Goal: Task Accomplishment & Management: Complete application form

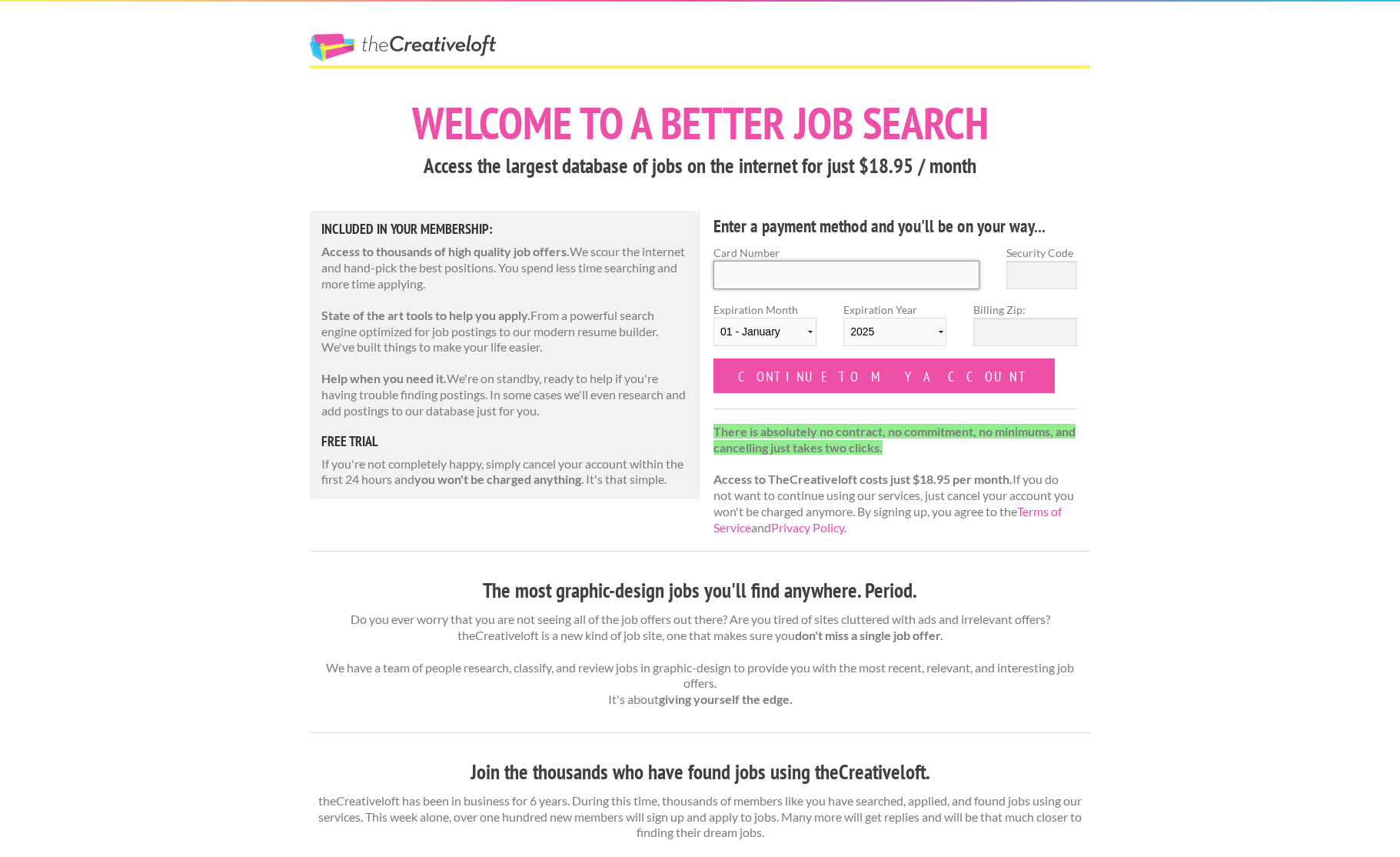
click at [766, 273] on input "Card Number" at bounding box center [847, 274] width 266 height 28
type input "5156650023818498"
type input "283"
select select "05"
select select "2026"
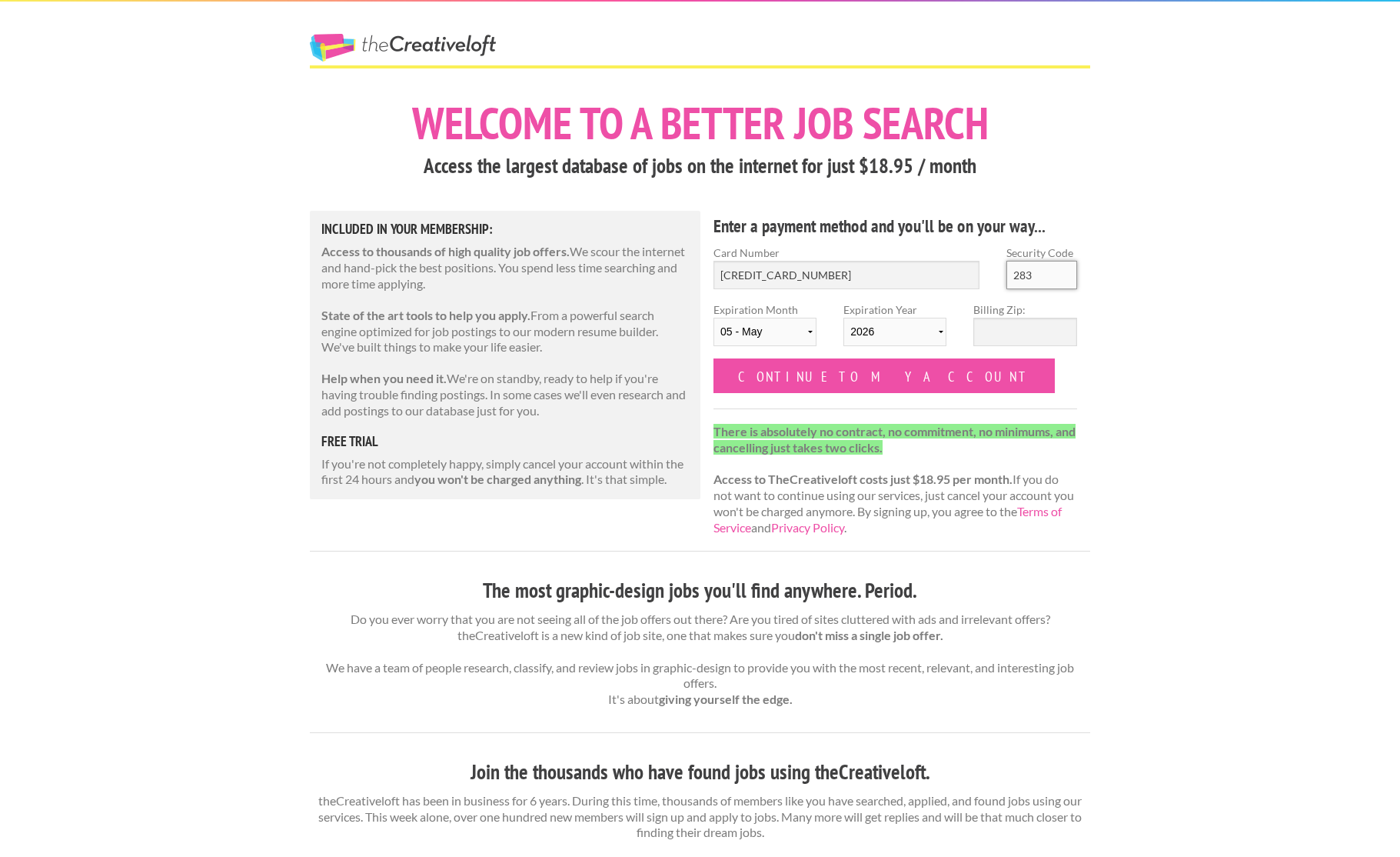
click at [1046, 277] on input "283" at bounding box center [1041, 274] width 70 height 28
type input "304"
click at [1006, 334] on input "Billing Zip:" at bounding box center [1025, 332] width 103 height 28
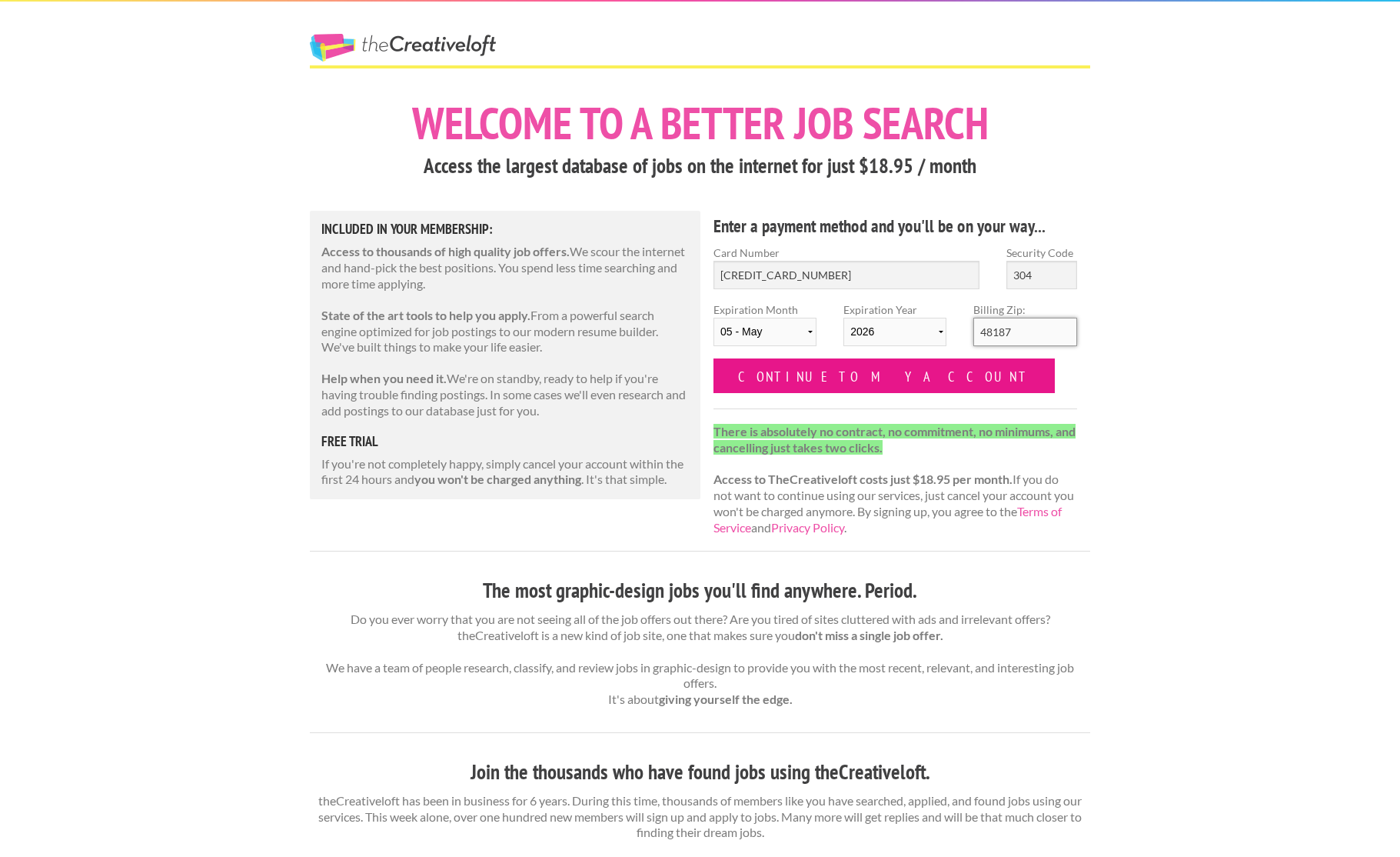
type input "48187"
click at [815, 377] on input "Continue to my account" at bounding box center [884, 375] width 341 height 35
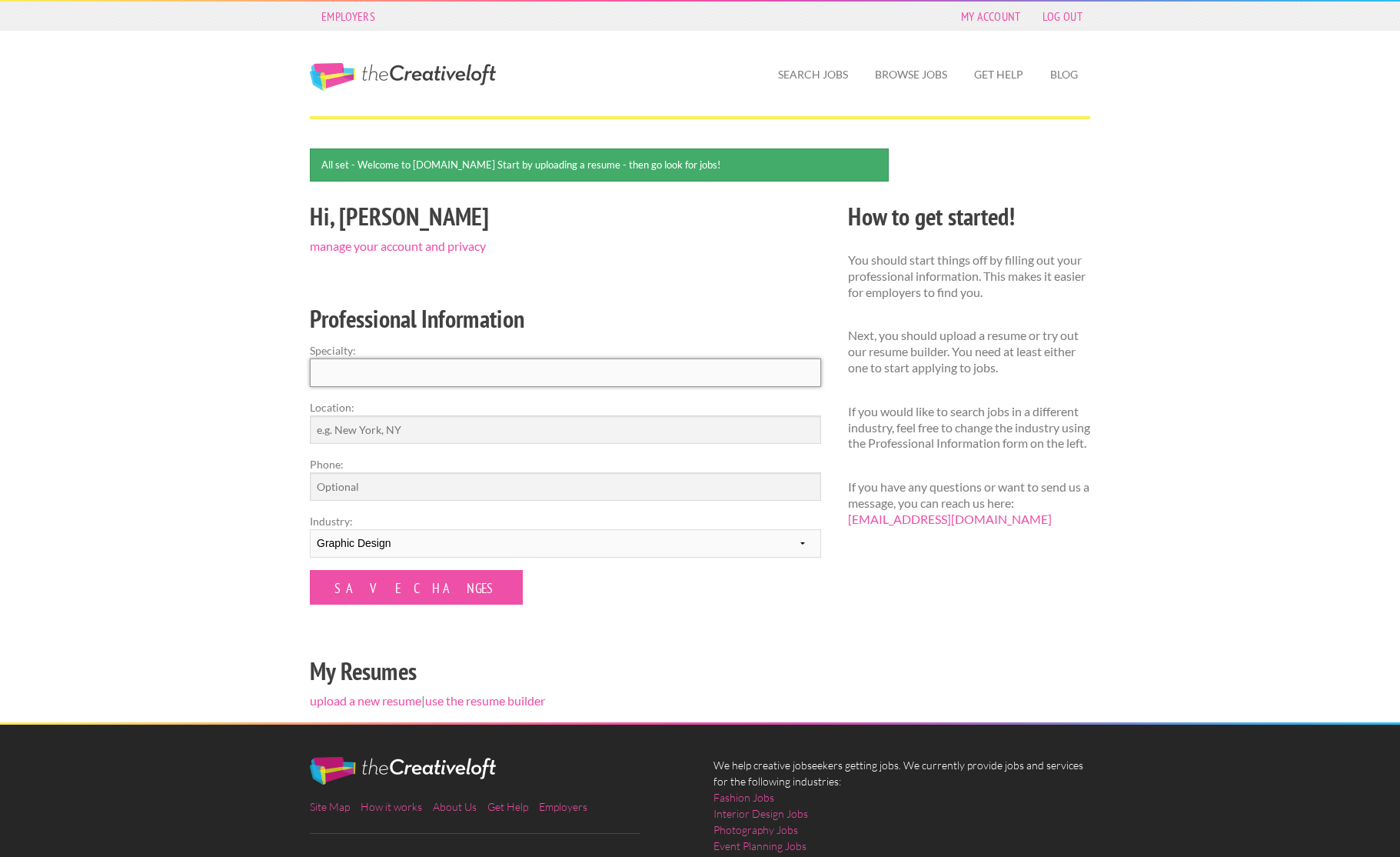
click at [342, 372] on input "Specialty:" at bounding box center [566, 372] width 511 height 28
click at [386, 428] on input "Location:" at bounding box center [566, 429] width 511 height 28
type input "[GEOGRAPHIC_DATA], [GEOGRAPHIC_DATA]"
click at [346, 371] on input "Specialty:" at bounding box center [566, 372] width 511 height 28
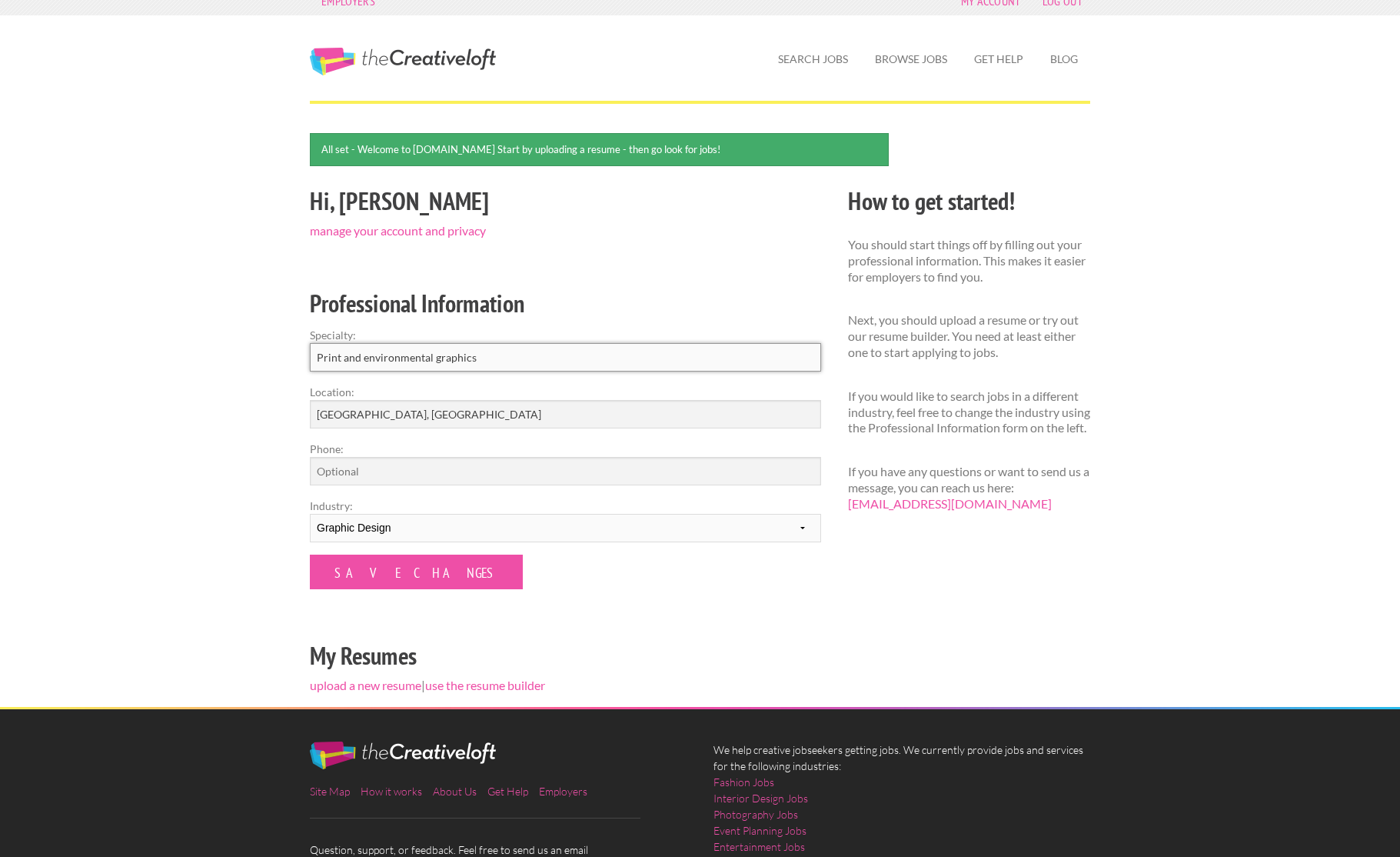
scroll to position [34, 0]
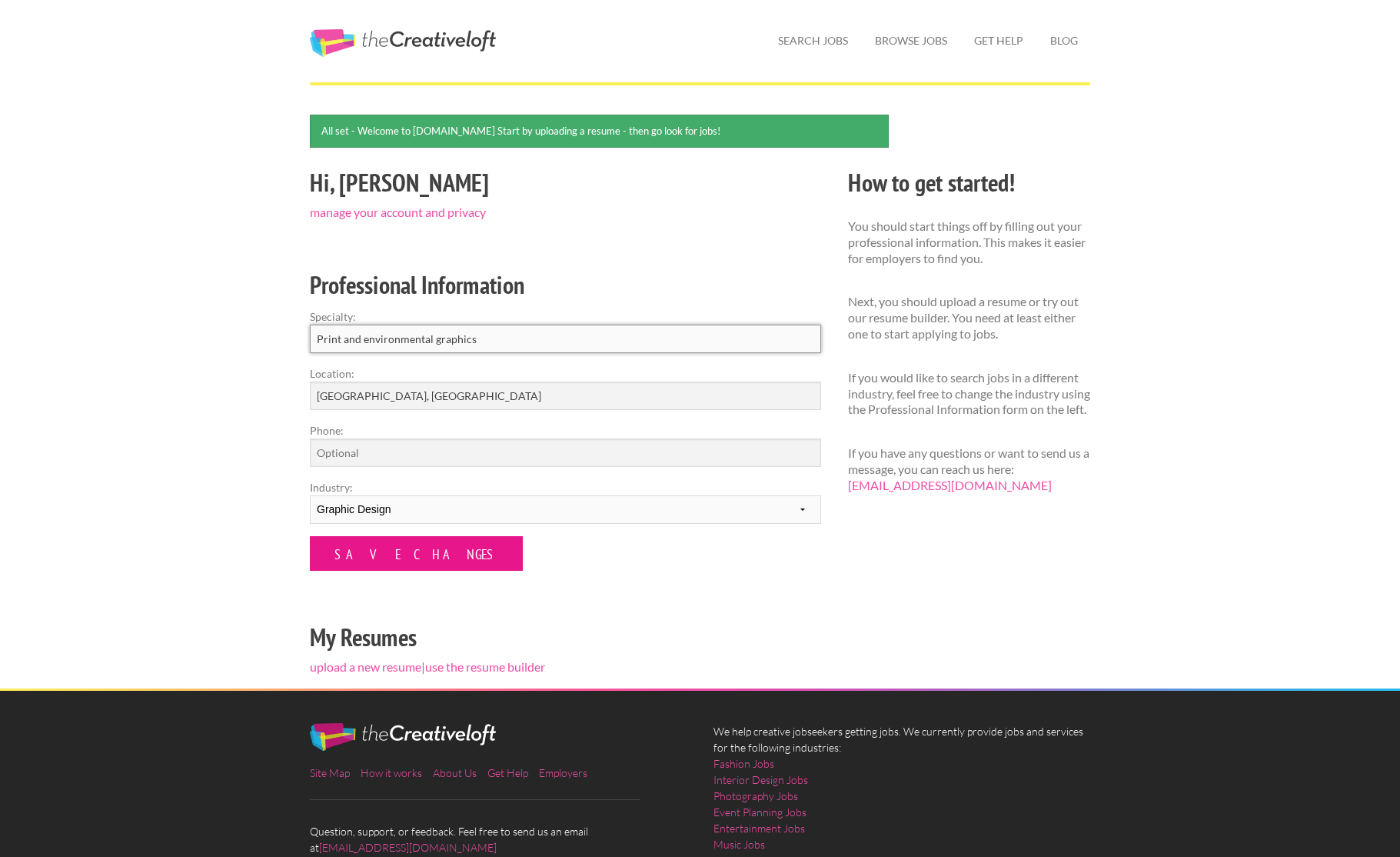
type input "Print and environmental graphics"
click at [353, 553] on input "Save Changes" at bounding box center [416, 553] width 213 height 35
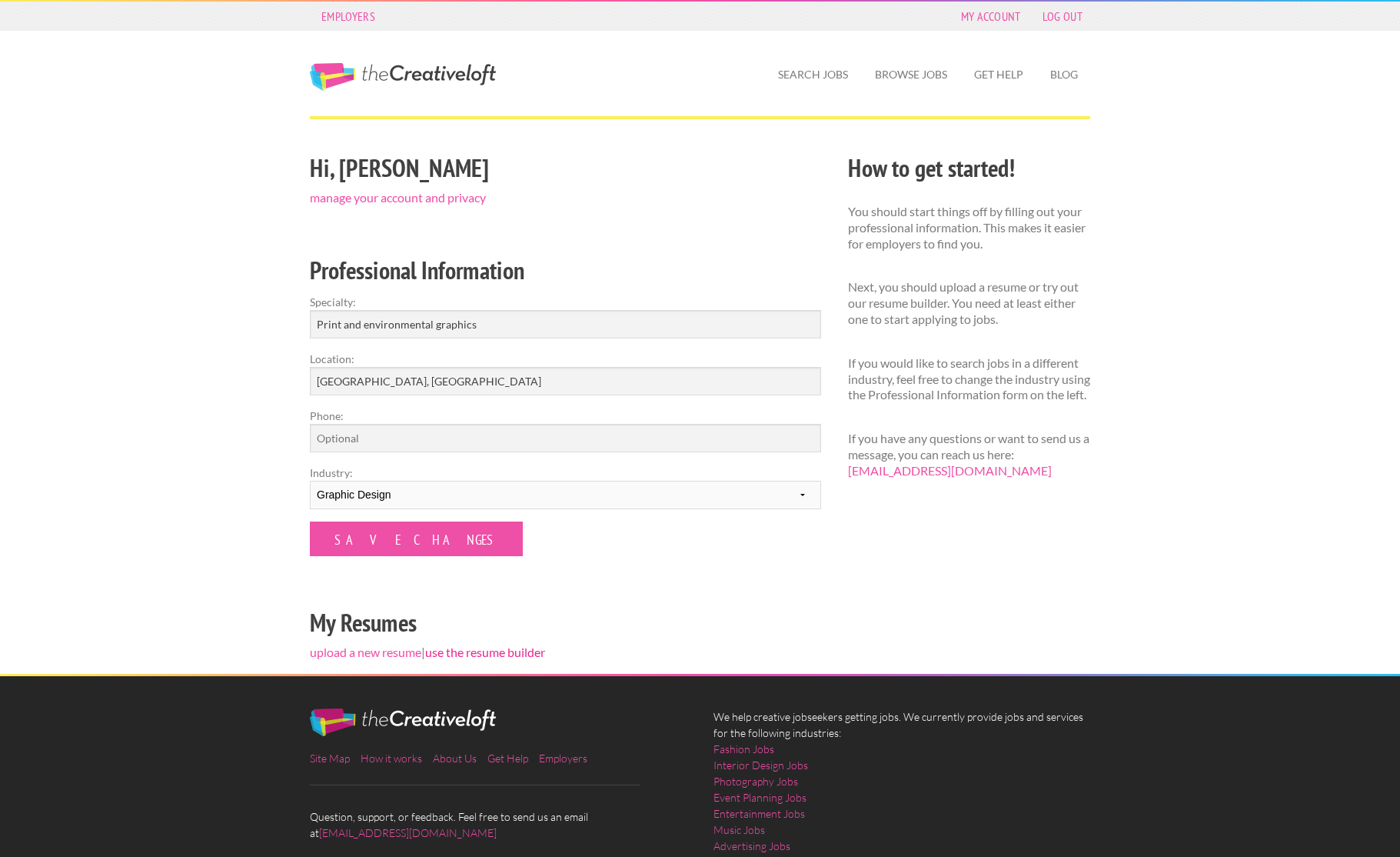
click at [512, 650] on link "use the resume builder" at bounding box center [486, 652] width 120 height 15
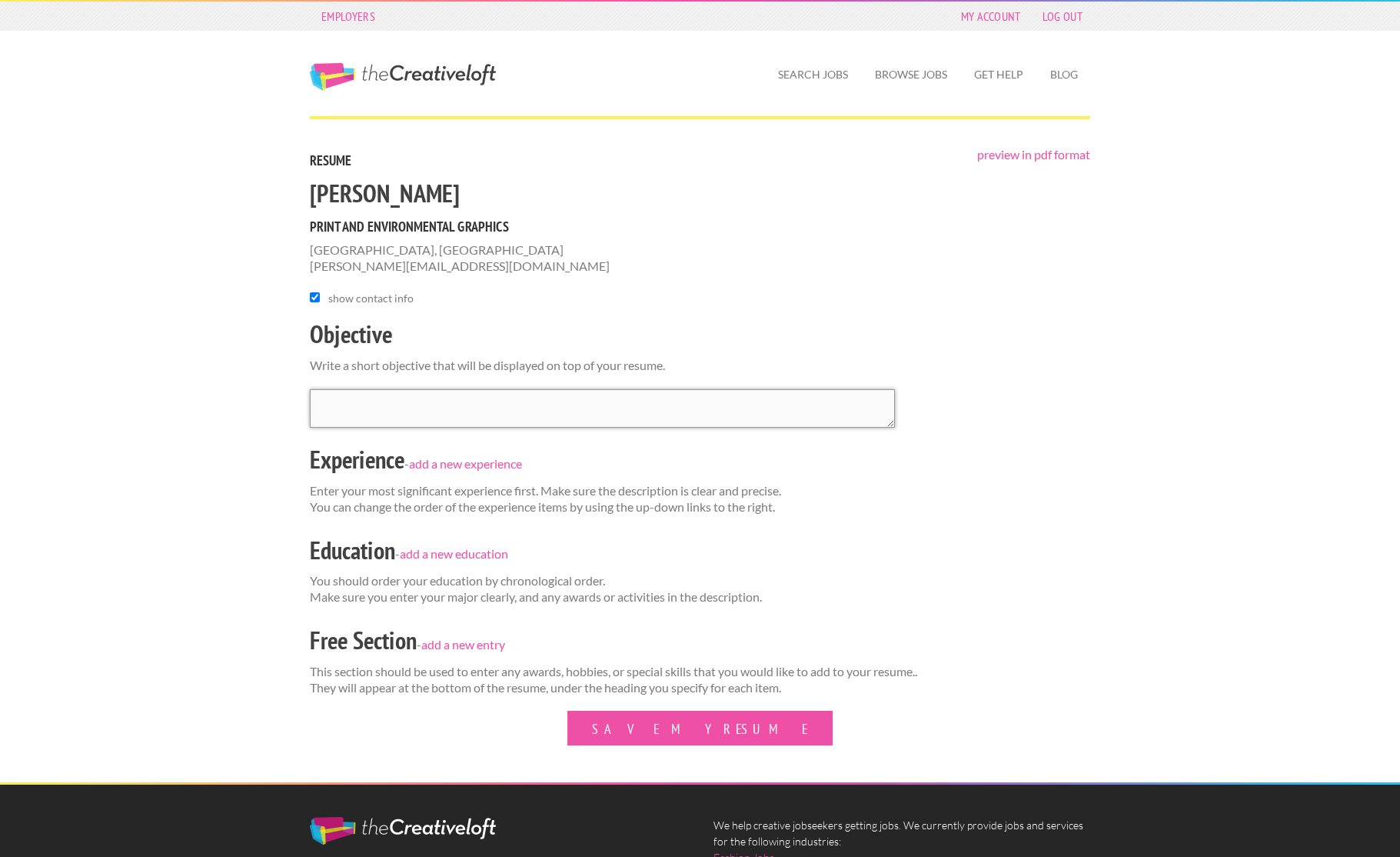
click at [368, 408] on textarea at bounding box center [602, 408] width 585 height 39
type textarea "Creative design professional with over 15 years of experience, looking to expan…"
click at [468, 463] on link "add a new experience" at bounding box center [465, 463] width 113 height 15
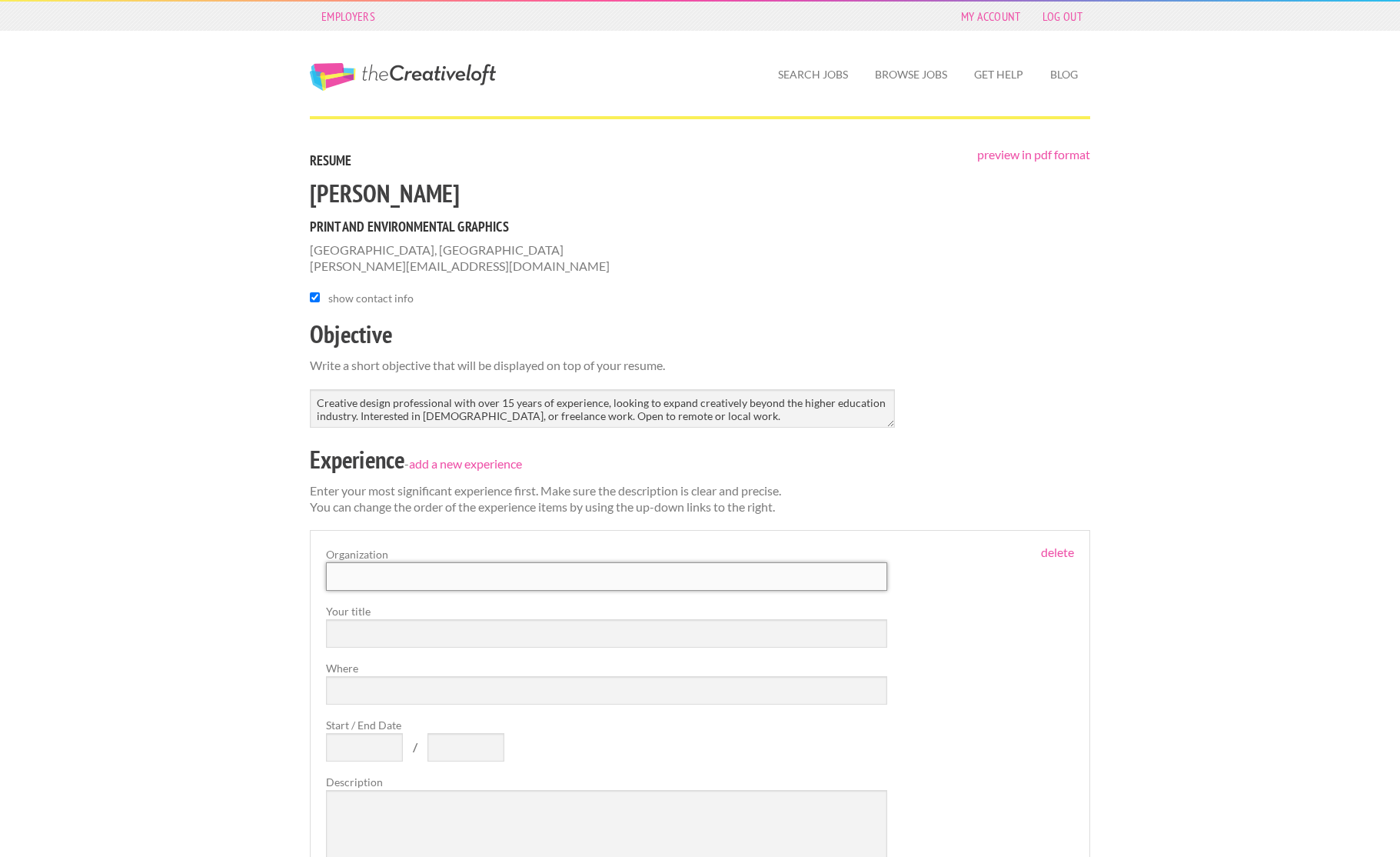
click at [390, 570] on input "text" at bounding box center [606, 576] width 561 height 28
type input "University of [US_STATE] - Division of Student Life"
click at [365, 630] on input "text" at bounding box center [606, 633] width 561 height 28
type input "Multimedia Designer"
click at [366, 682] on input "Where" at bounding box center [606, 690] width 561 height 28
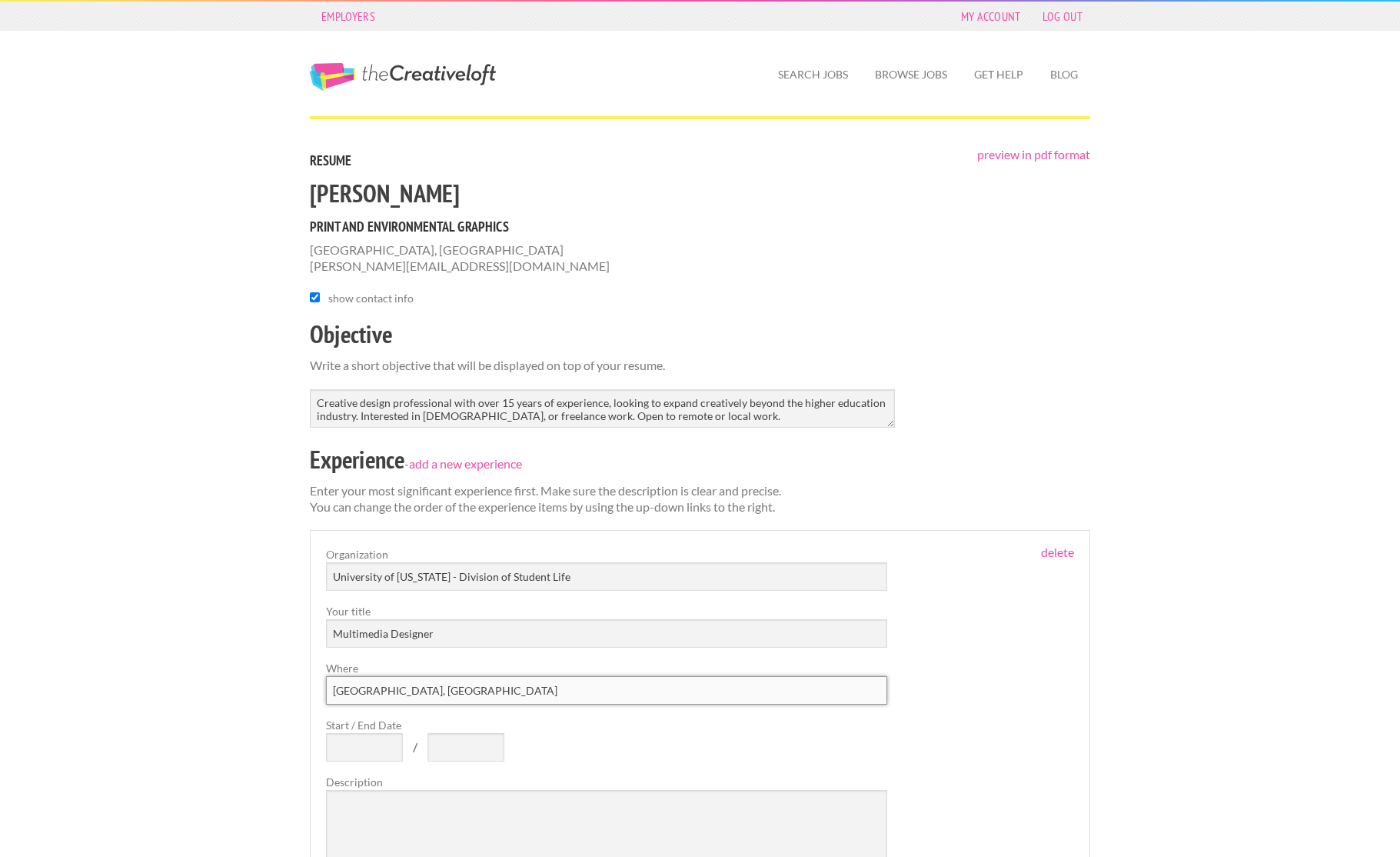
type input "Ann Arbor, MI"
click at [370, 743] on input "Start / End Date" at bounding box center [365, 747] width 77 height 28
type input "2017"
click at [450, 743] on input "text" at bounding box center [466, 747] width 77 height 28
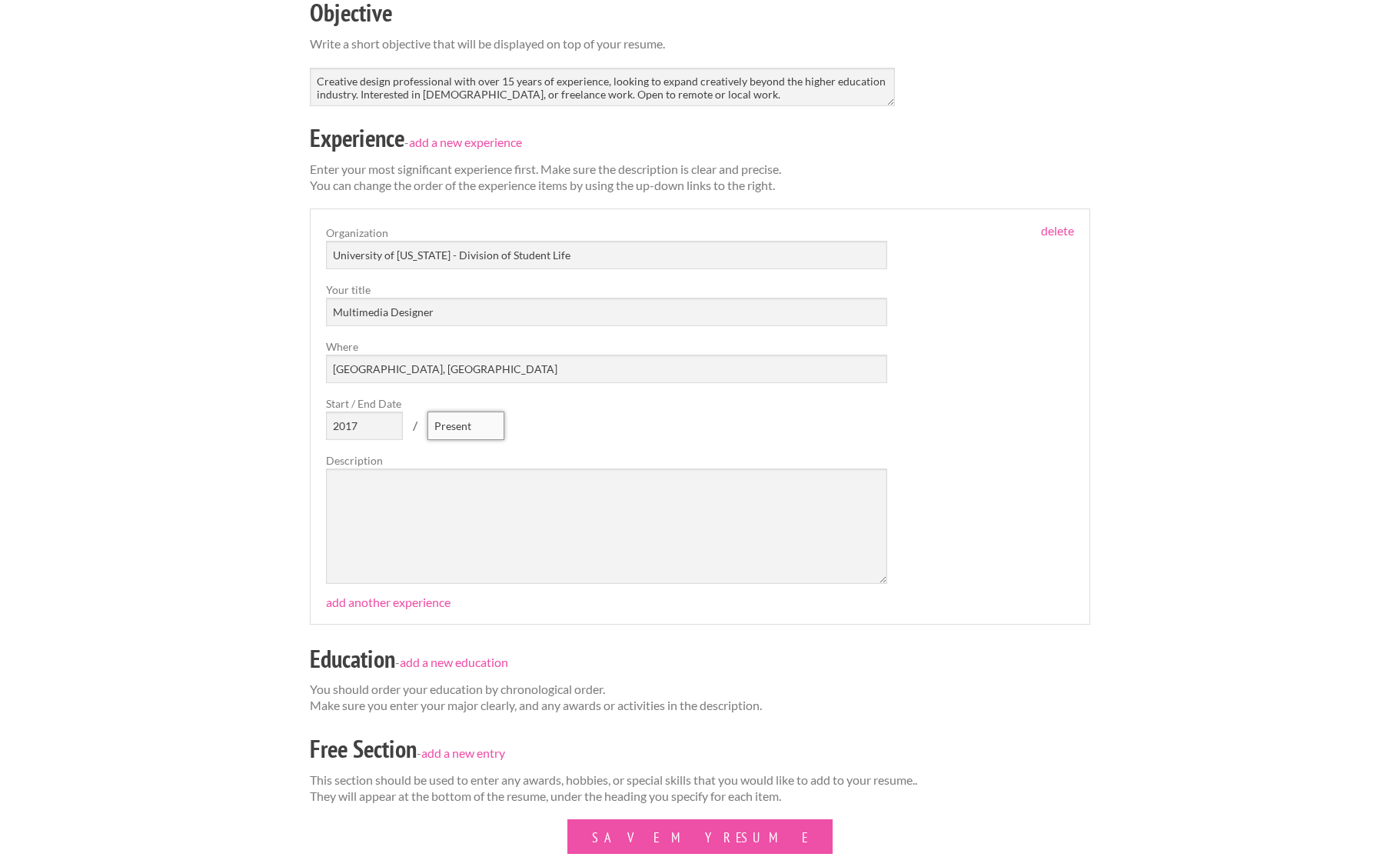
scroll to position [324, 0]
type input "Present"
click at [391, 478] on textarea at bounding box center [606, 522] width 561 height 116
type textarea "M"
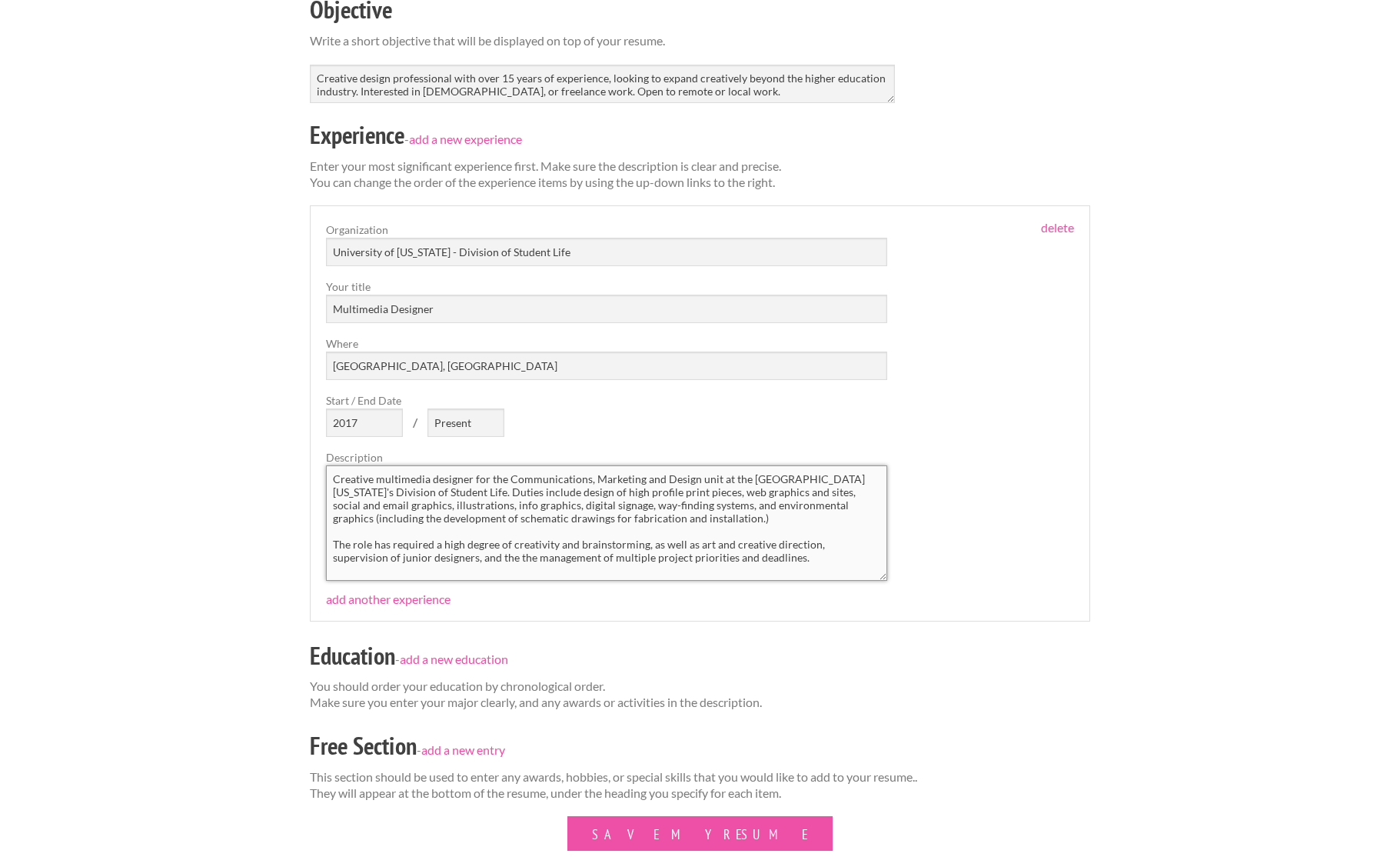
click at [476, 556] on textarea "Creative multimedia designer for the Communications, Marketing and Design unit …" at bounding box center [606, 522] width 561 height 116
type textarea "Creative multimedia designer for the Communications, Marketing and Design unit …"
click at [375, 595] on link "add another experience" at bounding box center [388, 599] width 125 height 15
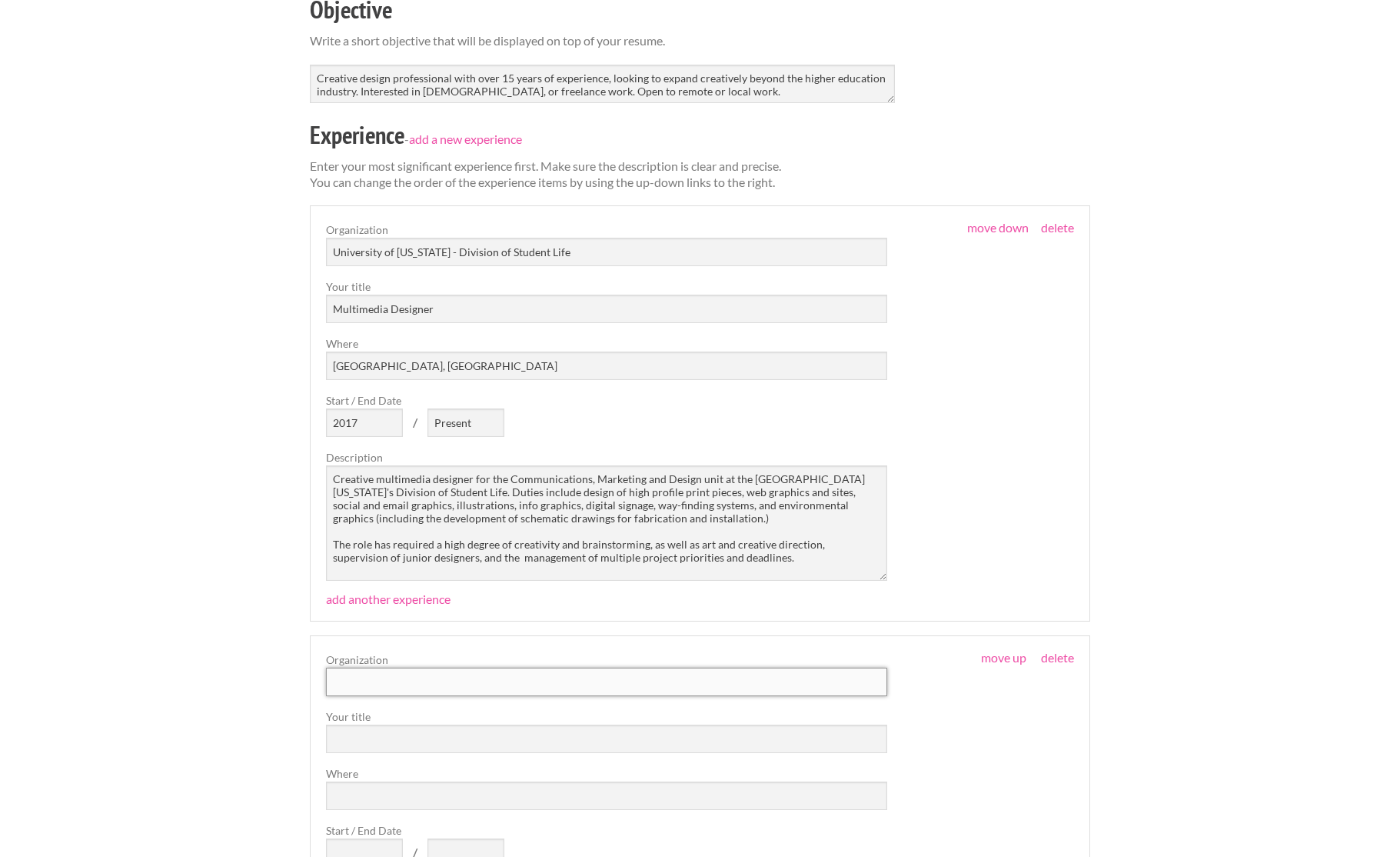
click at [365, 683] on input "text" at bounding box center [606, 681] width 561 height 28
type input "University of Michigan - School of Information"
click at [379, 733] on input "text" at bounding box center [606, 739] width 561 height 28
type input "Graphic Designer"
click at [387, 796] on input "Where" at bounding box center [606, 796] width 561 height 28
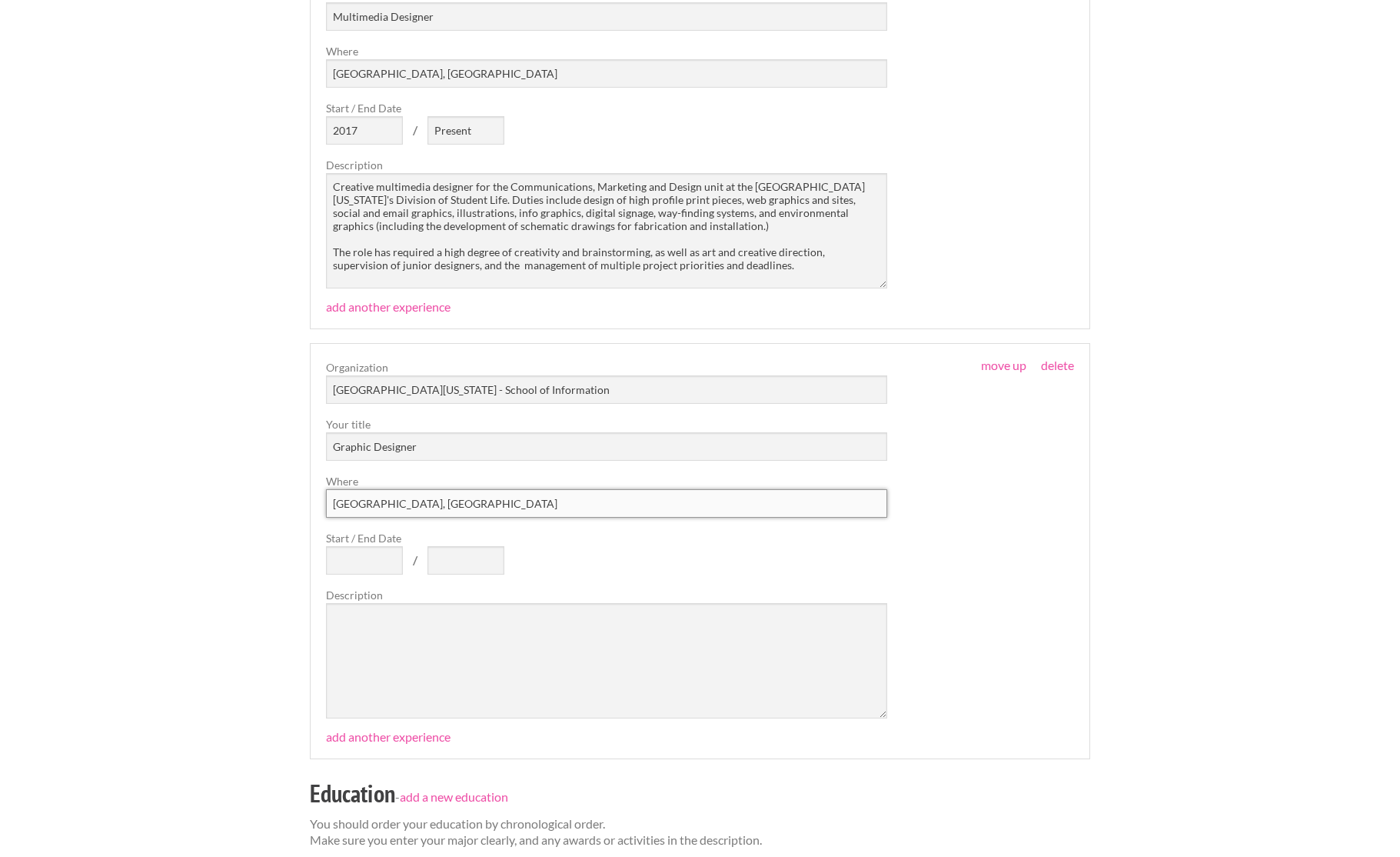
scroll to position [625, 0]
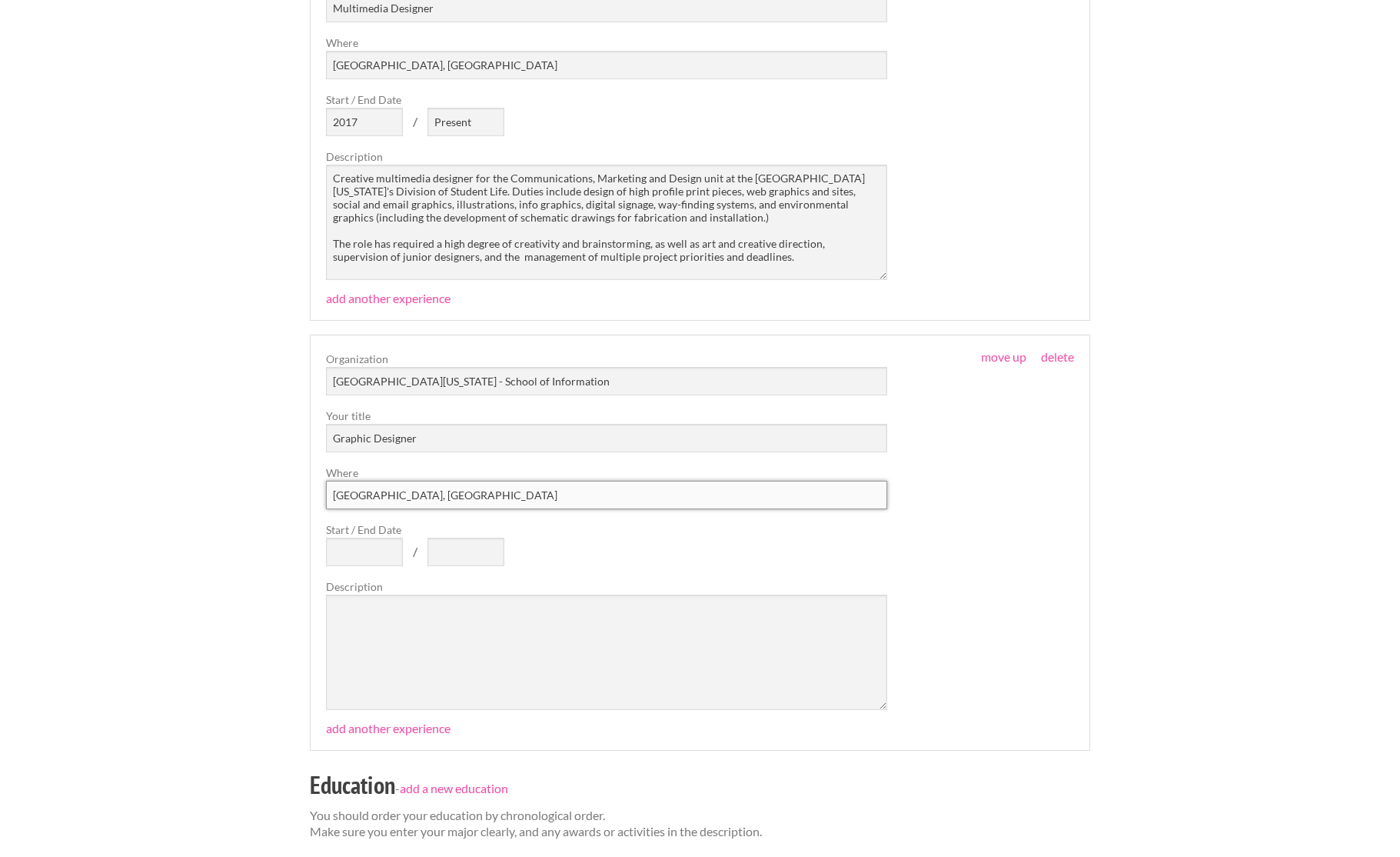
type input "Ann Arbor, MI"
click at [362, 549] on input "Start / End Date" at bounding box center [365, 552] width 77 height 28
type input "2013"
click at [476, 549] on input "text" at bounding box center [466, 552] width 77 height 28
type input "2017"
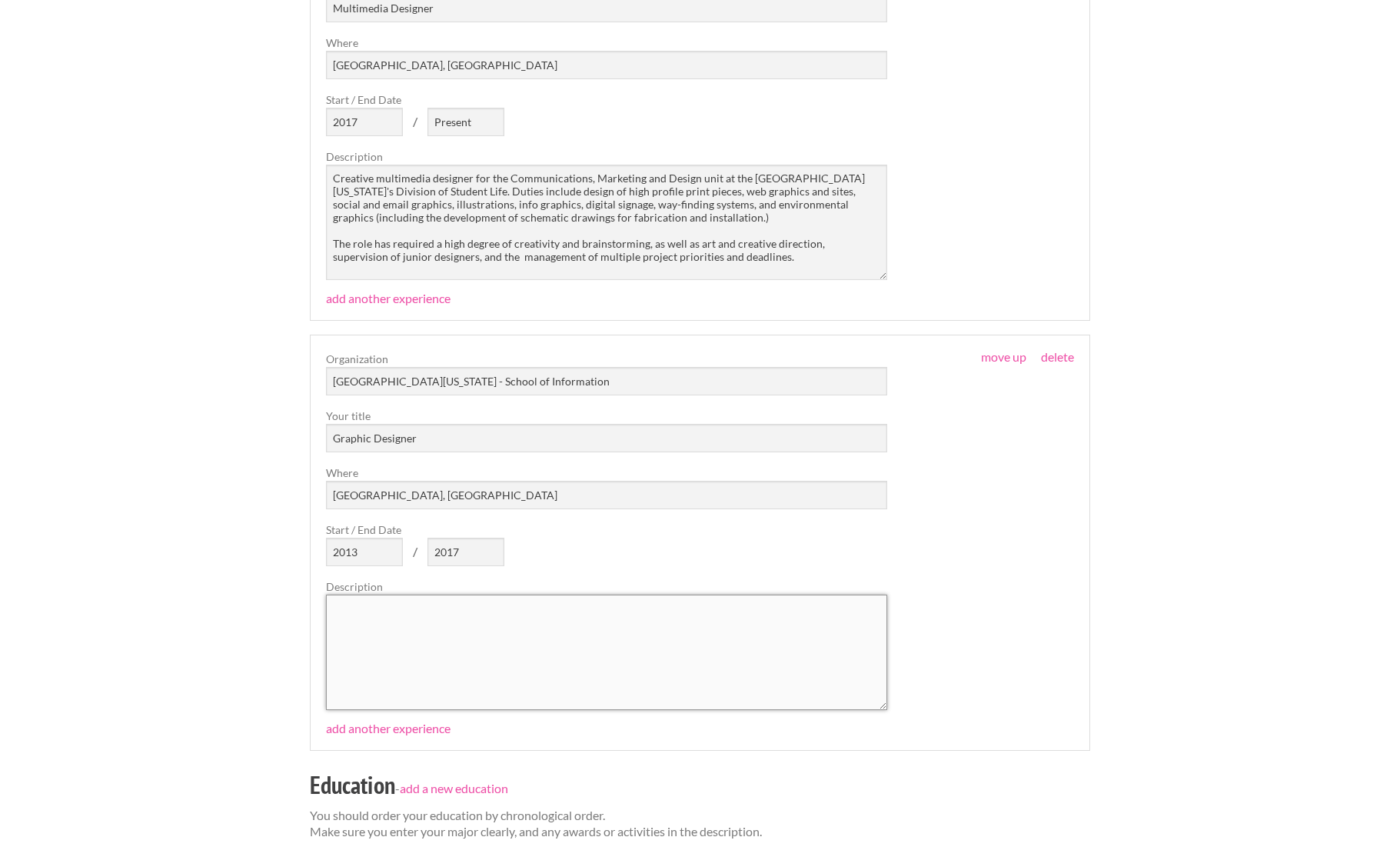
click at [369, 607] on textarea at bounding box center [606, 652] width 561 height 116
drag, startPoint x: 658, startPoint y: 213, endPoint x: 331, endPoint y: 179, distance: 328.8
click at [331, 179] on textarea "Creative multimedia designer for the Communications, Marketing and Design unit …" at bounding box center [606, 222] width 561 height 116
drag, startPoint x: 358, startPoint y: 607, endPoint x: 327, endPoint y: 603, distance: 31.3
click at [327, 603] on textarea "C" at bounding box center [606, 652] width 561 height 116
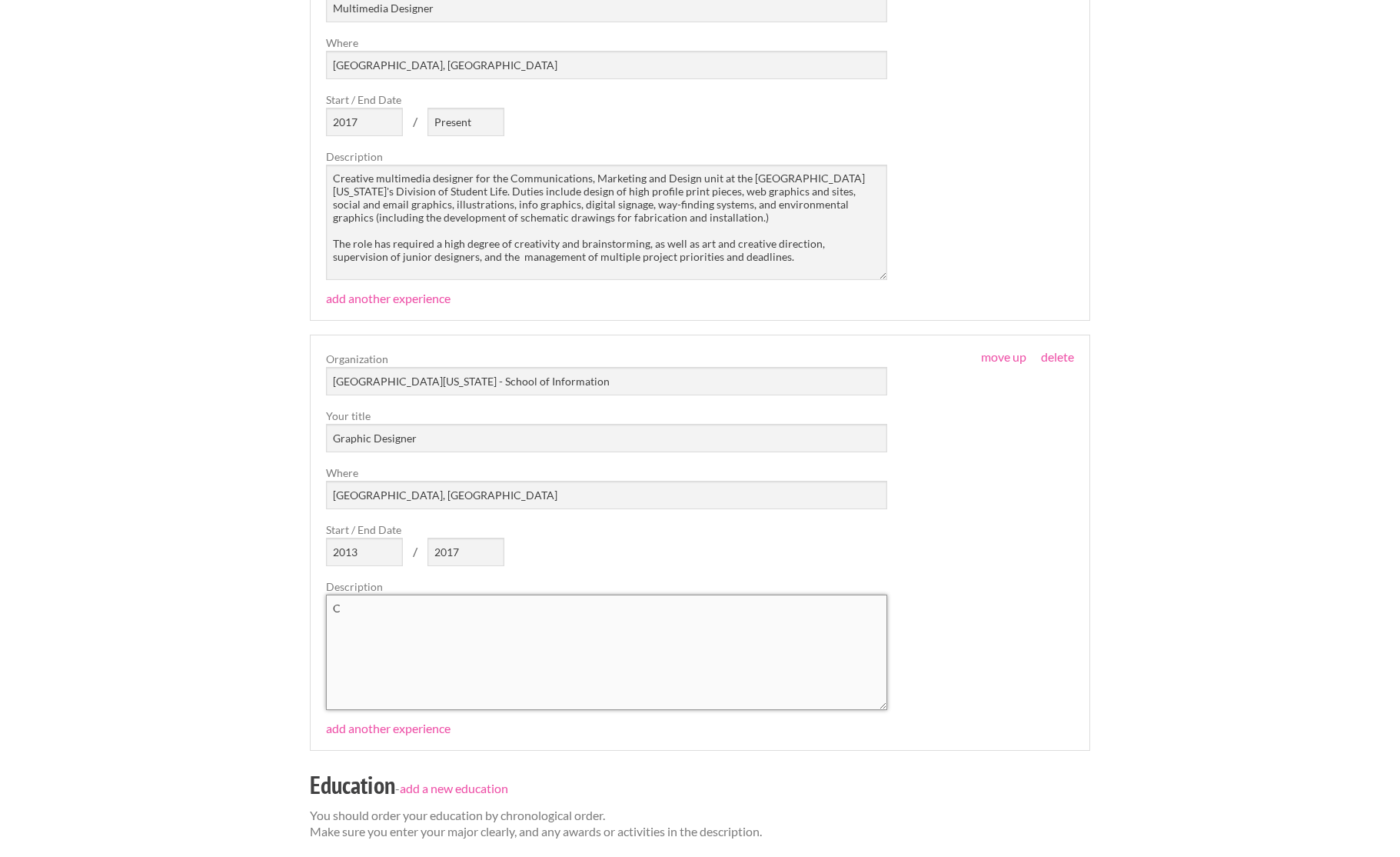
paste textarea "reative multimedia designer for the Communications, Marketing and Design unit a…"
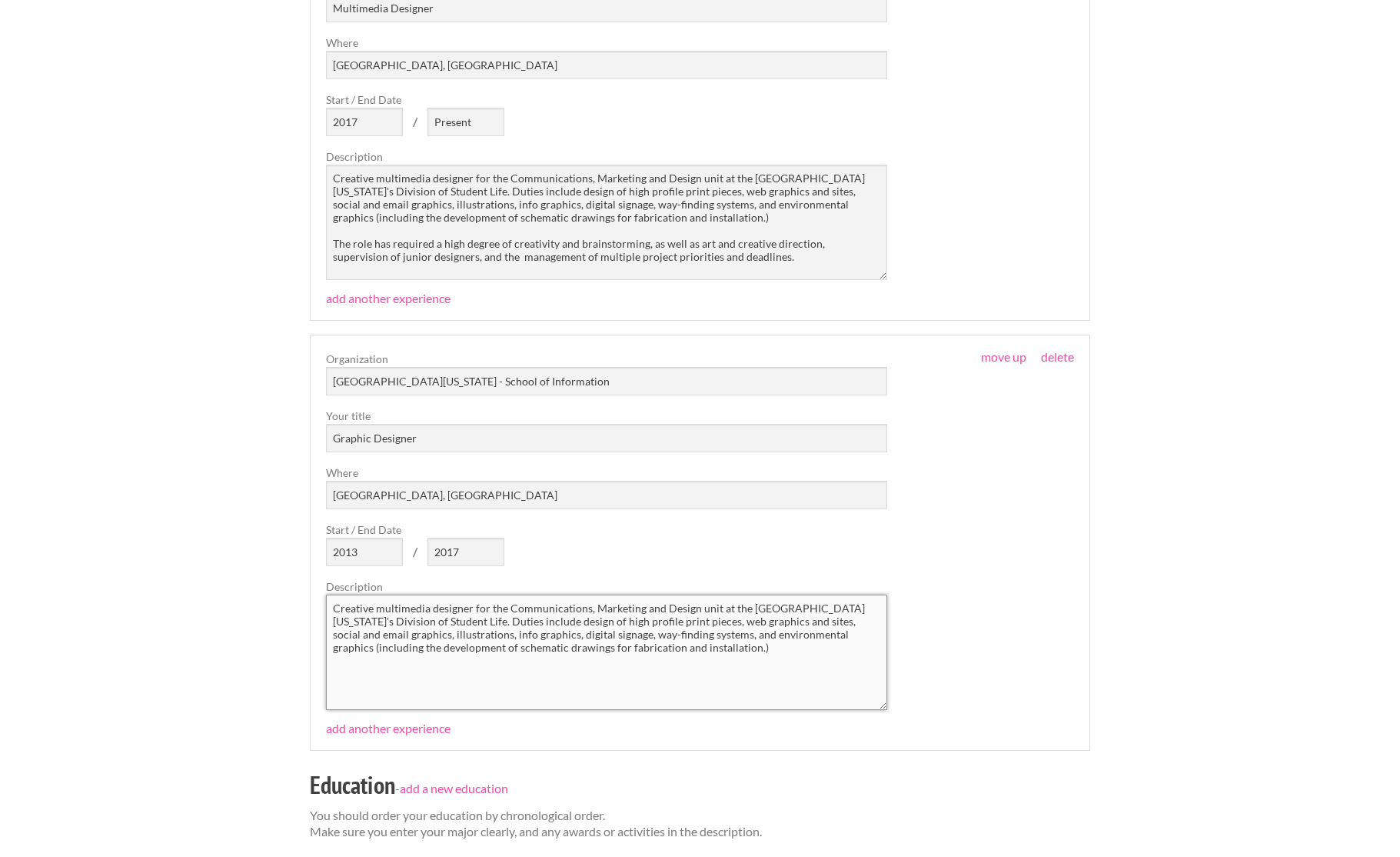
drag, startPoint x: 428, startPoint y: 603, endPoint x: 377, endPoint y: 602, distance: 51.0
click at [377, 602] on textarea "Creative multimedia designer for the Communications, Marketing and Design unit …" at bounding box center [606, 652] width 561 height 116
drag, startPoint x: 490, startPoint y: 602, endPoint x: 444, endPoint y: 612, distance: 47.1
click at [444, 612] on textarea "Creative graphic designer for the Communications, Marketing and Design unit at …" at bounding box center [606, 652] width 561 height 116
drag, startPoint x: 529, startPoint y: 618, endPoint x: 625, endPoint y: 622, distance: 96.1
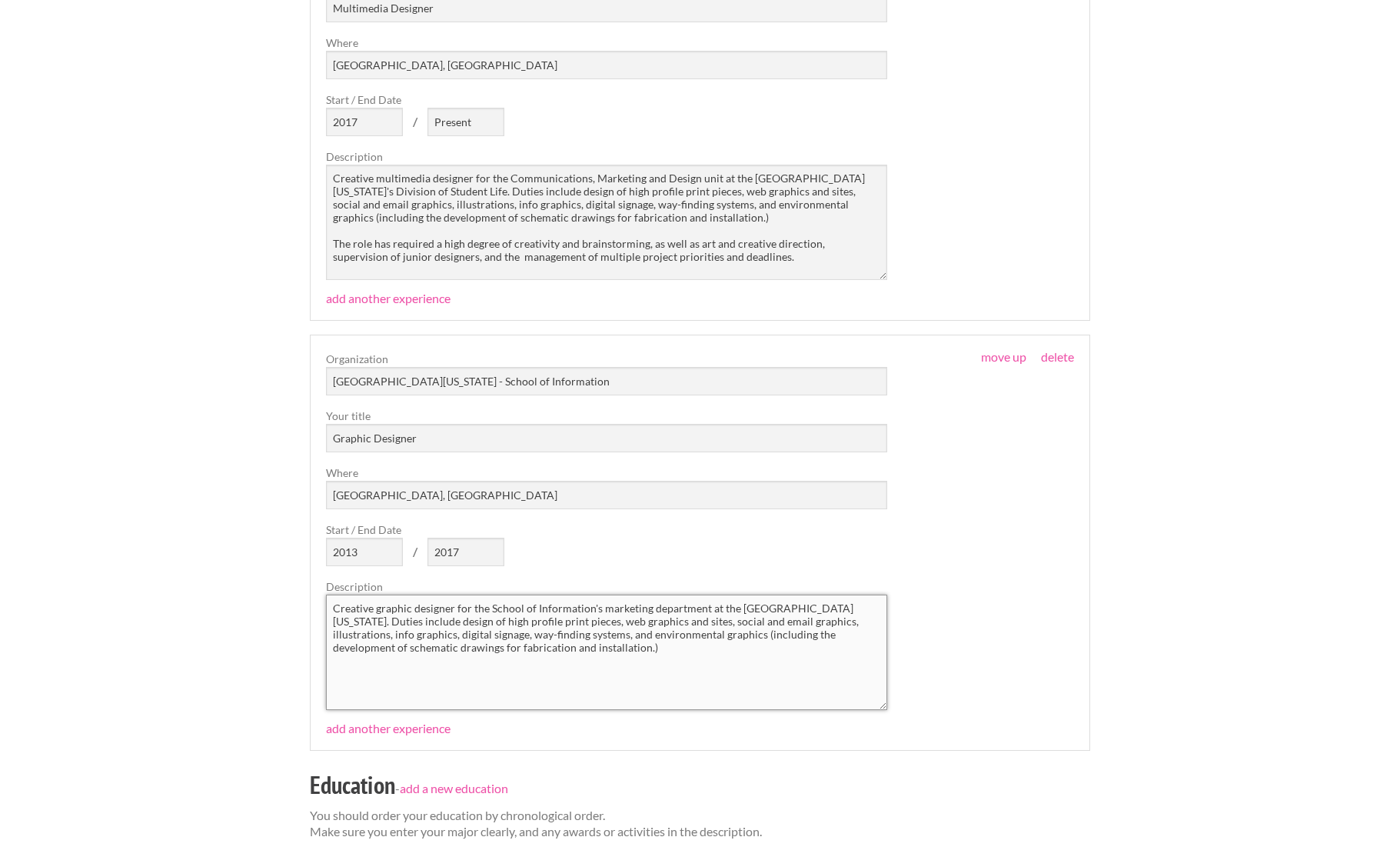
click at [625, 622] on textarea "Creative graphic designer for the School of Information's marketing department …" at bounding box center [606, 652] width 561 height 116
click at [638, 621] on textarea "Creative graphic designer for the School of Information's marketing department …" at bounding box center [606, 652] width 561 height 116
drag, startPoint x: 630, startPoint y: 619, endPoint x: 568, endPoint y: 690, distance: 94.3
click at [630, 619] on textarea "Creative graphic designer for the School of Information's marketing department …" at bounding box center [606, 652] width 561 height 116
click at [770, 617] on textarea "Creative graphic designer for the School of Information's marketing department …" at bounding box center [606, 652] width 561 height 116
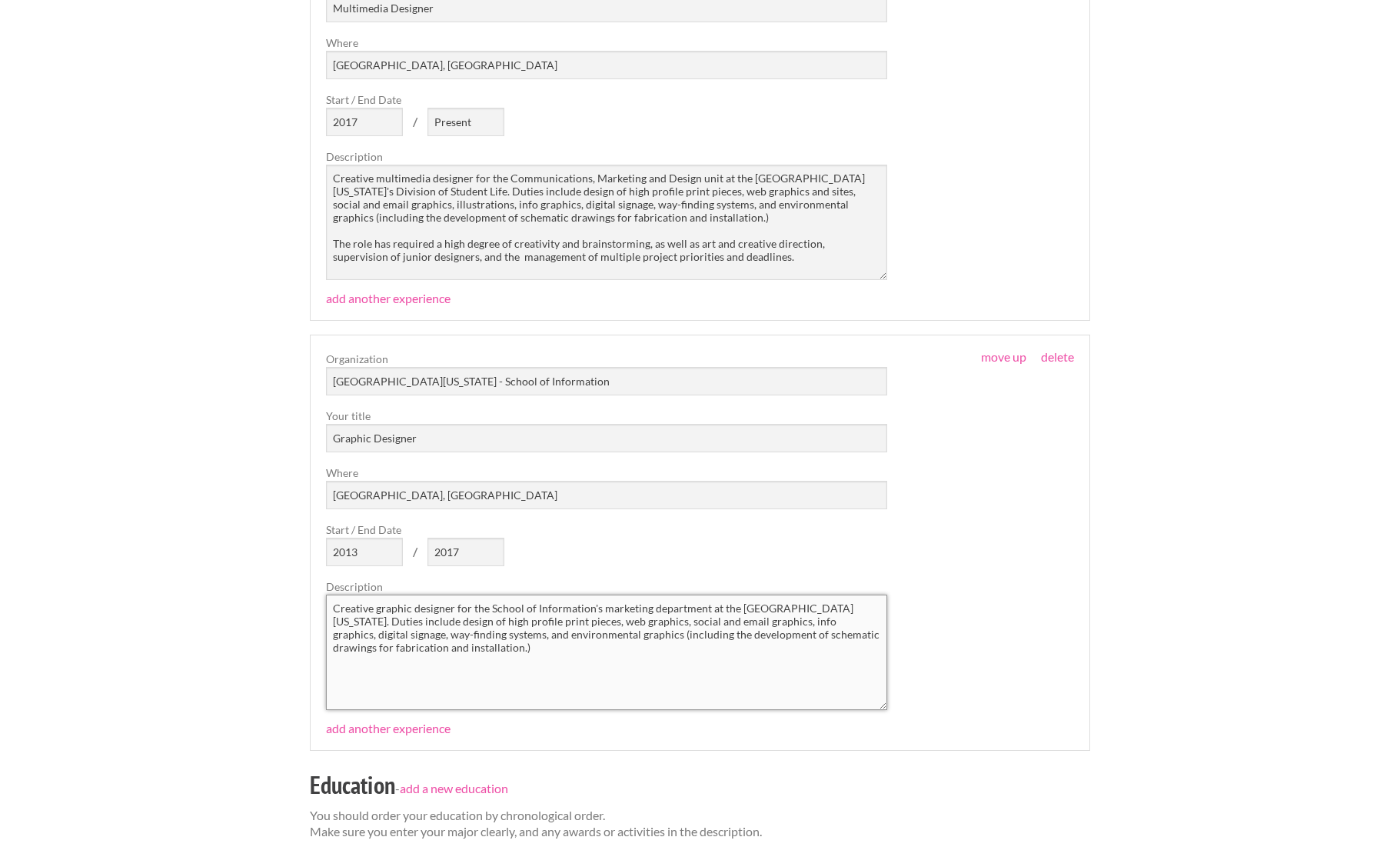
click at [430, 632] on textarea "Creative graphic designer for the School of Information's marketing department …" at bounding box center [606, 652] width 561 height 116
click at [831, 631] on textarea "Creative graphic designer for the School of Information's marketing department …" at bounding box center [606, 652] width 561 height 116
type textarea "Creative graphic designer for the School of Information's marketing department …"
click at [423, 254] on textarea "Creative multimedia designer for the Communications, Marketing and Design unit …" at bounding box center [606, 222] width 561 height 116
type textarea "Creative multimedia designer for the Communications, Marketing and Design unit …"
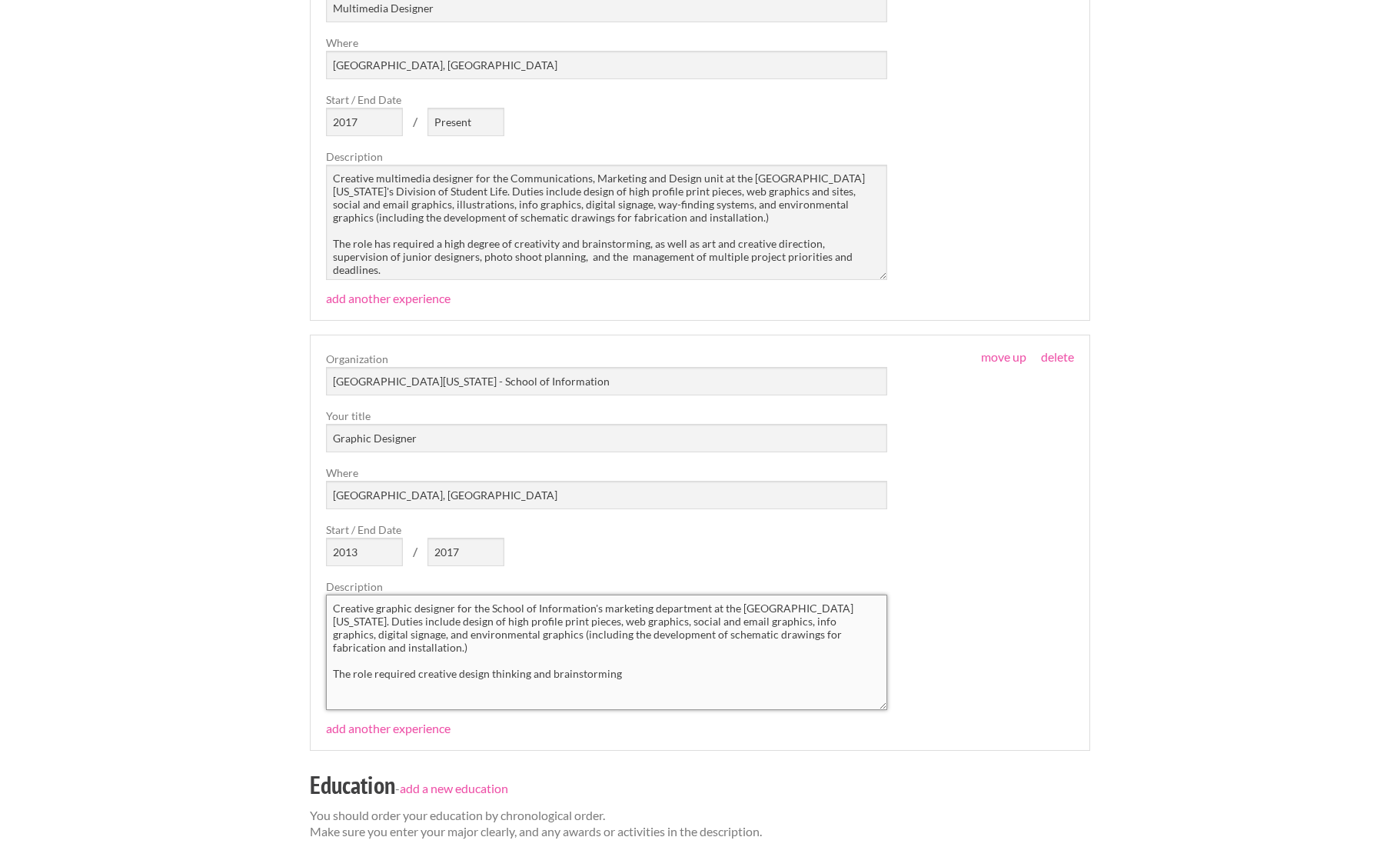
click at [618, 659] on textarea "Creative graphic designer for the School of Information's marketing department …" at bounding box center [606, 652] width 561 height 116
drag, startPoint x: 645, startPoint y: 255, endPoint x: 805, endPoint y: 261, distance: 160.1
click at [805, 261] on textarea "Creative multimedia designer for the Communications, Marketing and Design unit …" at bounding box center [606, 222] width 561 height 116
click at [743, 656] on textarea "Creative graphic designer for the School of Information's marketing department …" at bounding box center [606, 652] width 561 height 116
paste textarea "multiple project priorities and deadlines."
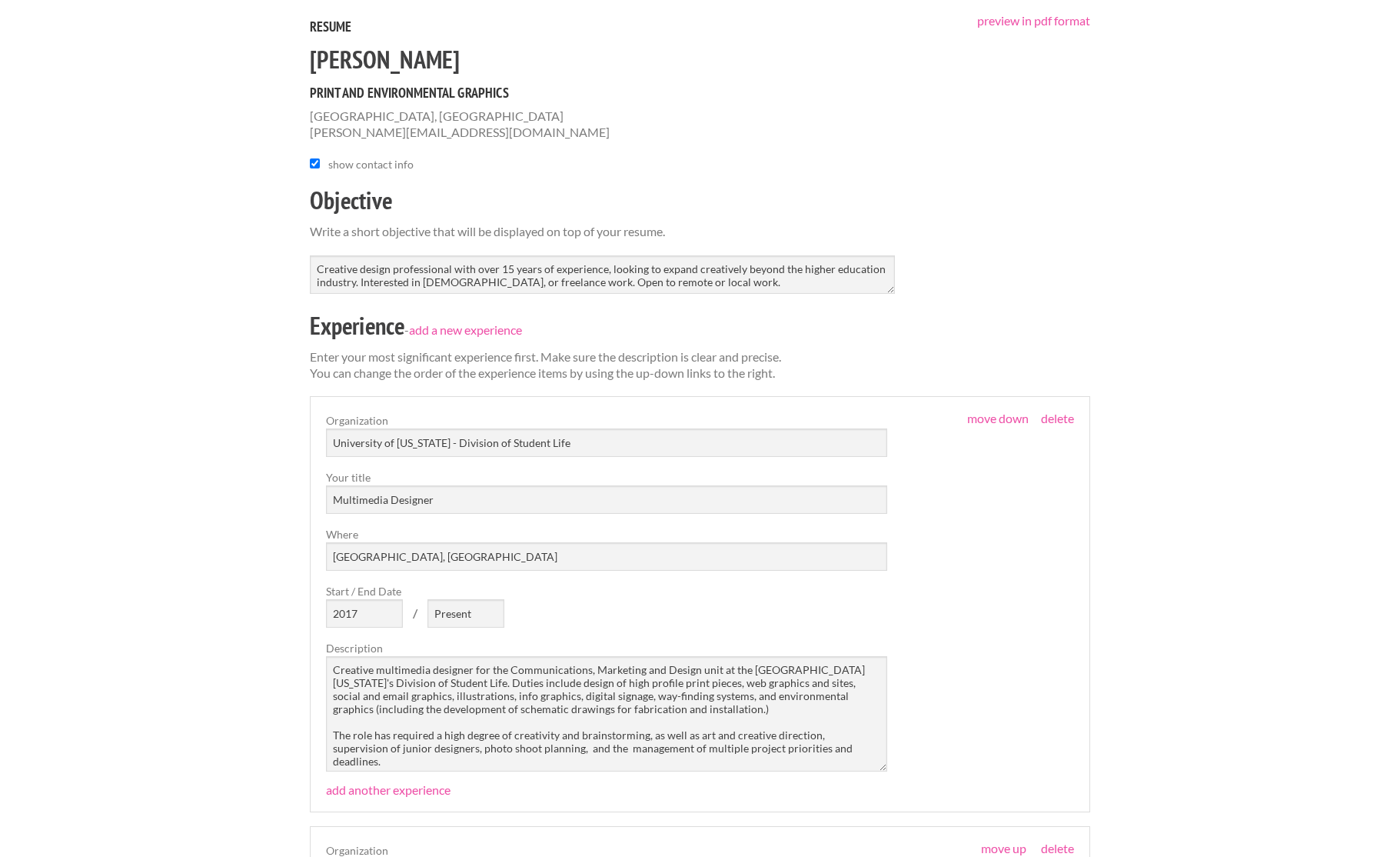
scroll to position [133, 0]
type textarea "Creative graphic designer for the School of Information's marketing department …"
click at [468, 282] on textarea "Creative design professional with over 15 years of experience, looking to expan…" at bounding box center [602, 275] width 585 height 39
type textarea "Creative design professional with over 15 years of experience, looking to expan…"
click at [194, 278] on div "Employers My Account Log Out The Creative Loft Search Jobs Browse Jobs Get Help…" at bounding box center [700, 828] width 1400 height 1924
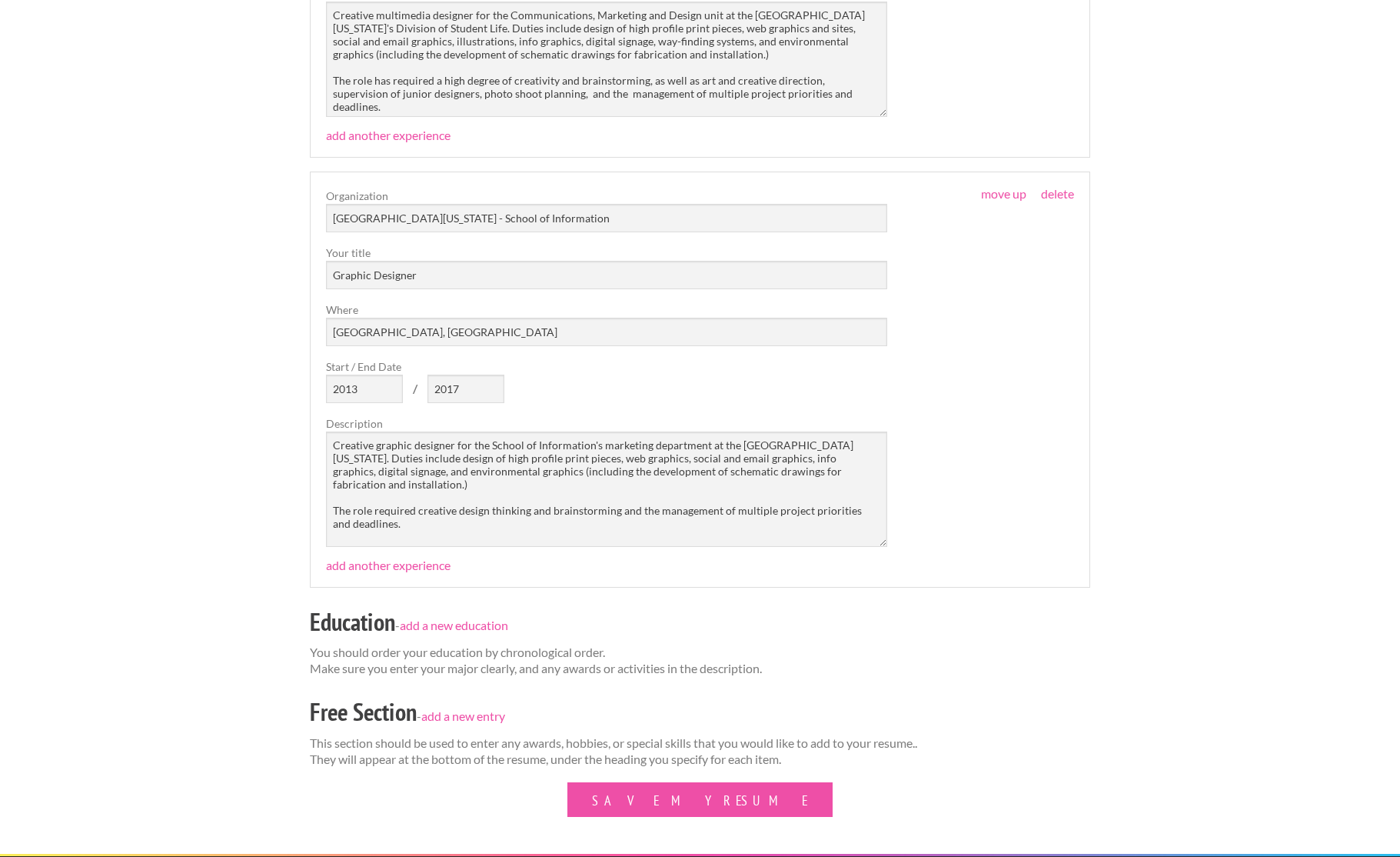
scroll to position [841, 0]
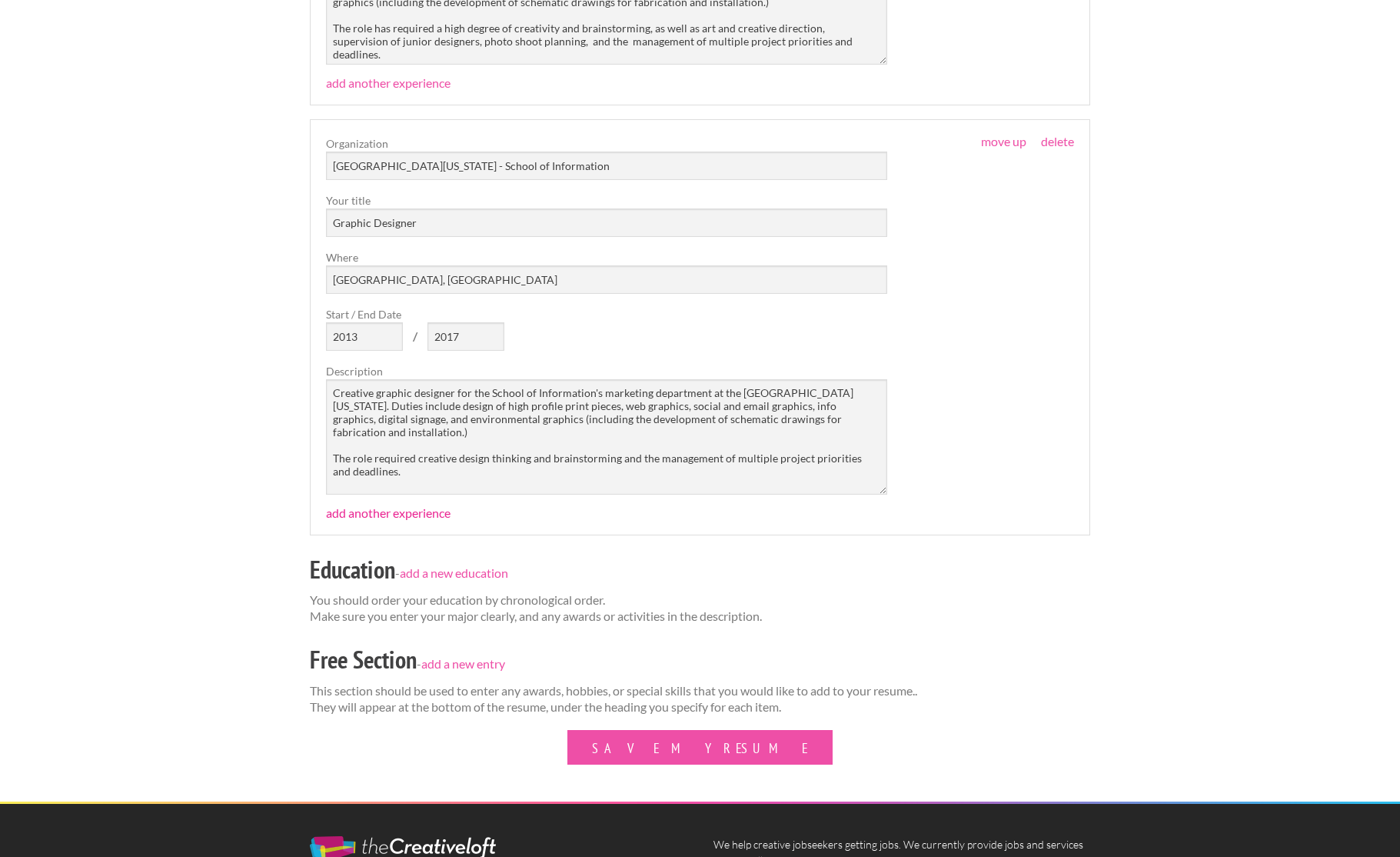
click at [400, 509] on link "add another experience" at bounding box center [388, 513] width 125 height 15
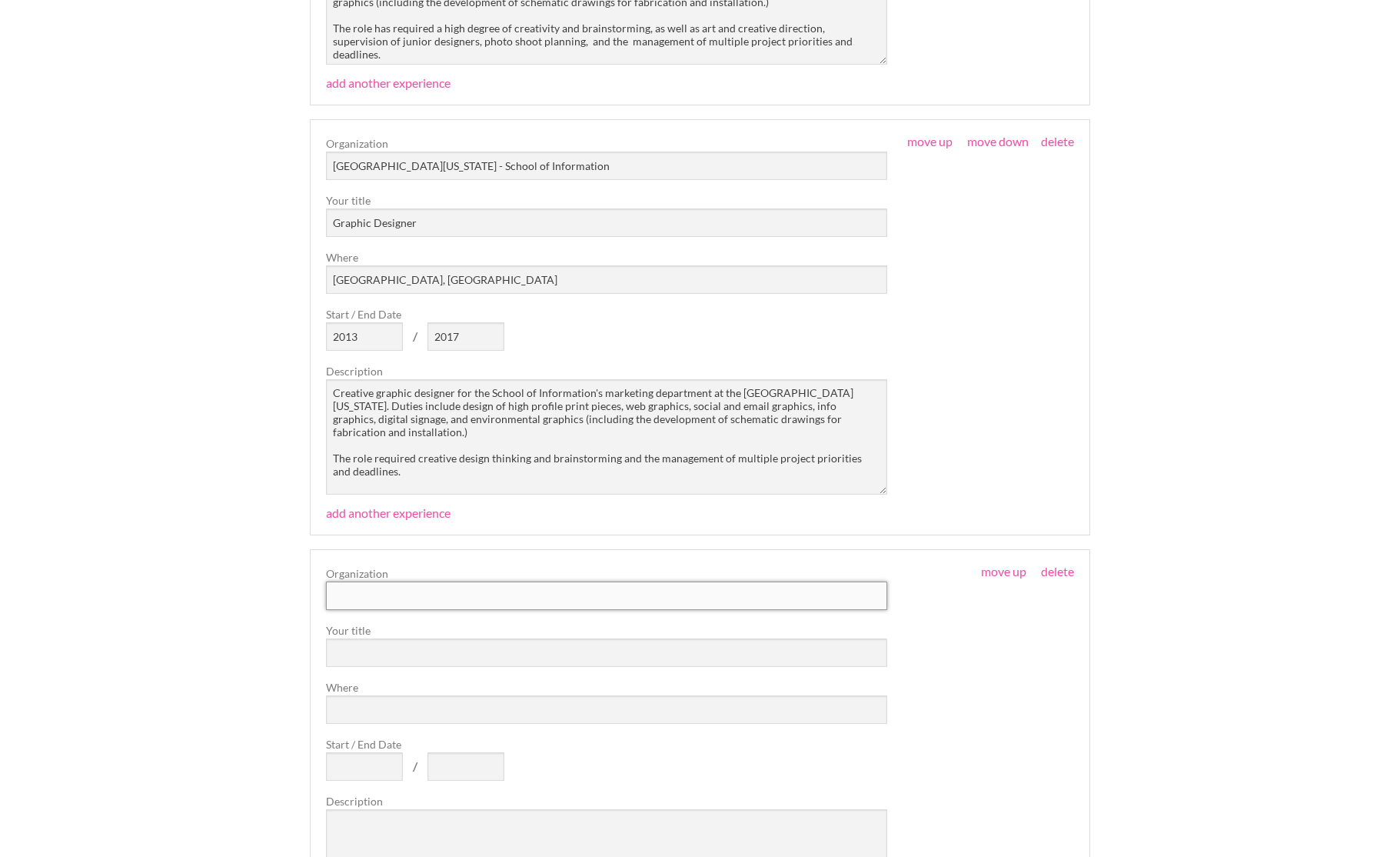
click at [364, 592] on input "text" at bounding box center [606, 596] width 561 height 28
drag, startPoint x: 433, startPoint y: 591, endPoint x: 331, endPoint y: 586, distance: 102.1
click at [331, 586] on input "Freelance Designer" at bounding box center [606, 596] width 561 height 28
type input "DY Creative"
click at [362, 642] on input "text" at bounding box center [606, 652] width 561 height 28
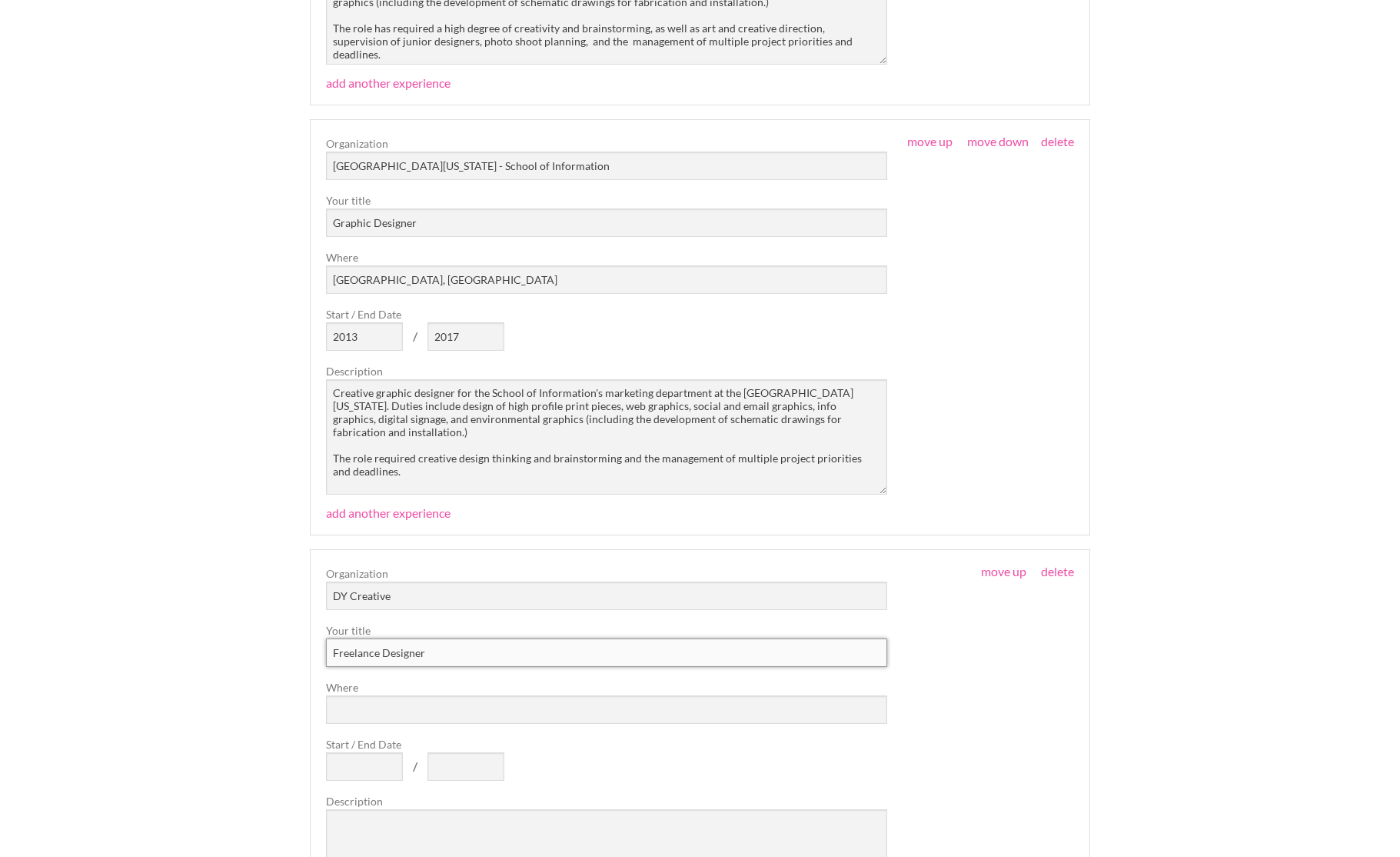
type input "Freelance Designer"
click at [380, 709] on input "Where" at bounding box center [606, 709] width 561 height 28
type input "Pickford, MI"
click at [377, 758] on input "Start / End Date" at bounding box center [365, 766] width 77 height 28
type input "2011"
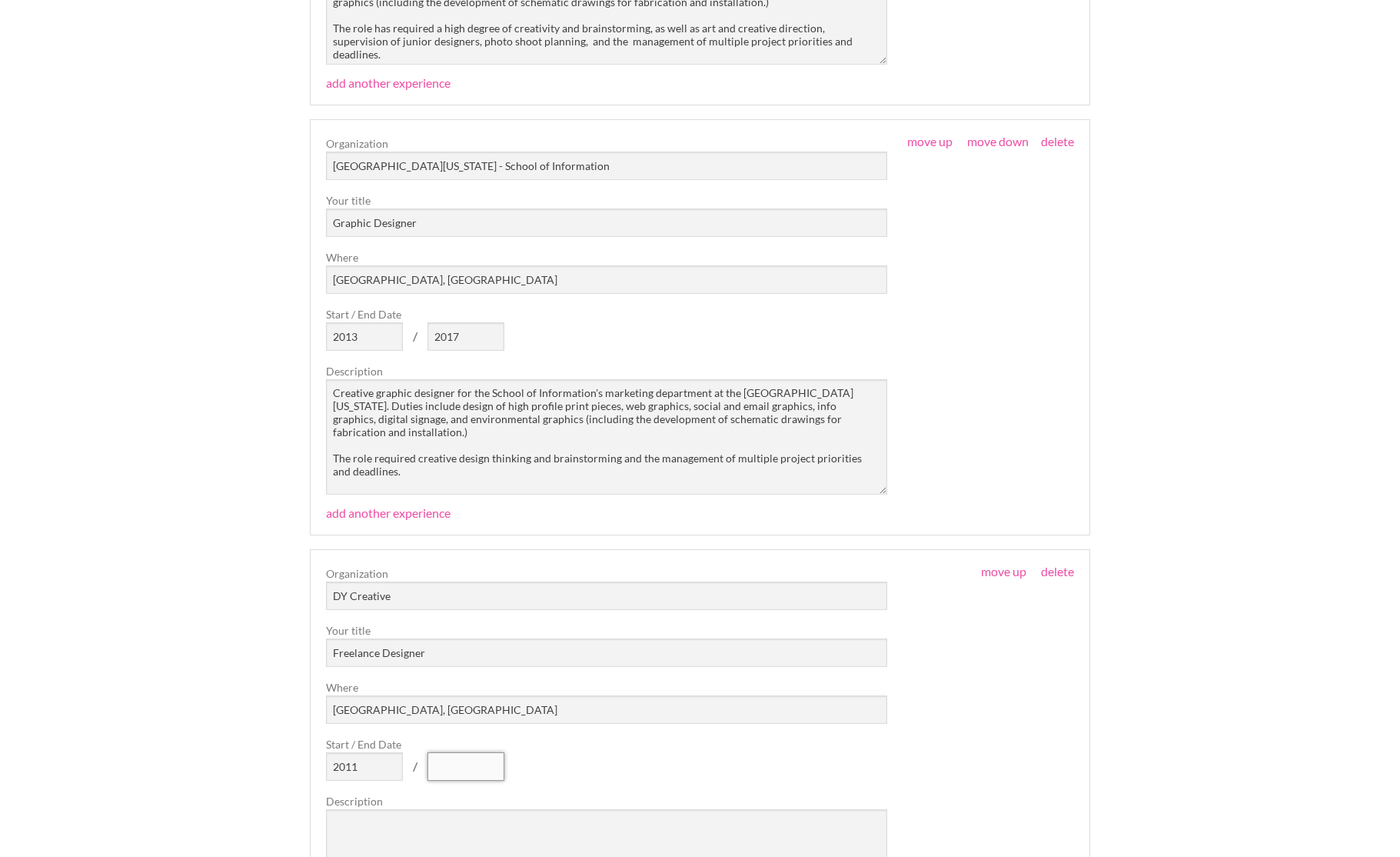
click at [476, 756] on input "text" at bounding box center [466, 766] width 77 height 28
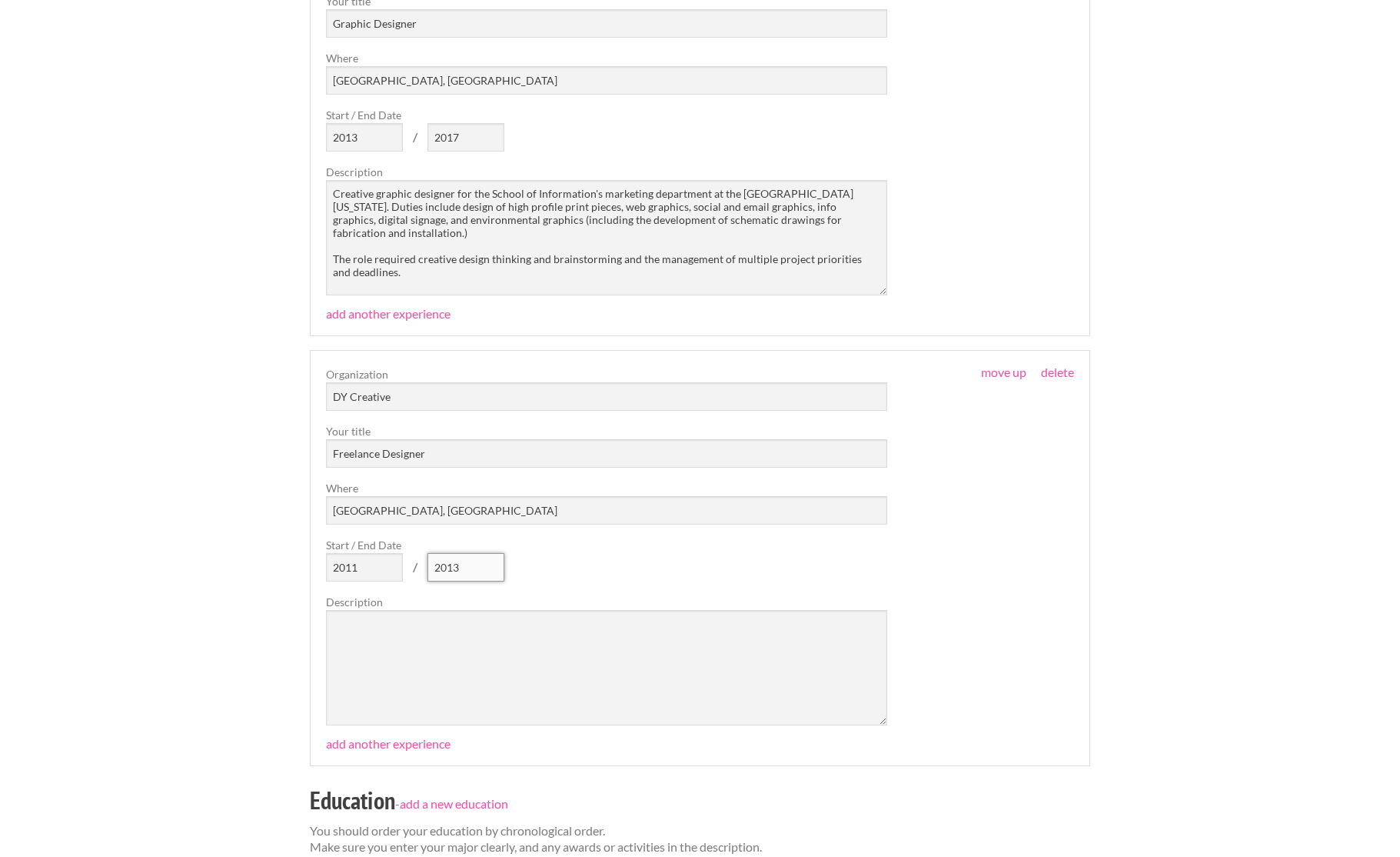
scroll to position [1054, 0]
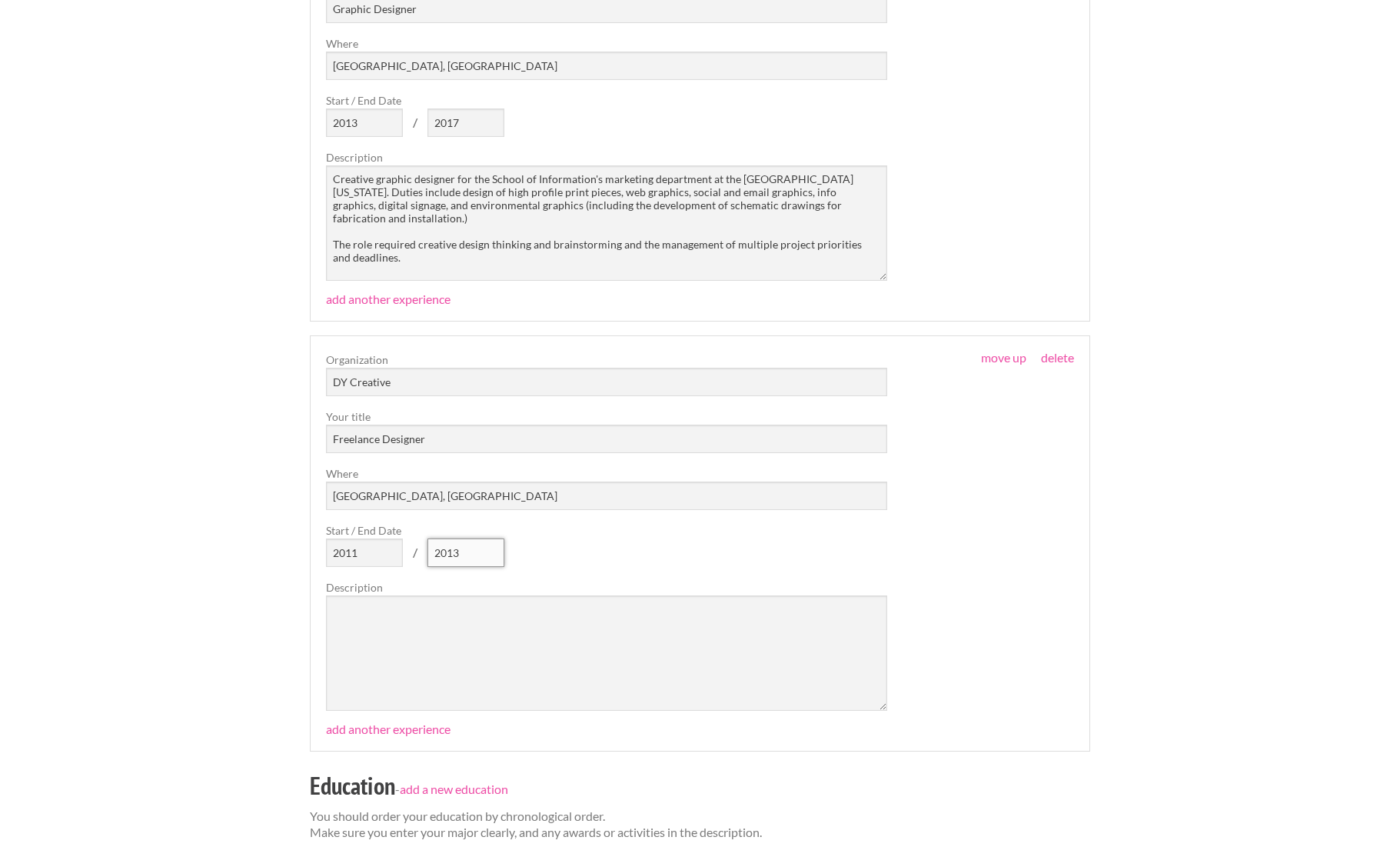
type input "2013"
click at [382, 616] on textarea at bounding box center [606, 652] width 561 height 116
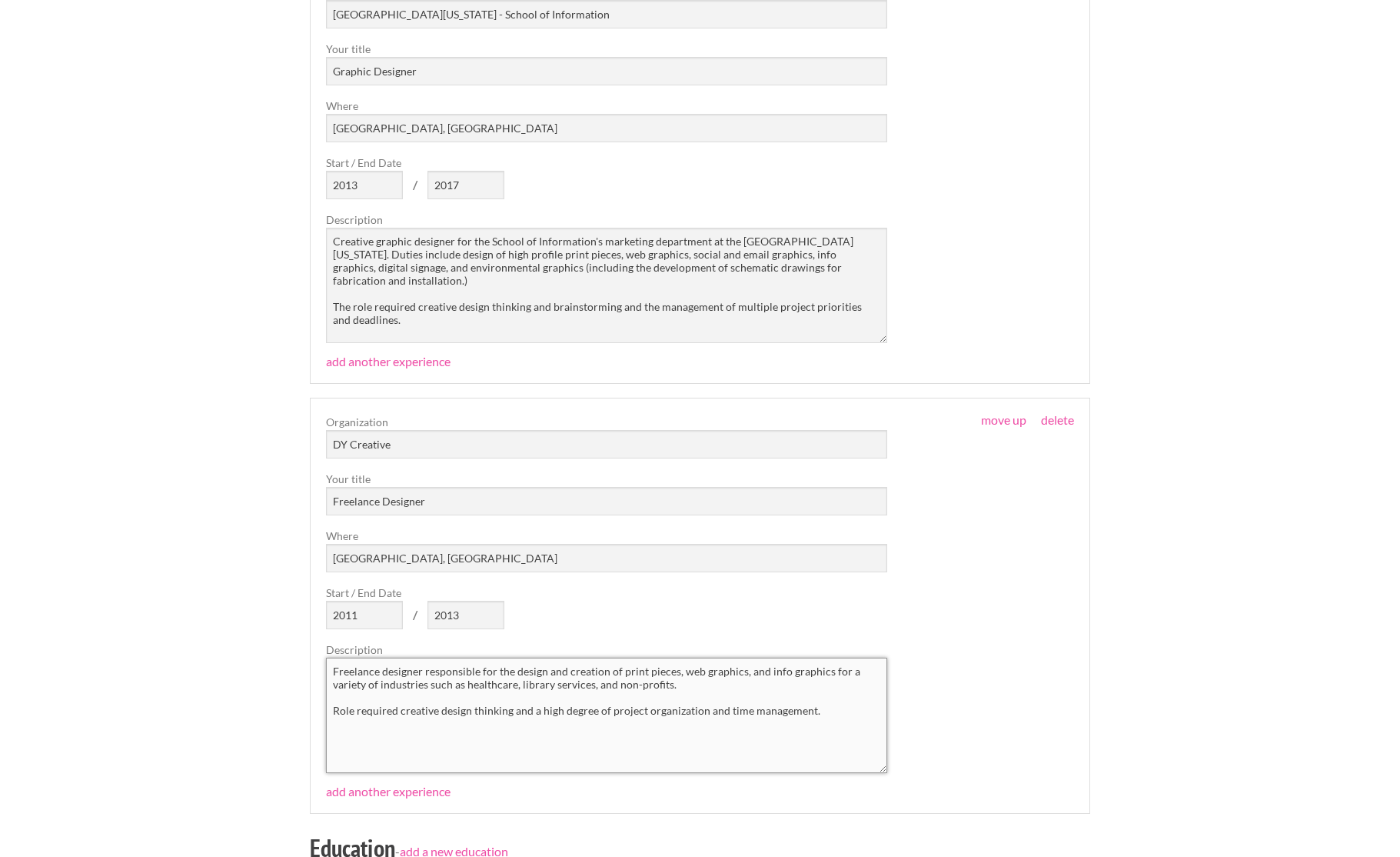
scroll to position [991, 0]
type textarea "Freelance designer responsible for the design and creation of print pieces, web…"
click at [400, 441] on input "DY Creative" at bounding box center [606, 444] width 561 height 28
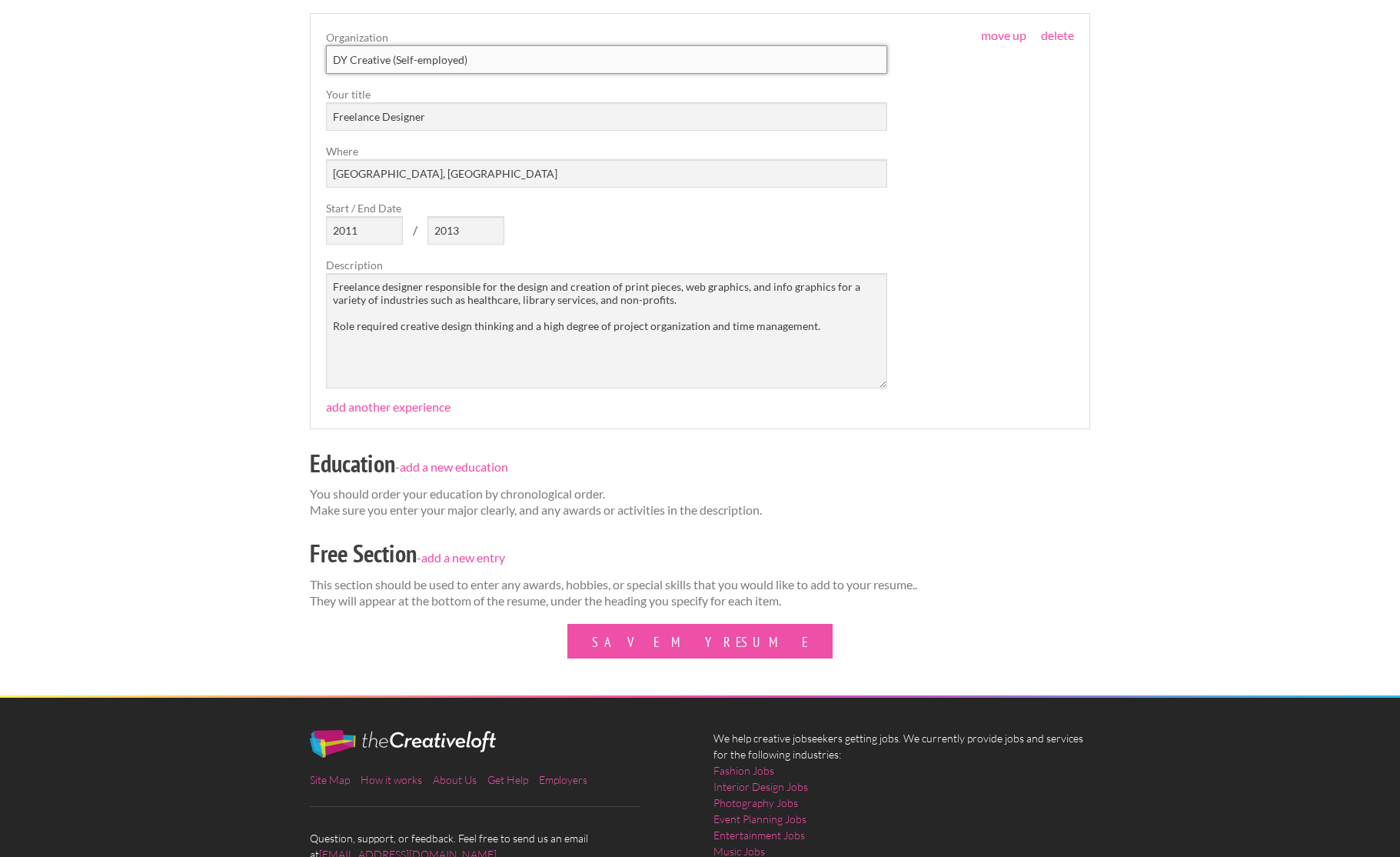
scroll to position [1395, 0]
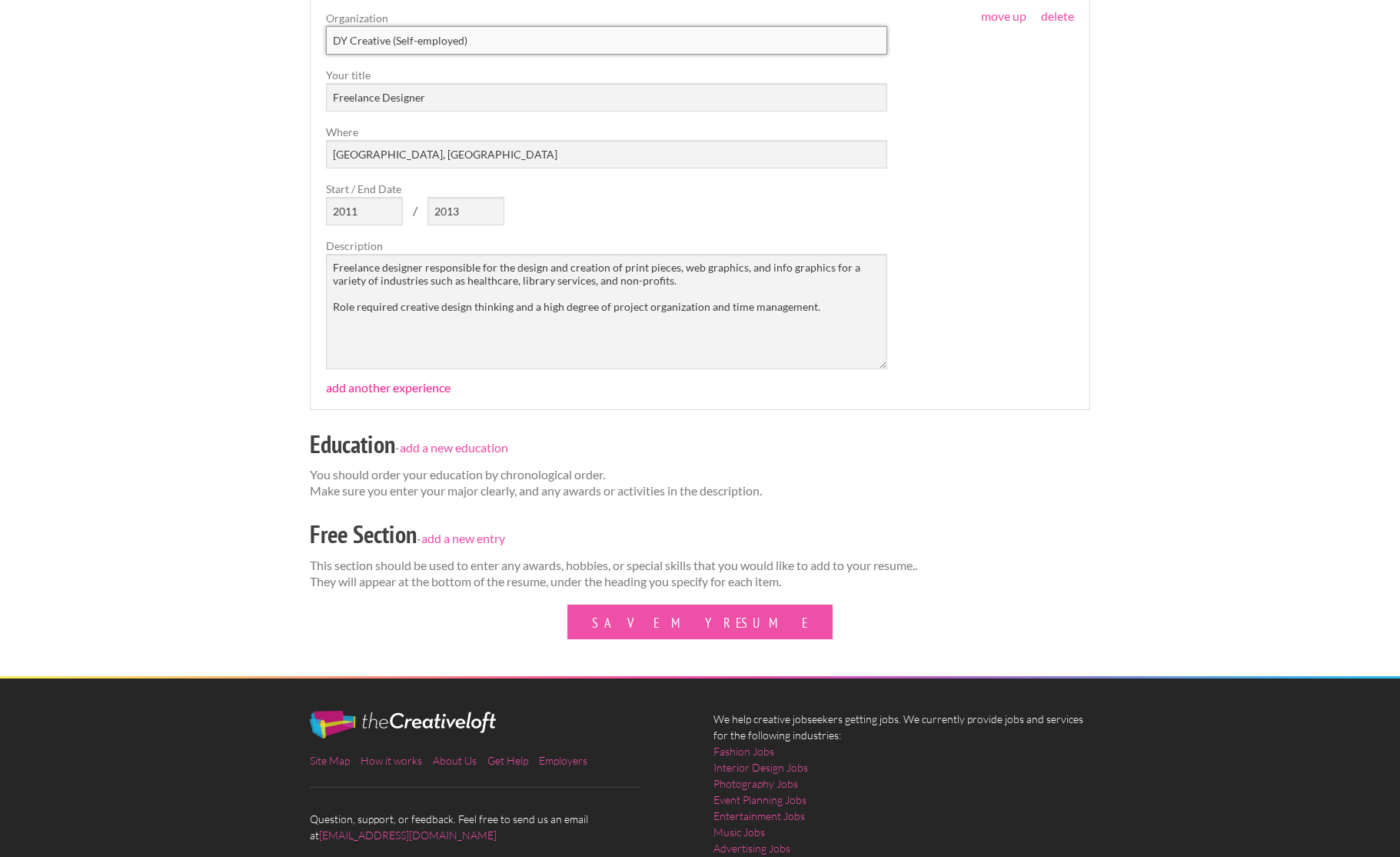
type input "DY Creative (Self-employed)"
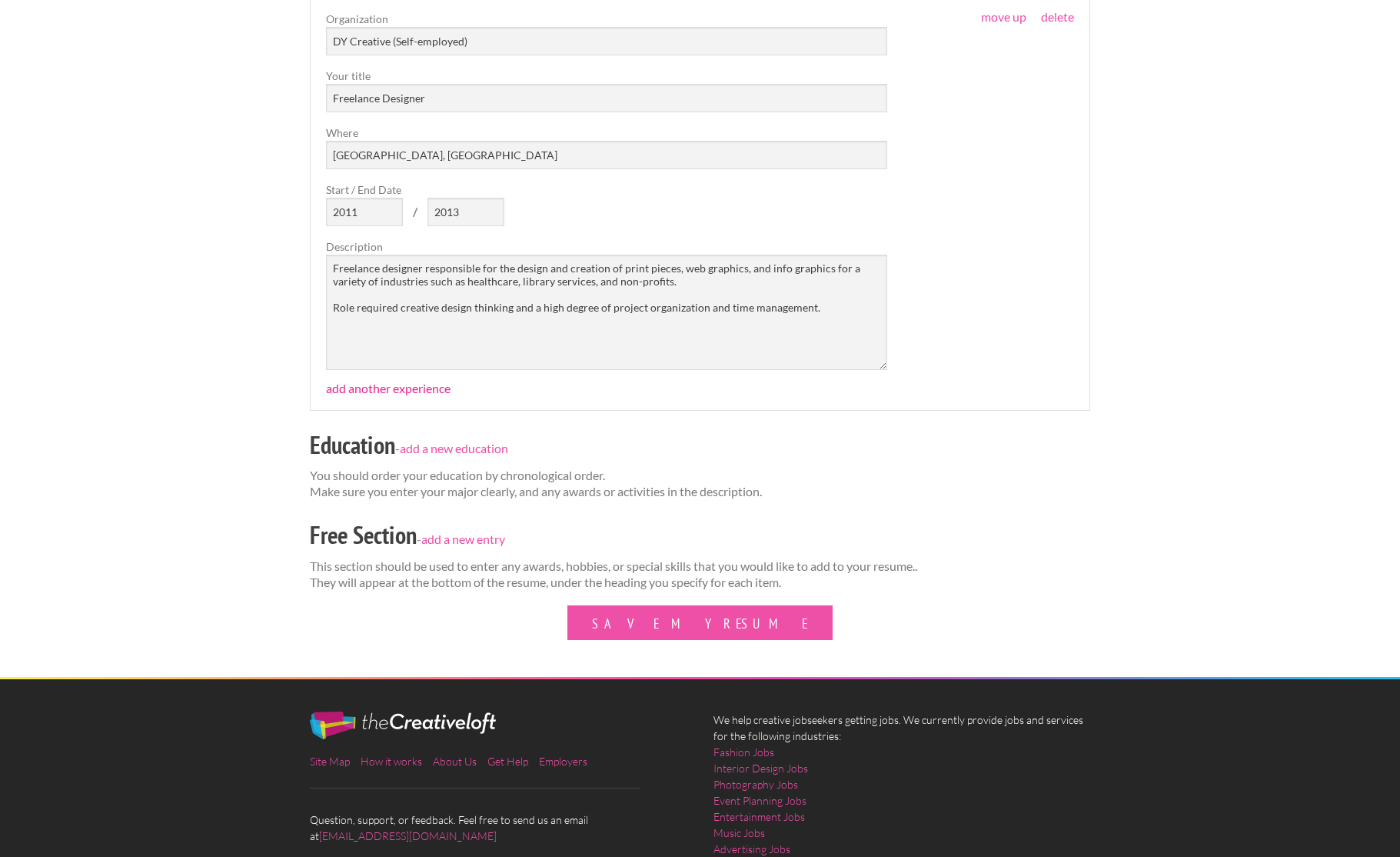
click at [376, 387] on link "add another experience" at bounding box center [388, 388] width 125 height 15
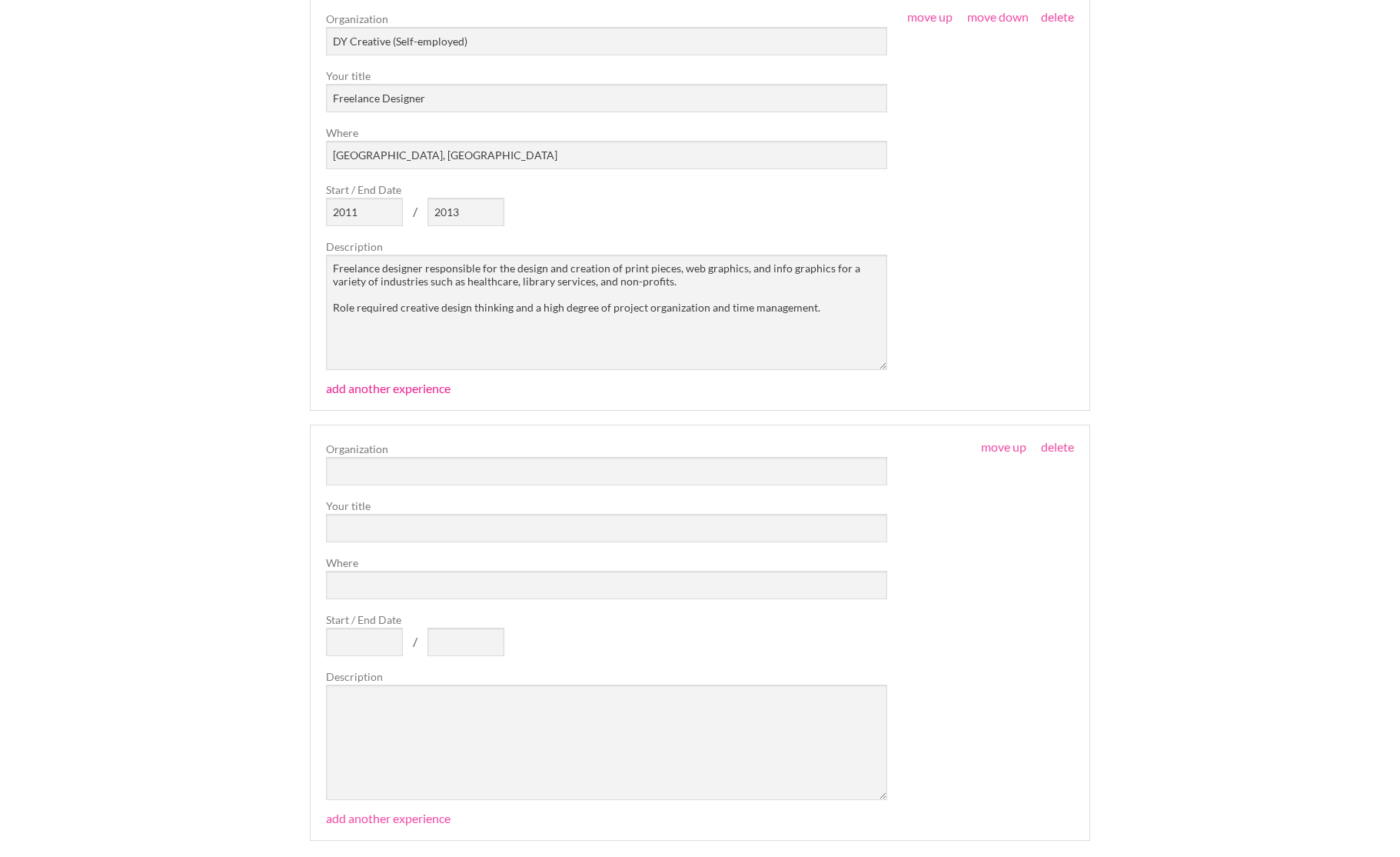
scroll to position [1397, 1]
click at [362, 467] on input "text" at bounding box center [606, 469] width 561 height 28
type input "Bradley J. Butcher & Associates"
click at [358, 527] on input "text" at bounding box center [606, 526] width 561 height 28
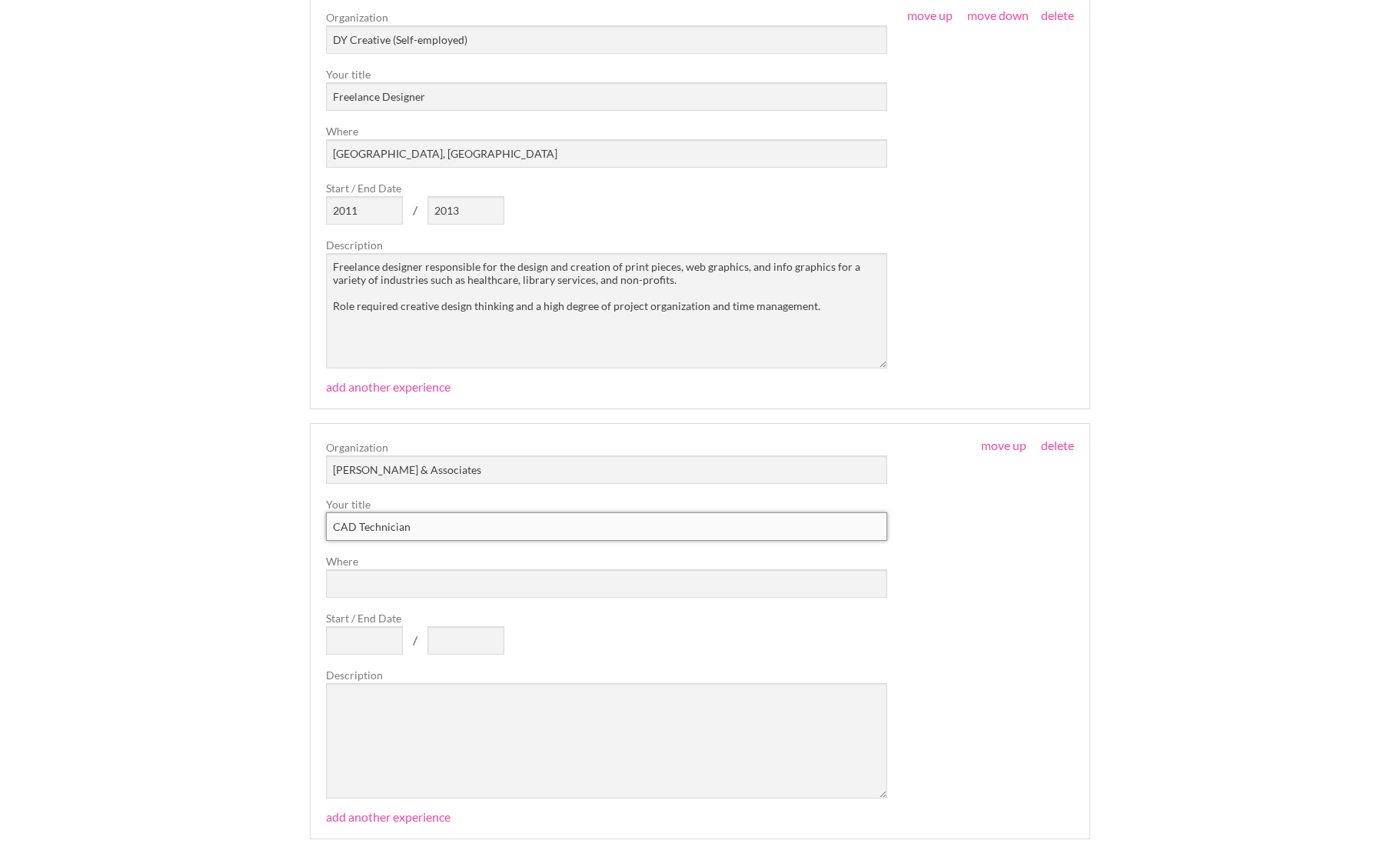
type input "CAD Technician"
click at [358, 580] on input "Where" at bounding box center [606, 584] width 561 height 28
type input "Gaylord, MI"
click at [370, 634] on input "Start / End Date" at bounding box center [365, 640] width 77 height 28
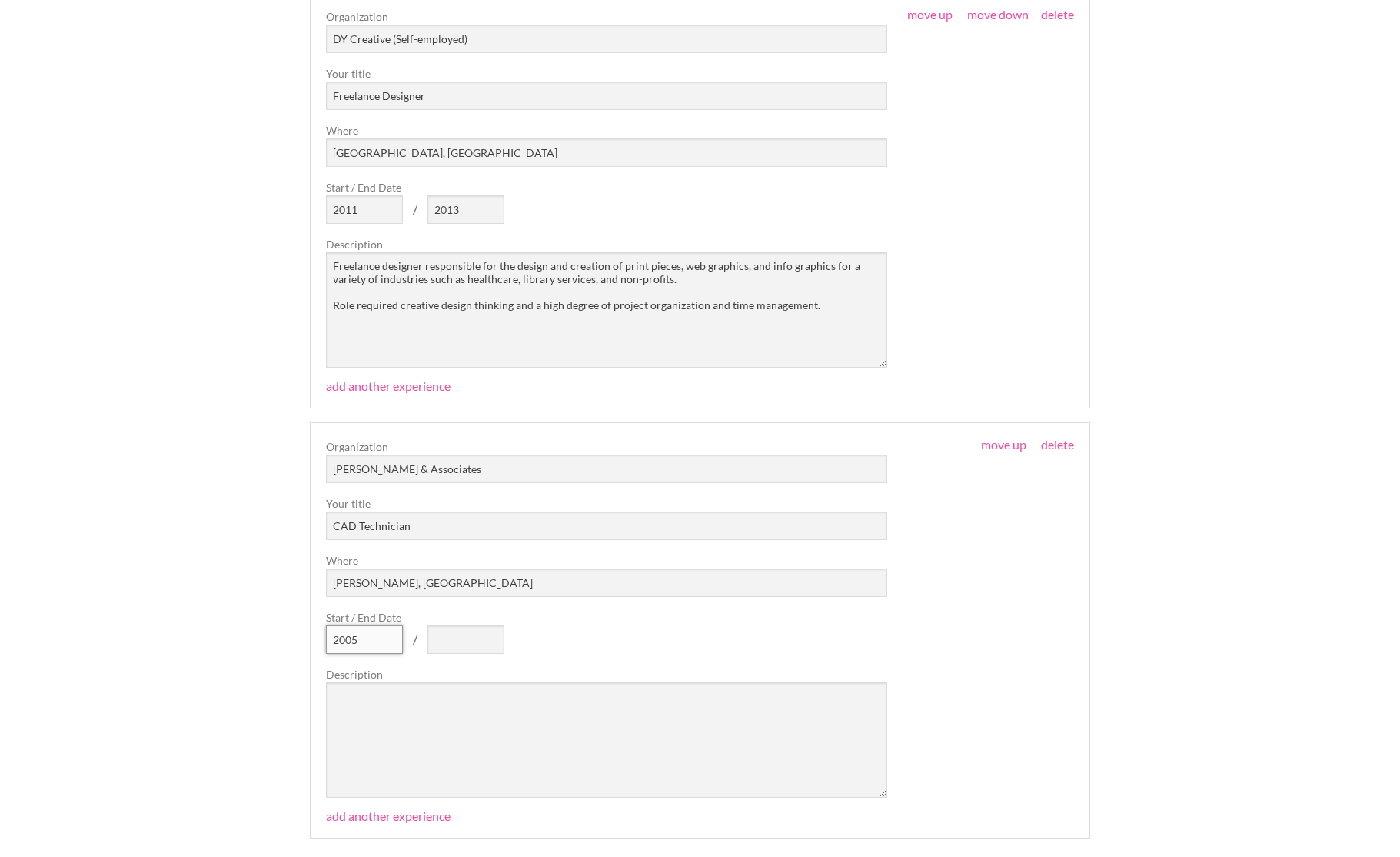
type input "2005"
click at [455, 634] on input "text" at bounding box center [466, 639] width 77 height 28
type input "2008"
click at [352, 695] on textarea at bounding box center [606, 740] width 561 height 116
click at [381, 694] on textarea "CAD technician" at bounding box center [606, 740] width 561 height 116
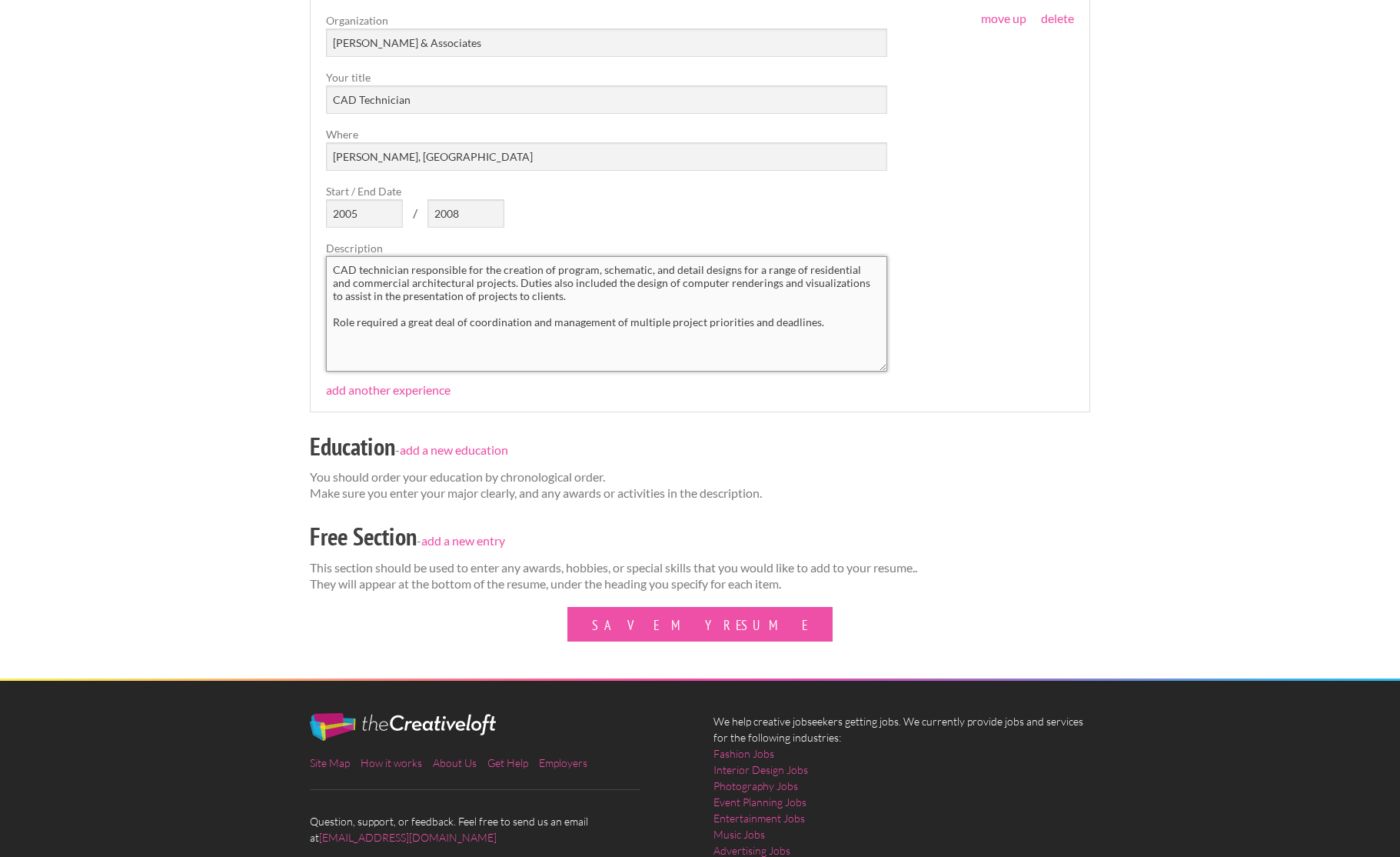
scroll to position [1825, 0]
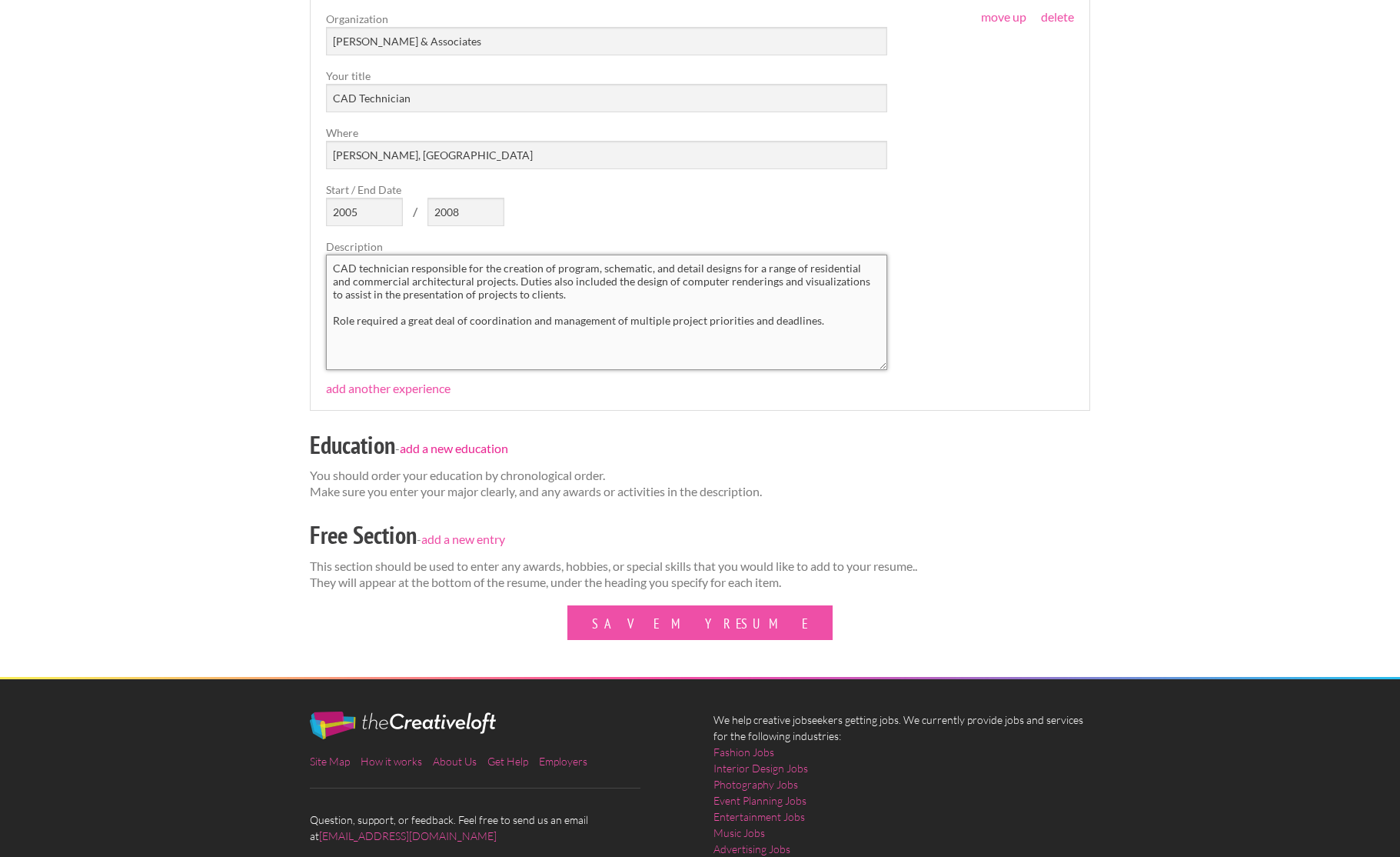
type textarea "CAD technician responsible for the creation of program, schematic, and detail d…"
click at [442, 445] on link "add a new education" at bounding box center [454, 449] width 108 height 15
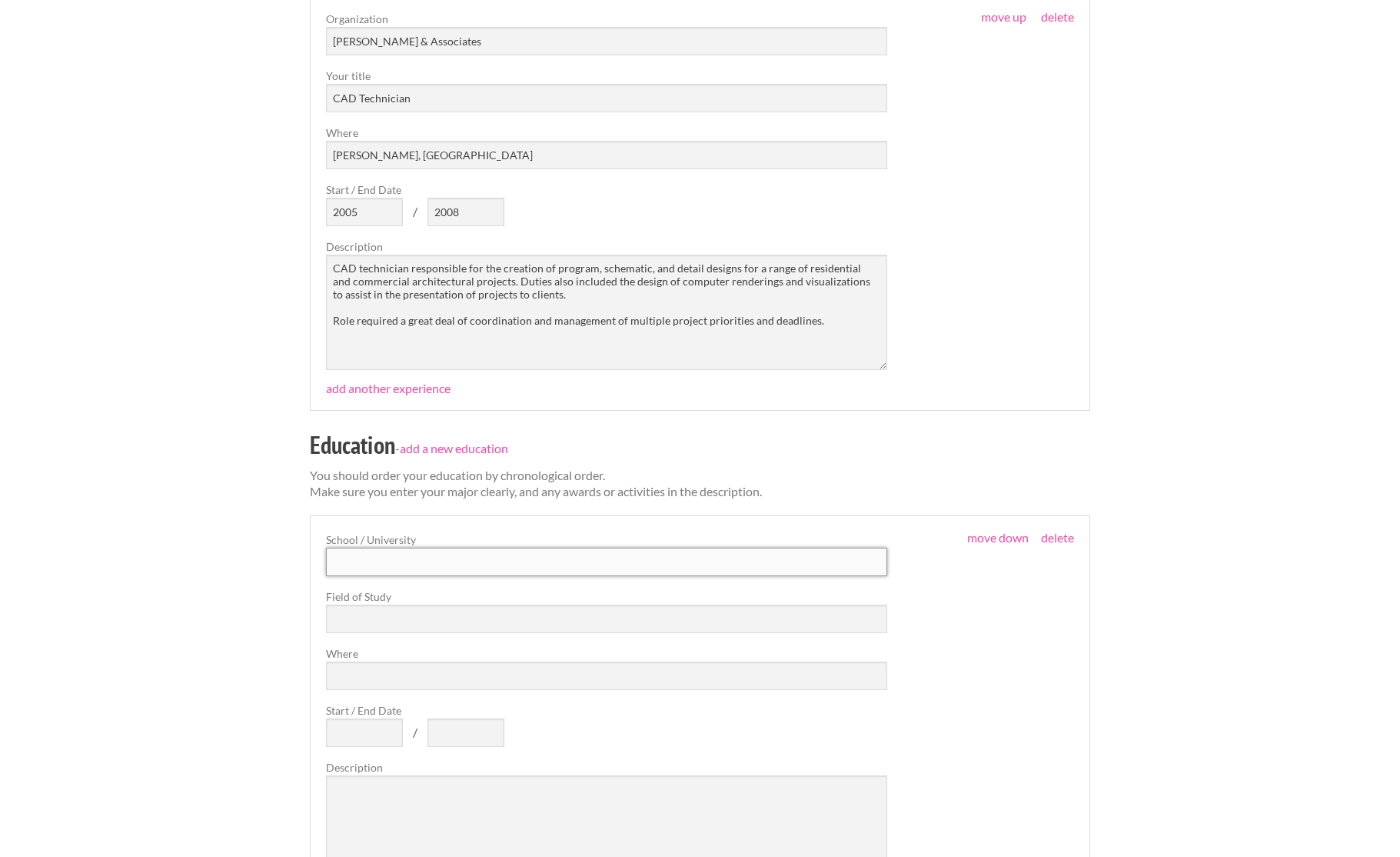
scroll to position [1826, 1]
click at [375, 561] on input "text" at bounding box center [606, 560] width 561 height 28
type input "University of Michigan"
click at [372, 615] on input "text" at bounding box center [606, 617] width 561 height 28
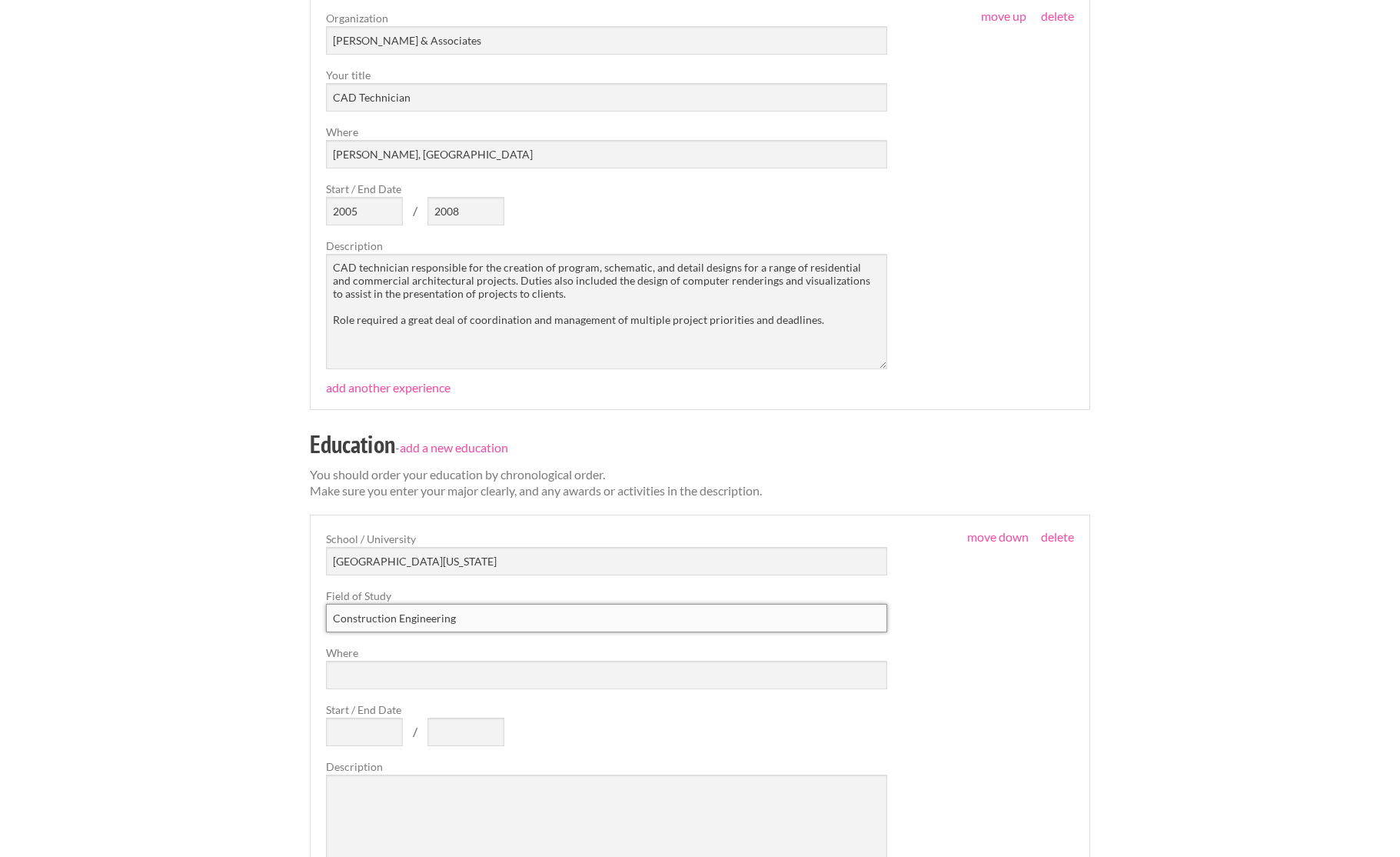
drag, startPoint x: 480, startPoint y: 612, endPoint x: 333, endPoint y: 612, distance: 147.0
click at [333, 612] on input "Construction Engineering" at bounding box center [606, 617] width 561 height 28
type input "Master of Engineering"
click at [362, 670] on input "Where" at bounding box center [606, 675] width 561 height 28
type input "Ann Arbor, MI"
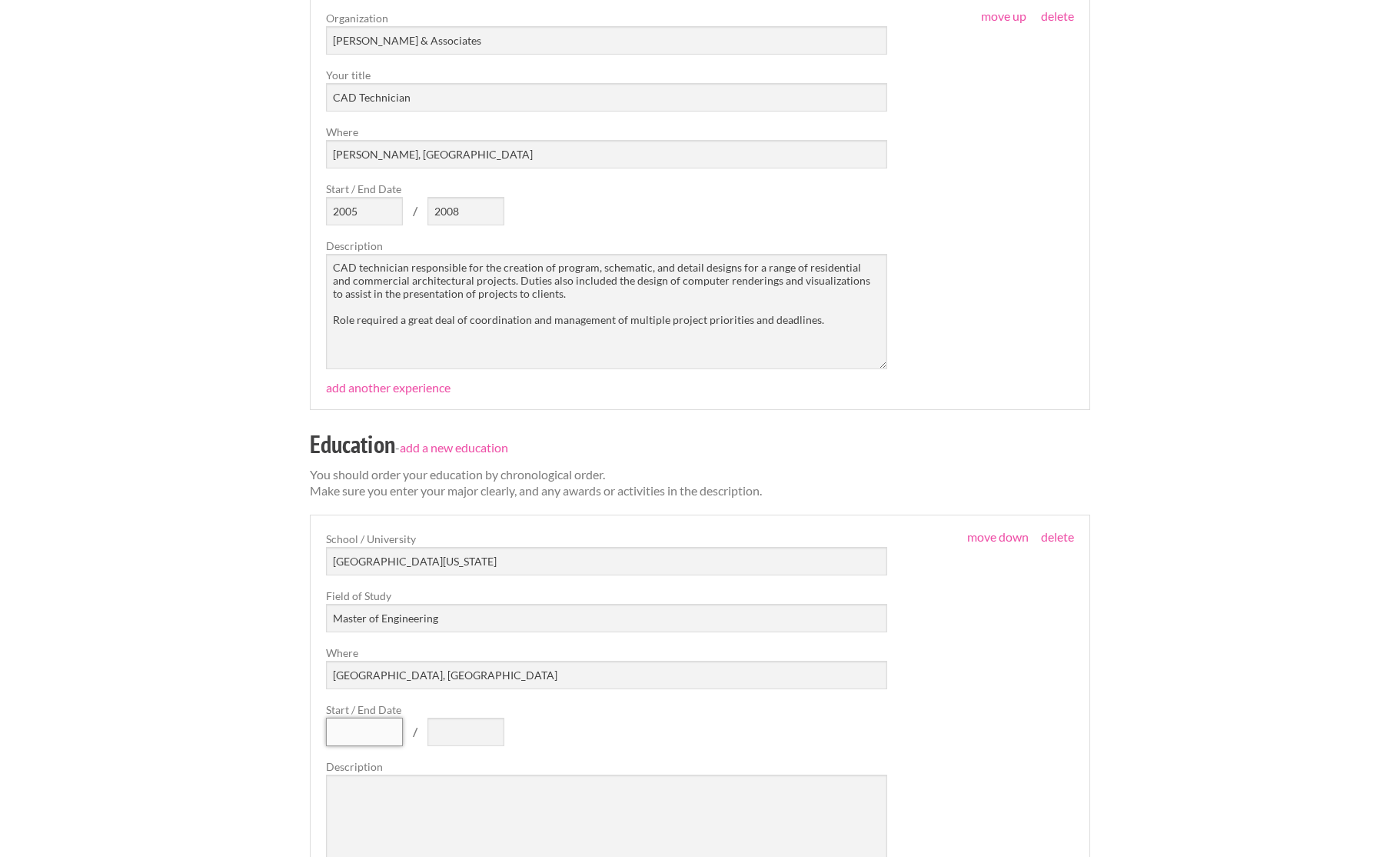
click at [363, 727] on input "Start / End Date" at bounding box center [365, 732] width 77 height 28
type input "2001"
click at [458, 725] on input "text" at bounding box center [466, 732] width 77 height 28
type input "2003"
click at [414, 779] on textarea at bounding box center [606, 832] width 561 height 116
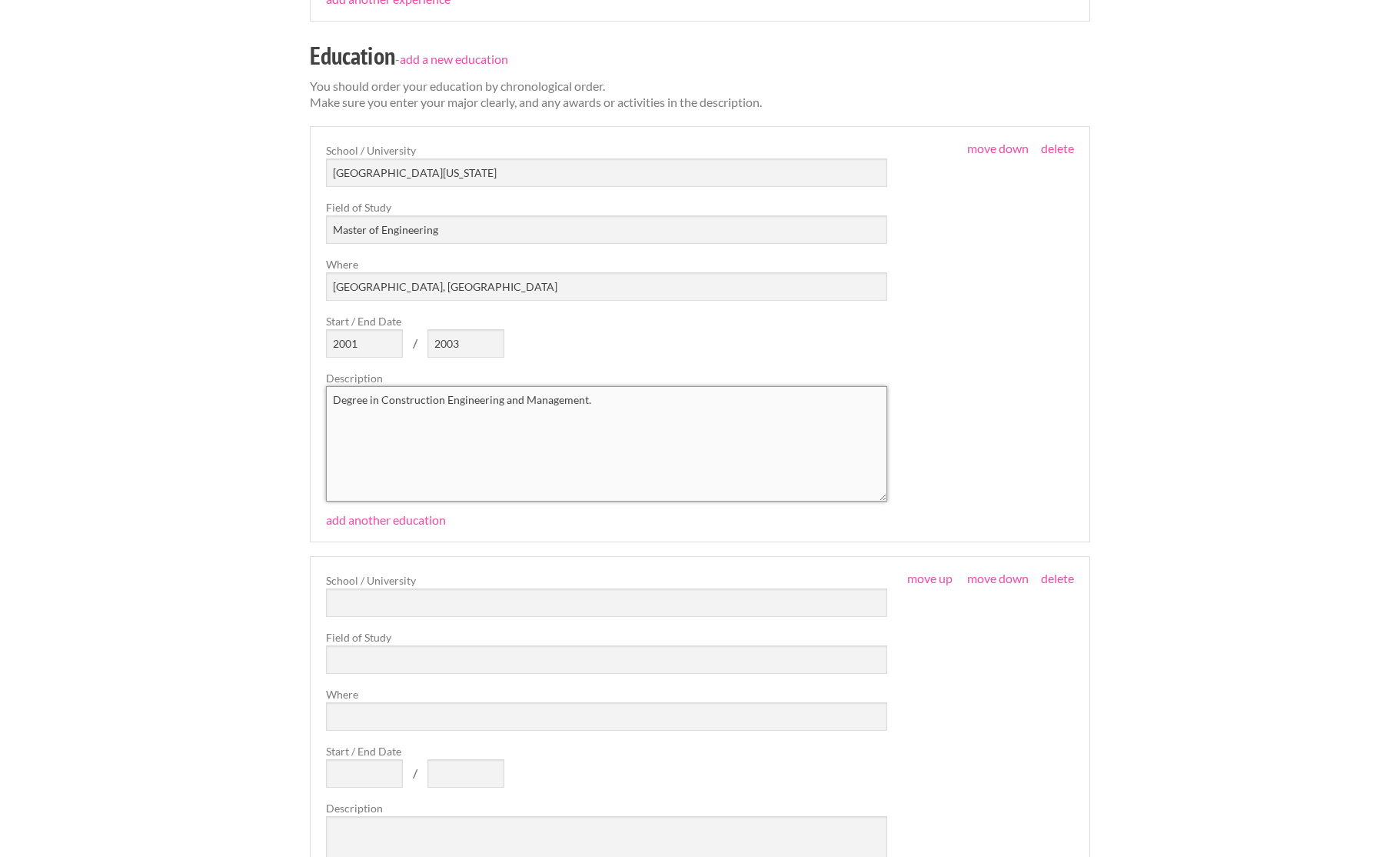
scroll to position [2215, 0]
type textarea "Degree in Construction Engineering and Management."
click at [373, 599] on input "text" at bounding box center [606, 601] width 561 height 28
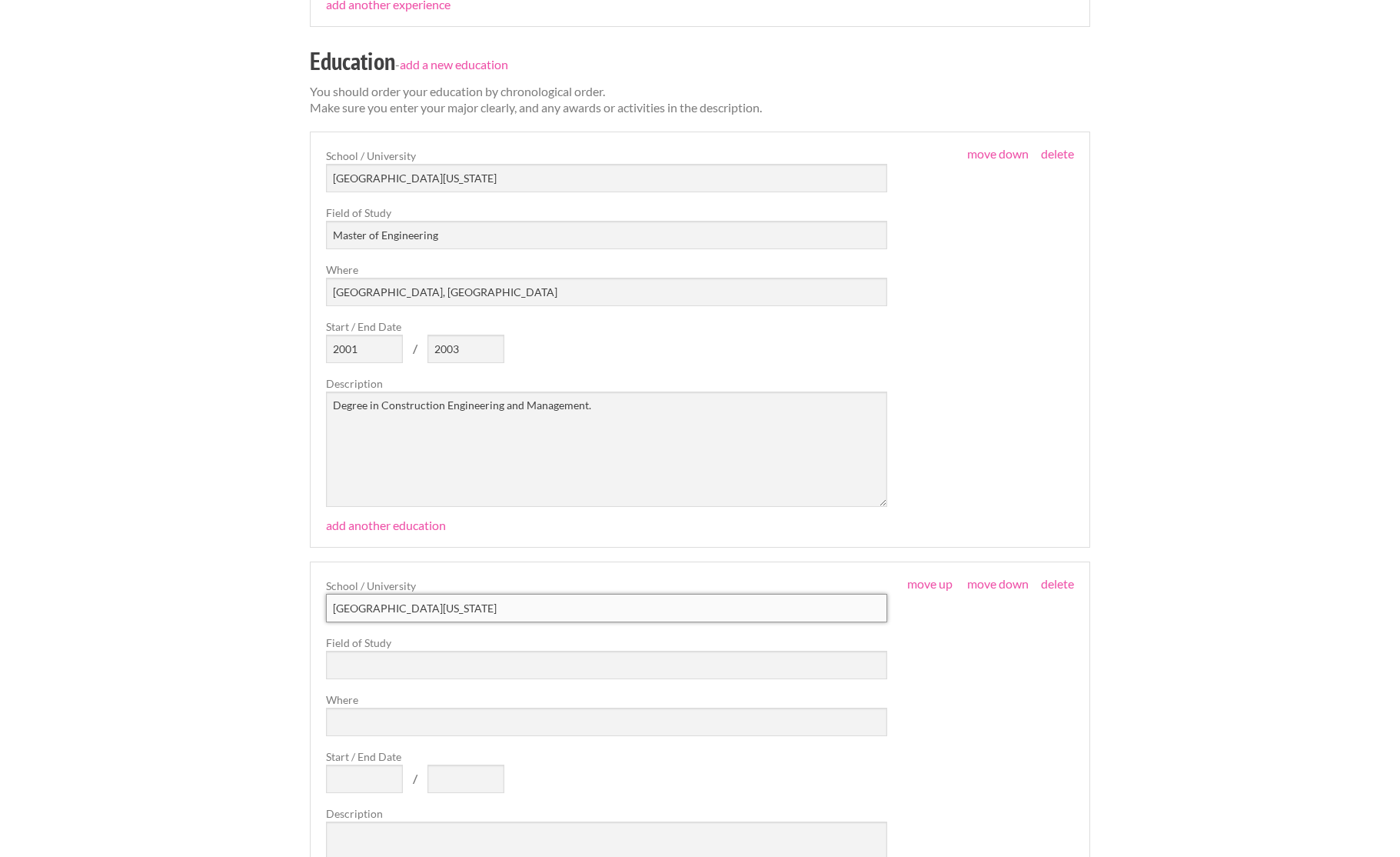
type input "University of Michigan"
click at [363, 663] on input "text" at bounding box center [606, 664] width 561 height 28
type input "Bachelor of Science in Architecture"
click at [375, 717] on input "Where" at bounding box center [606, 721] width 561 height 28
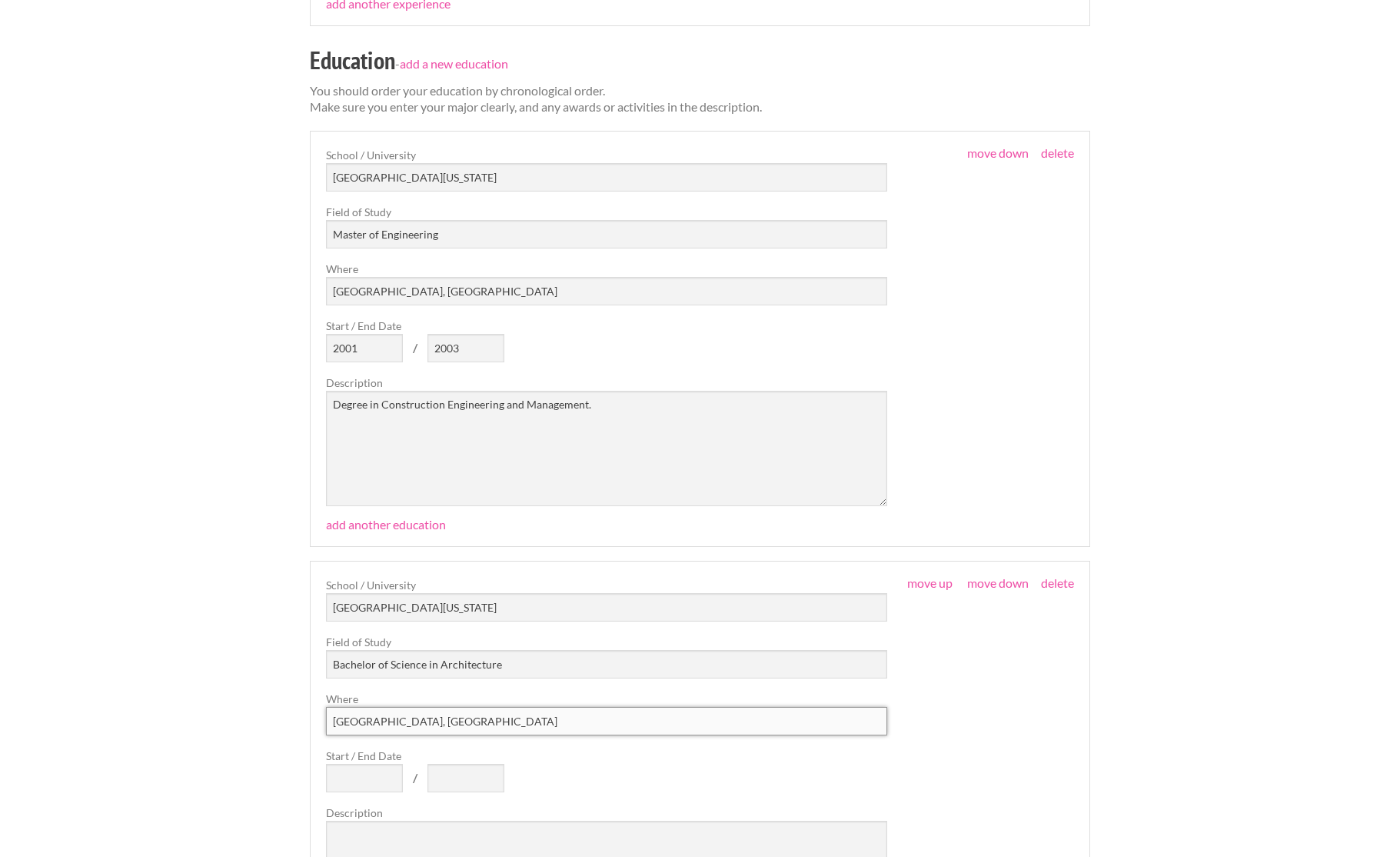
type input "Ann Arbor, MI"
click at [374, 778] on input "Start / End Date" at bounding box center [365, 778] width 77 height 28
type input "1997"
click at [484, 778] on input "text" at bounding box center [466, 778] width 77 height 28
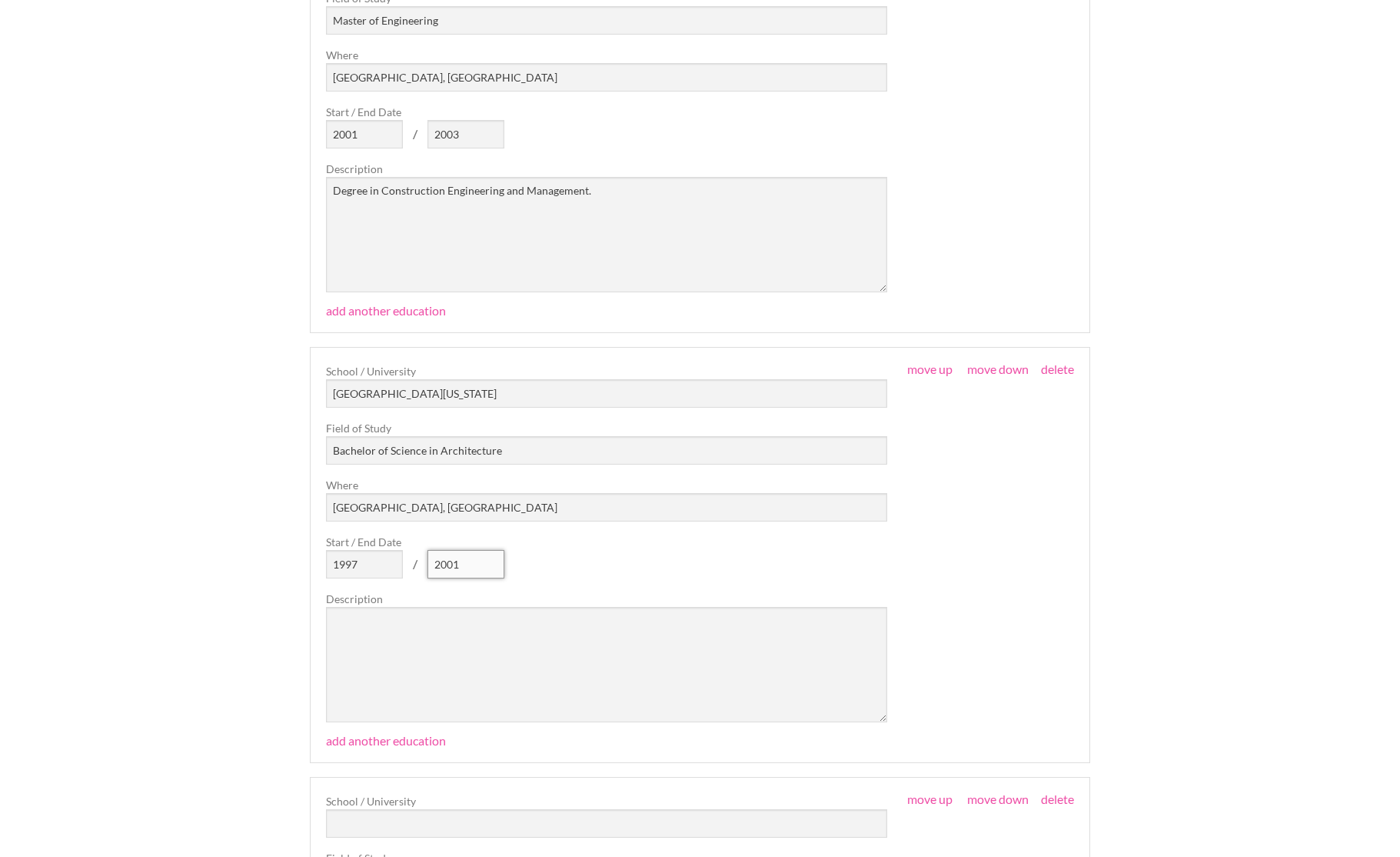
scroll to position [2422, 0]
type input "2001"
click at [371, 621] on textarea at bounding box center [606, 665] width 561 height 116
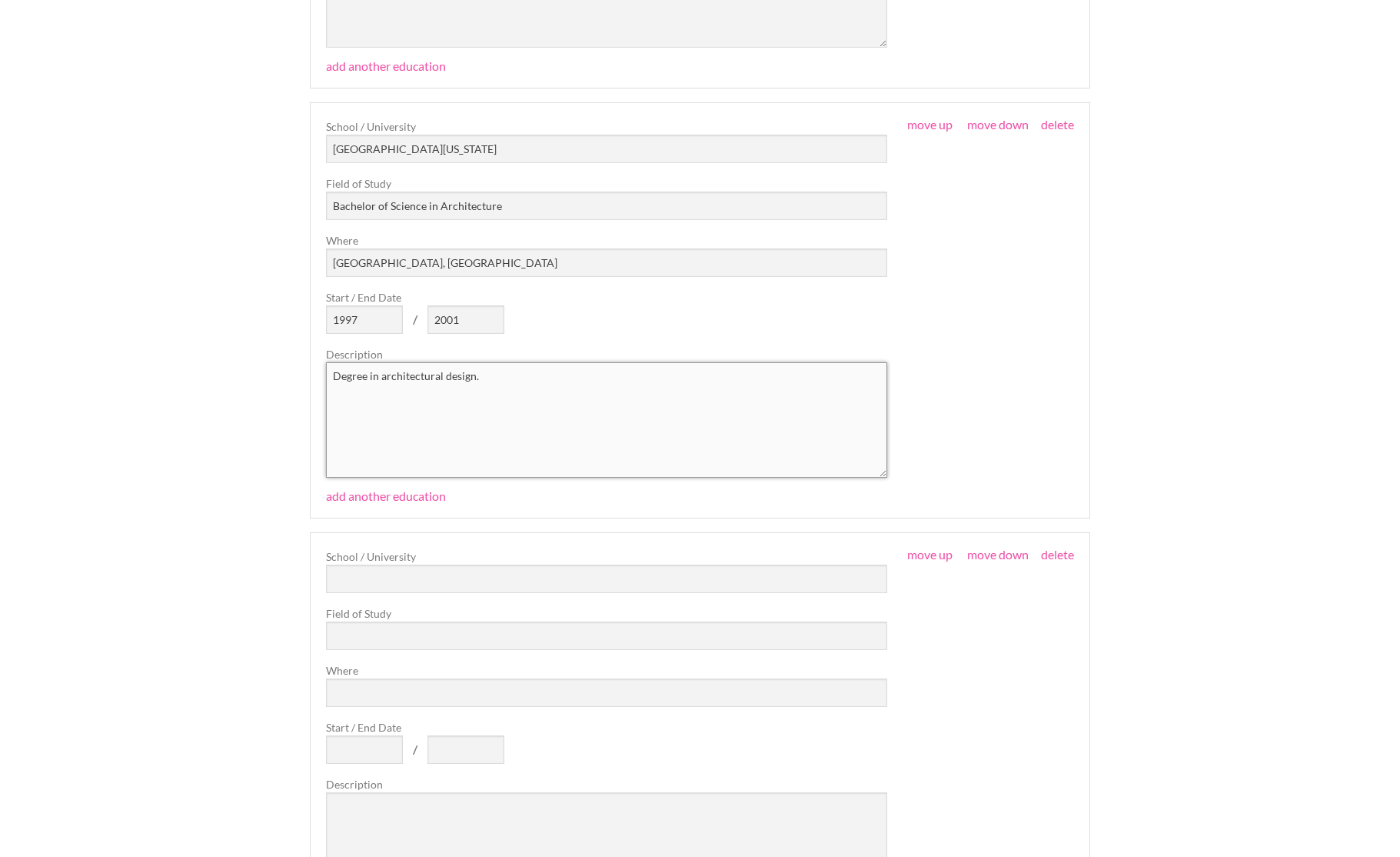
scroll to position [2691, 0]
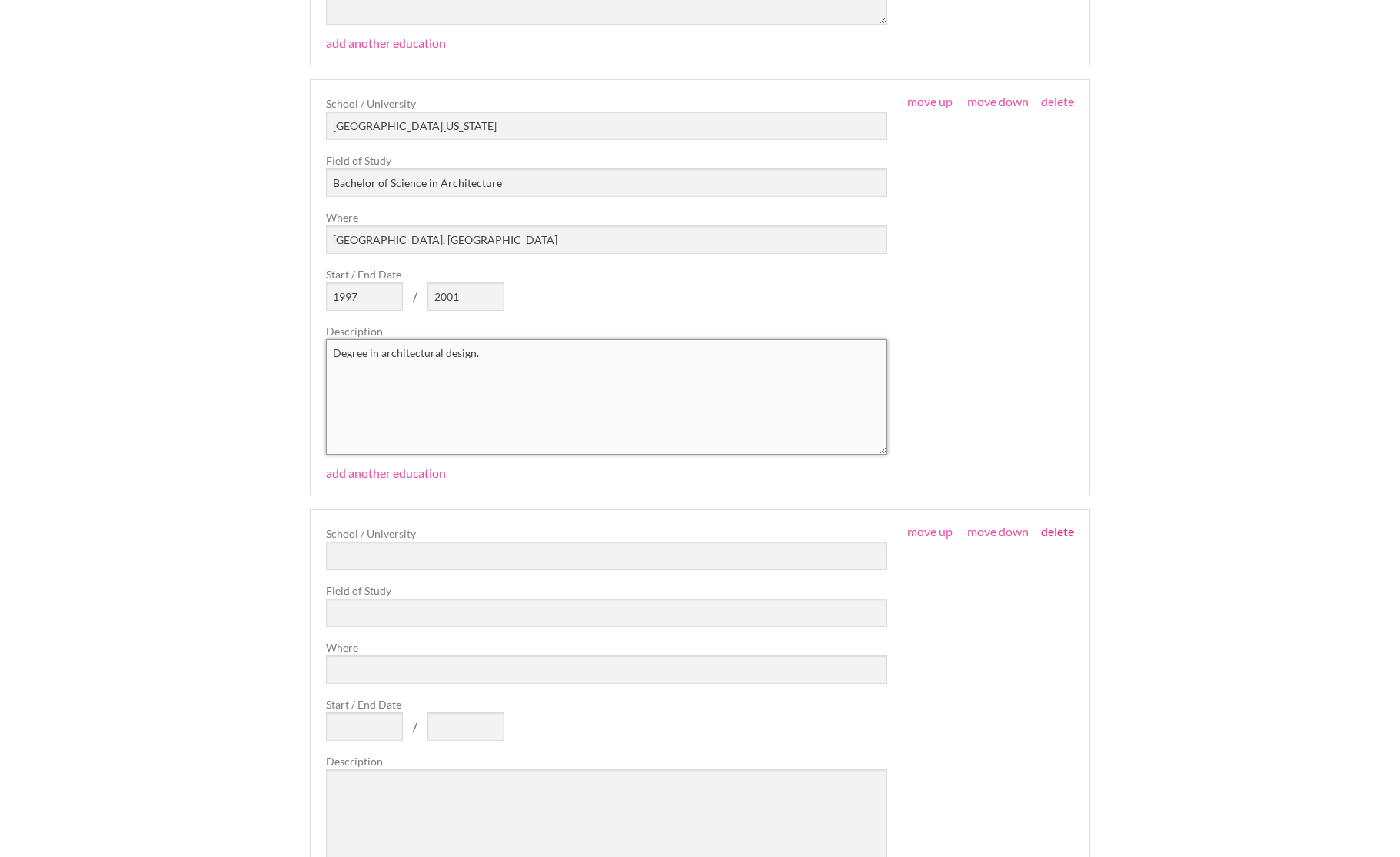
type textarea "Degree in architectural design."
click at [1054, 527] on link "delete" at bounding box center [1057, 531] width 33 height 15
click at [1057, 527] on link "delete" at bounding box center [1057, 531] width 33 height 15
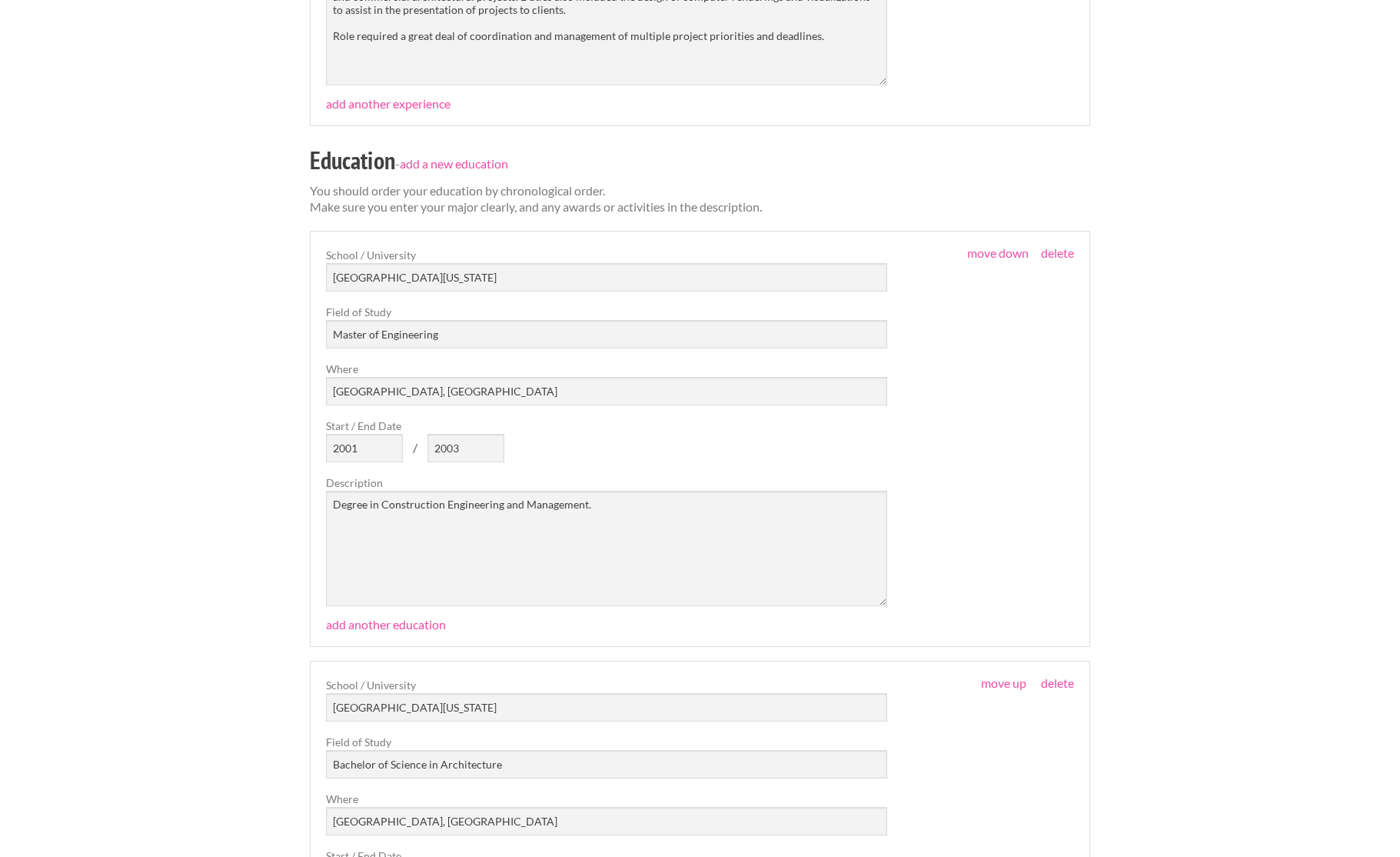
scroll to position [2107, 0]
click at [598, 504] on textarea "Degree in Construction Engineering and Management." at bounding box center [606, 551] width 561 height 116
drag, startPoint x: 605, startPoint y: 503, endPoint x: 316, endPoint y: 498, distance: 289.0
click at [316, 498] on fieldset "move up move down delete School / University University of Michigan Field of St…" at bounding box center [700, 442] width 781 height 416
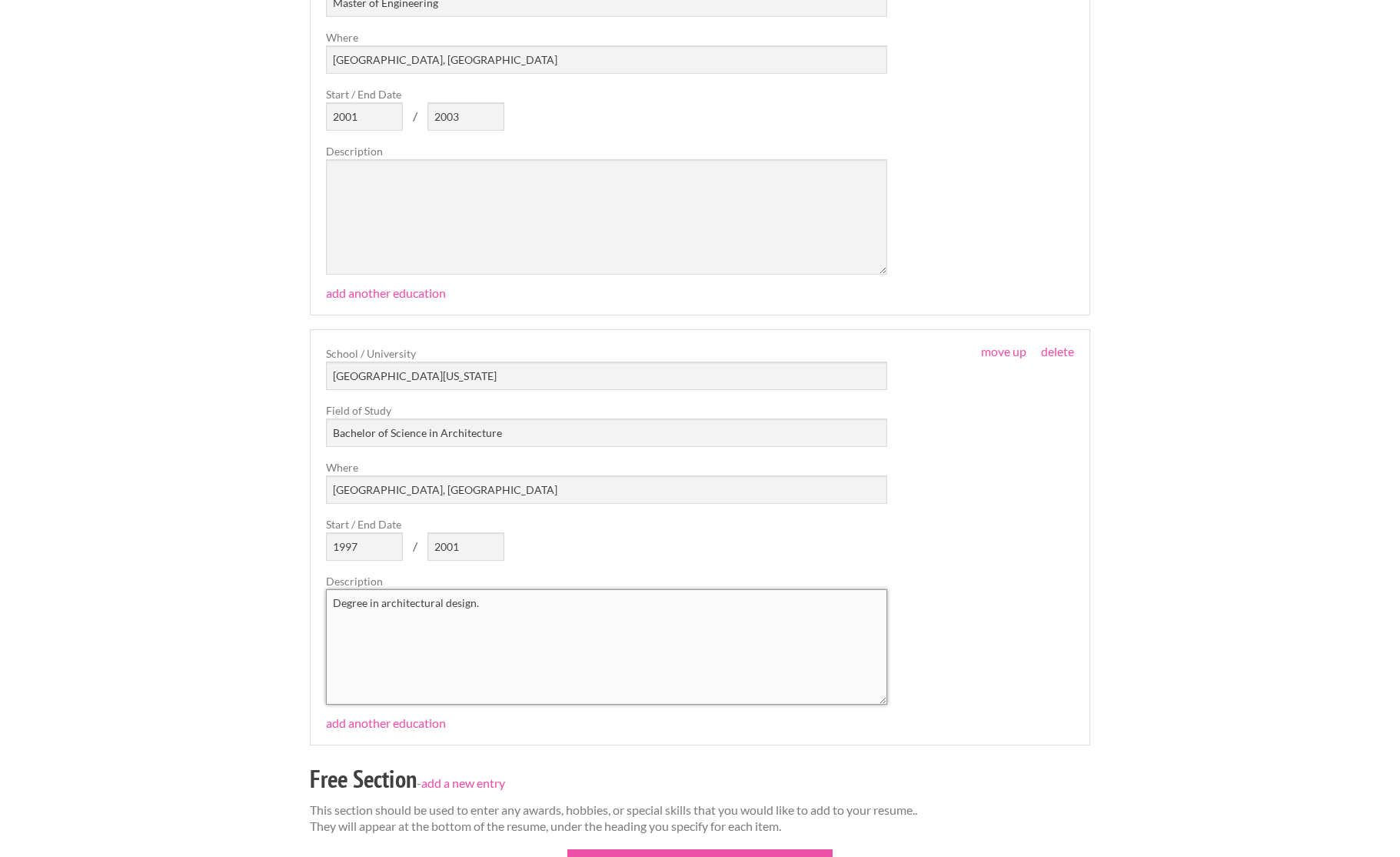
scroll to position [2439, 0]
drag, startPoint x: 493, startPoint y: 600, endPoint x: 323, endPoint y: 595, distance: 170.1
click at [323, 595] on fieldset "move up move down delete School / University University of Michigan Field of St…" at bounding box center [700, 539] width 781 height 416
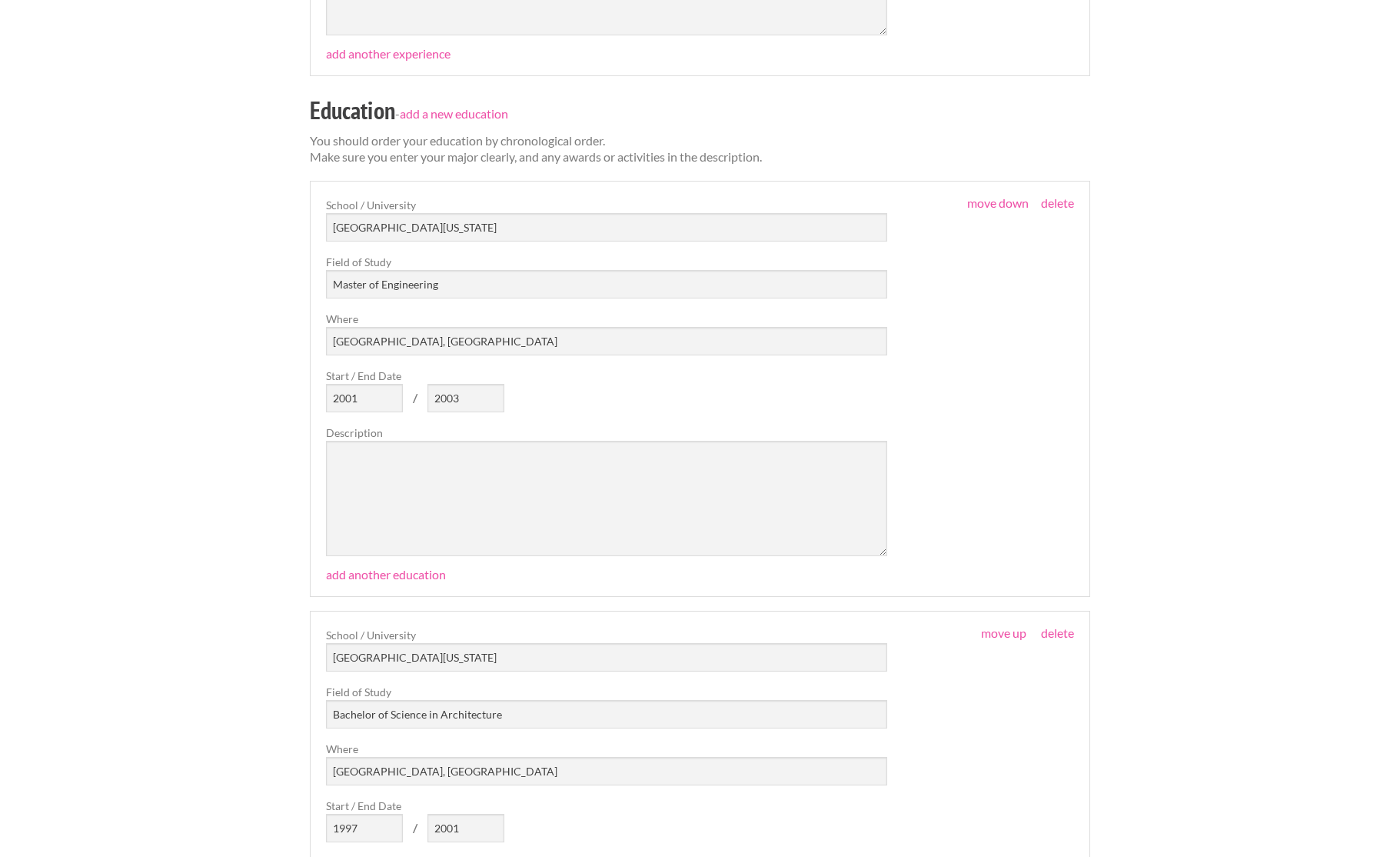
scroll to position [2159, 0]
click at [448, 282] on input "Master of Engineering" at bounding box center [606, 284] width 561 height 28
type input "Master of Engineering (Construction Engineering)"
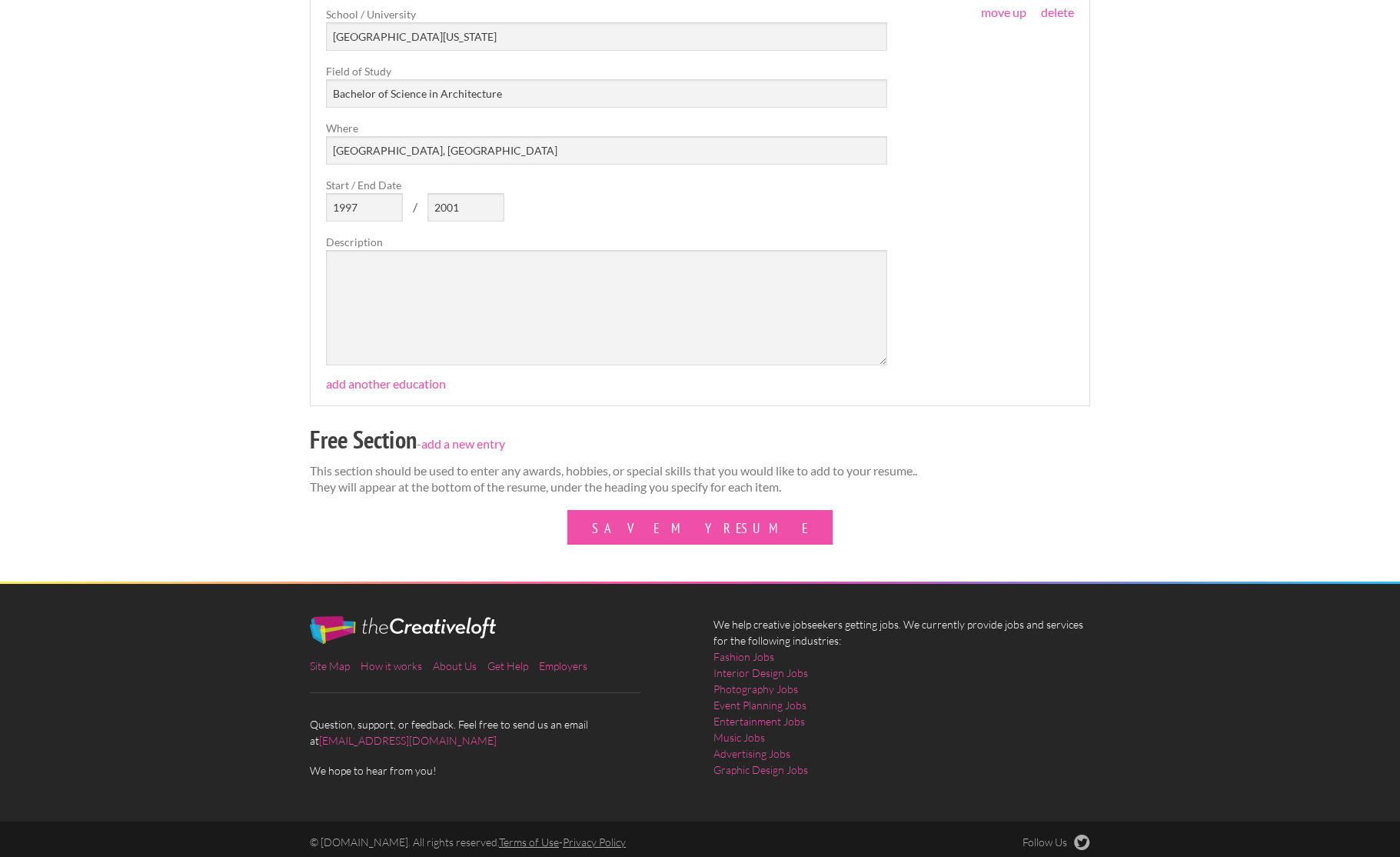
scroll to position [2780, 0]
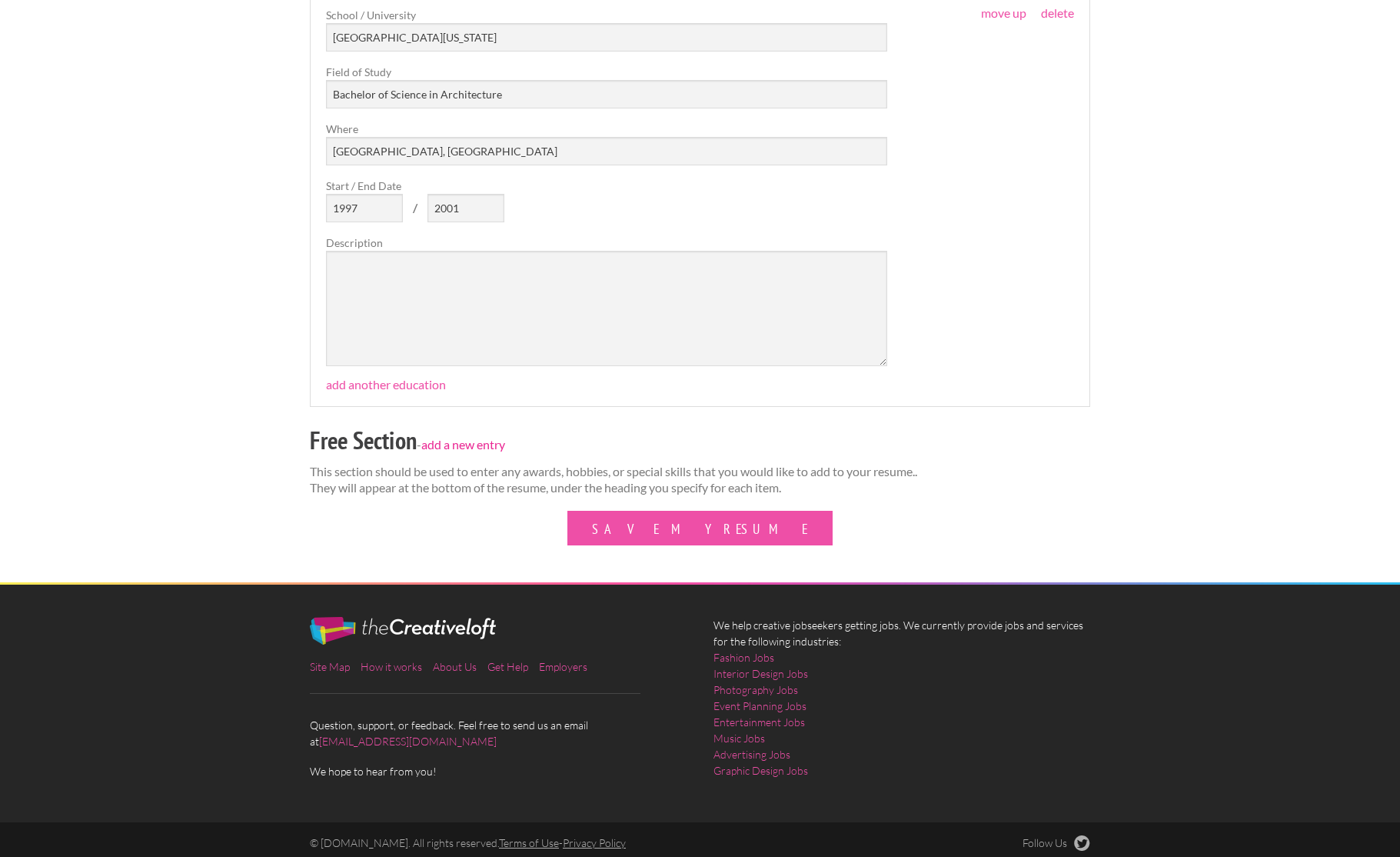
click at [470, 442] on link "add a new entry" at bounding box center [463, 444] width 84 height 15
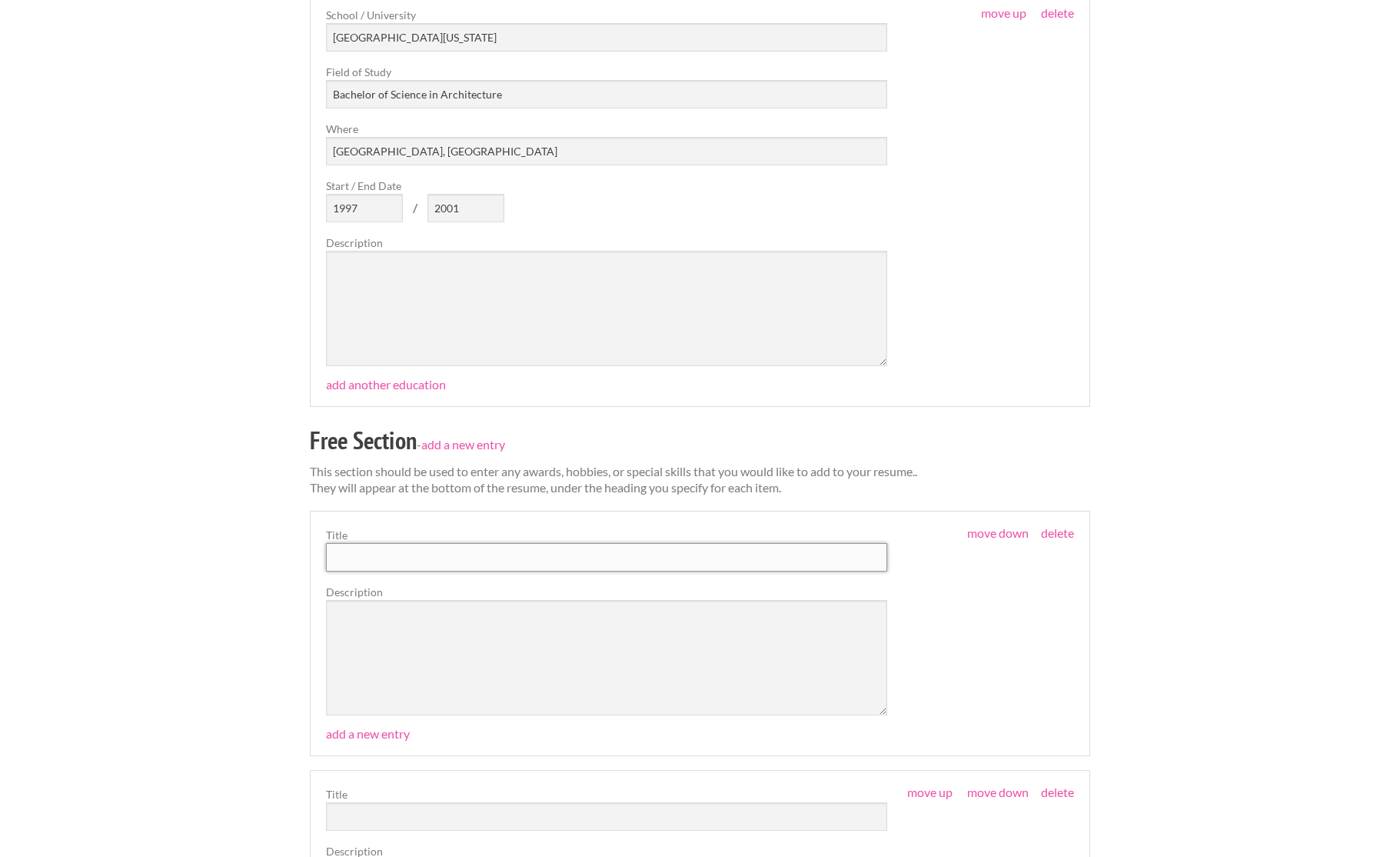
click at [358, 556] on input "text" at bounding box center [606, 557] width 561 height 28
type input "Skills"
click at [355, 608] on textarea at bounding box center [606, 657] width 561 height 116
drag, startPoint x: 386, startPoint y: 605, endPoint x: 458, endPoint y: 605, distance: 72.0
click at [458, 605] on textarea "Photoshop (Intermediate) Illustrator" at bounding box center [606, 657] width 561 height 116
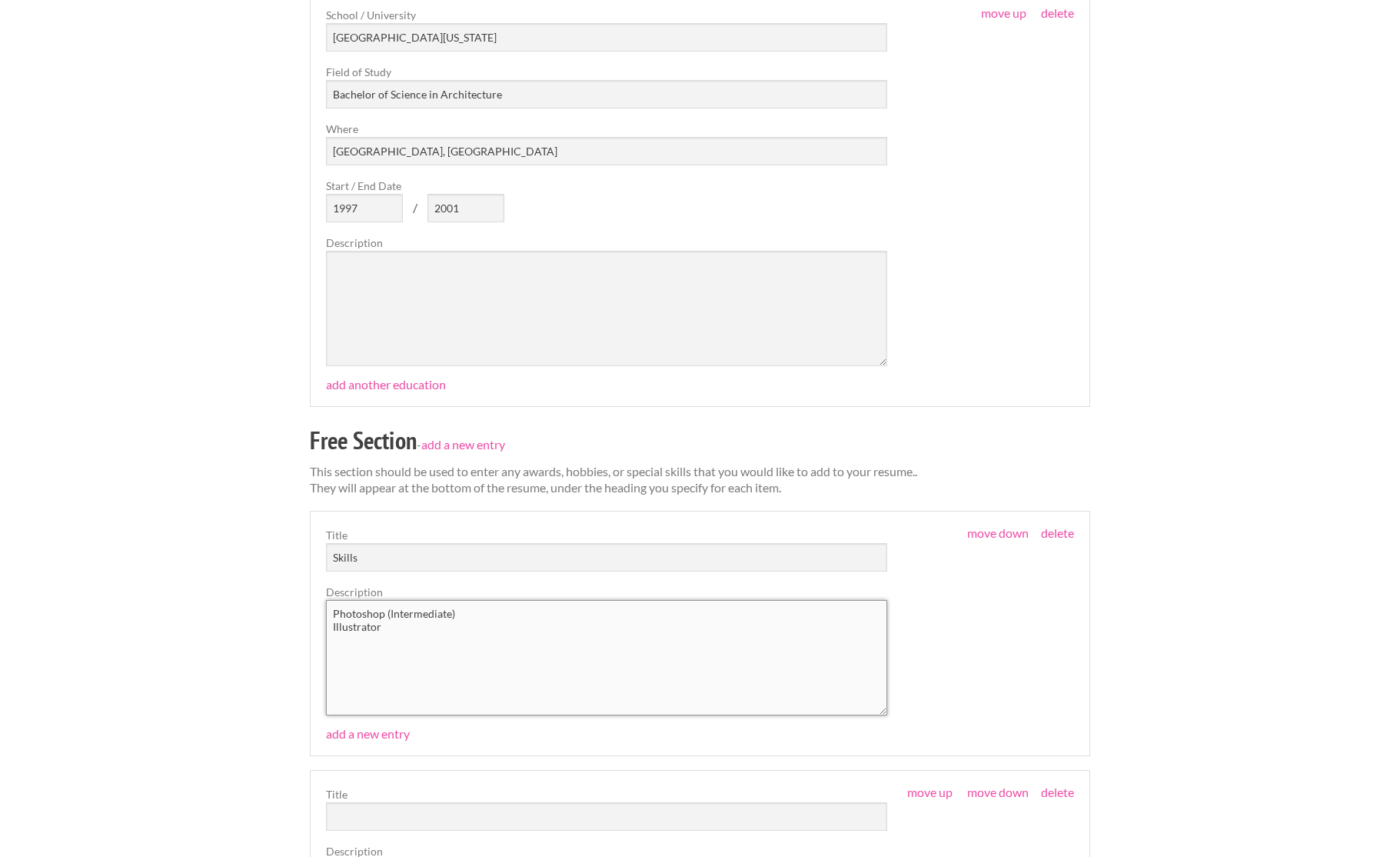
click at [401, 619] on textarea "Photoshop (Intermediate) Illustrator" at bounding box center [606, 657] width 561 height 116
paste textarea "(Intermediate)"
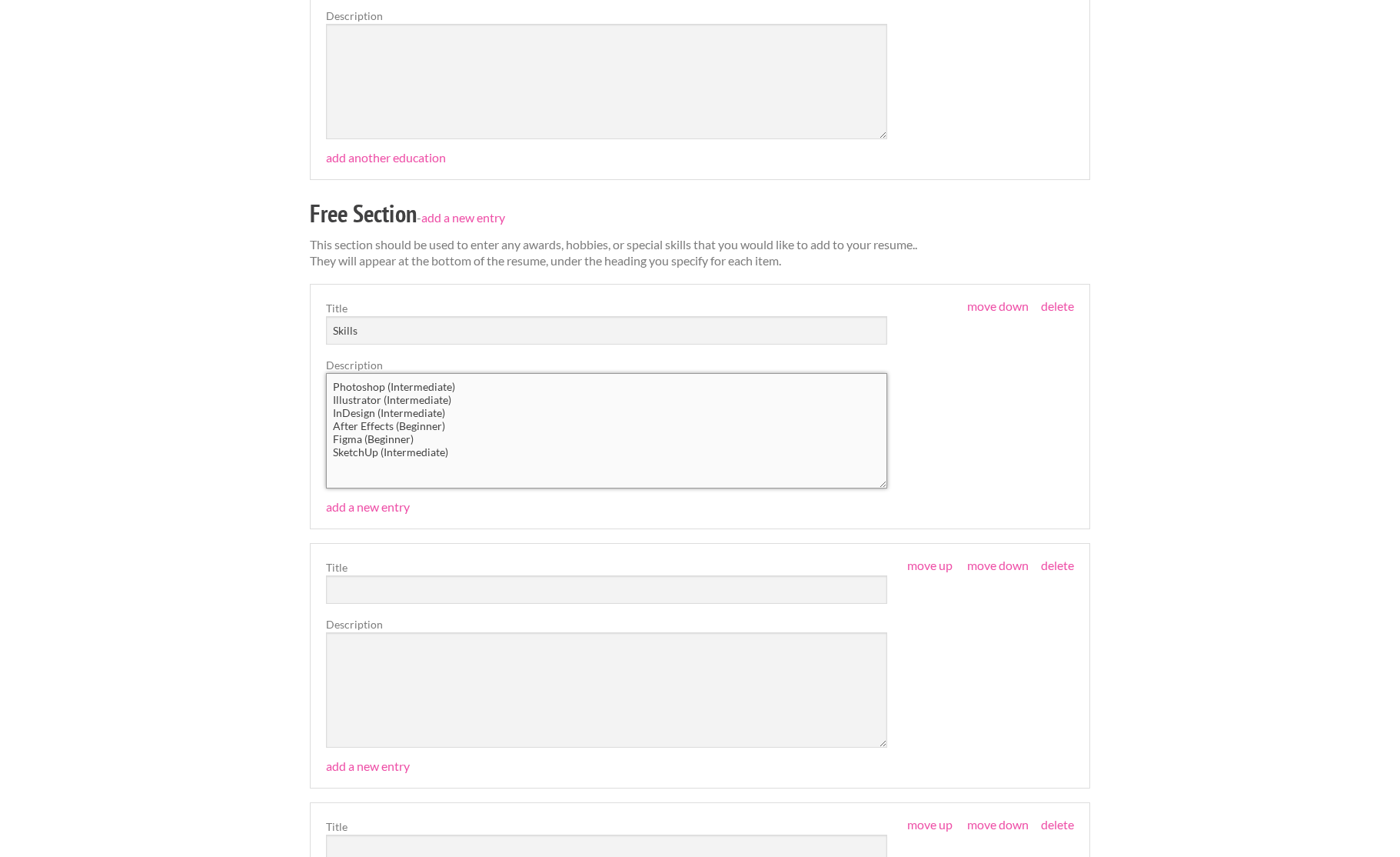
scroll to position [3007, 0]
type textarea "Photoshop (Intermediate) Illustrator (Intermediate) InDesign (Intermediate) Aft…"
click at [356, 584] on input "text" at bounding box center [606, 588] width 561 height 28
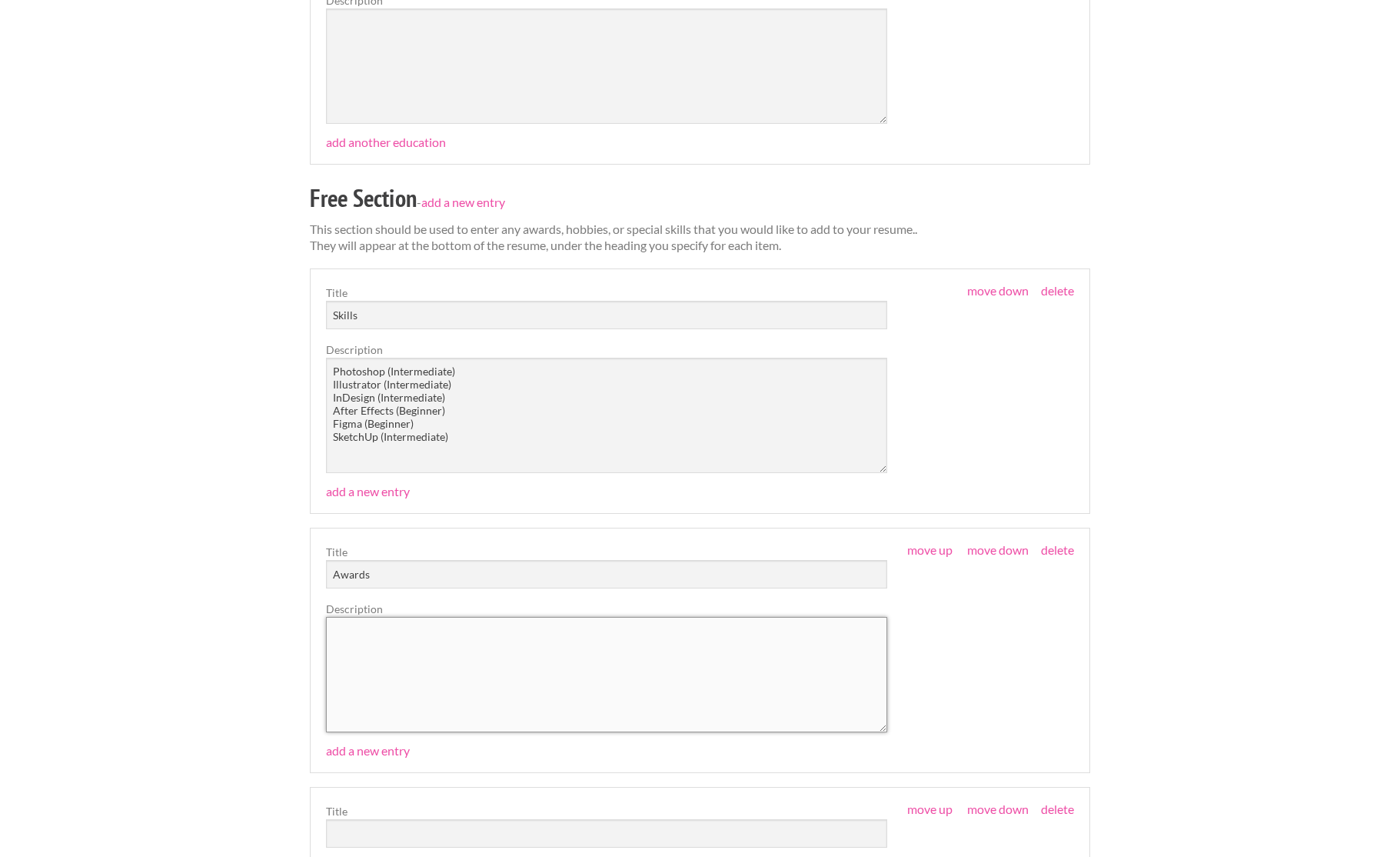
click at [353, 620] on textarea at bounding box center [606, 674] width 561 height 116
click at [389, 570] on input "Awards" at bounding box center [606, 577] width 561 height 28
type input "Awards & Certifications"
click at [361, 629] on textarea at bounding box center [606, 678] width 561 height 116
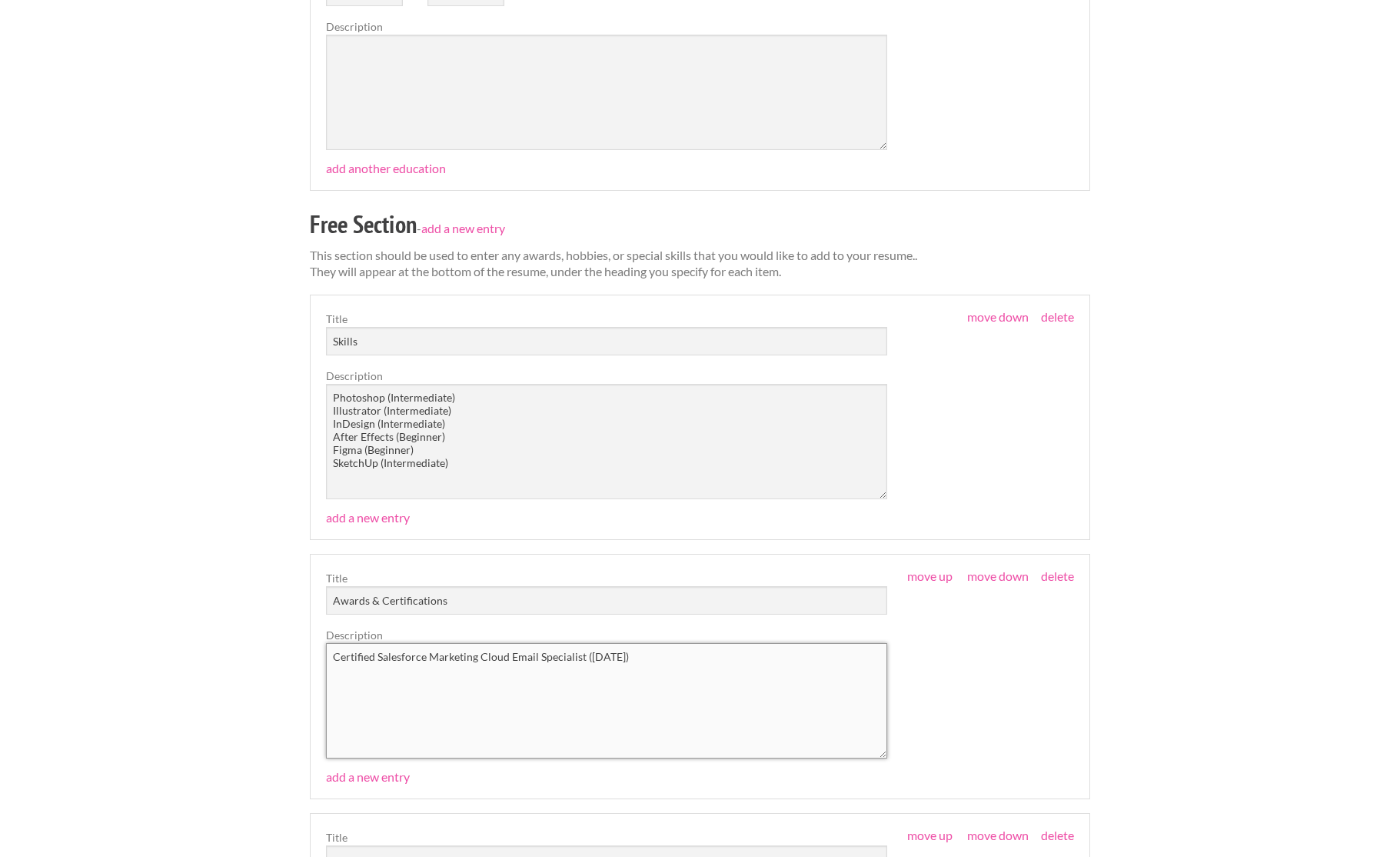
scroll to position [2996, 0]
paste textarea "Association of College Unions International"
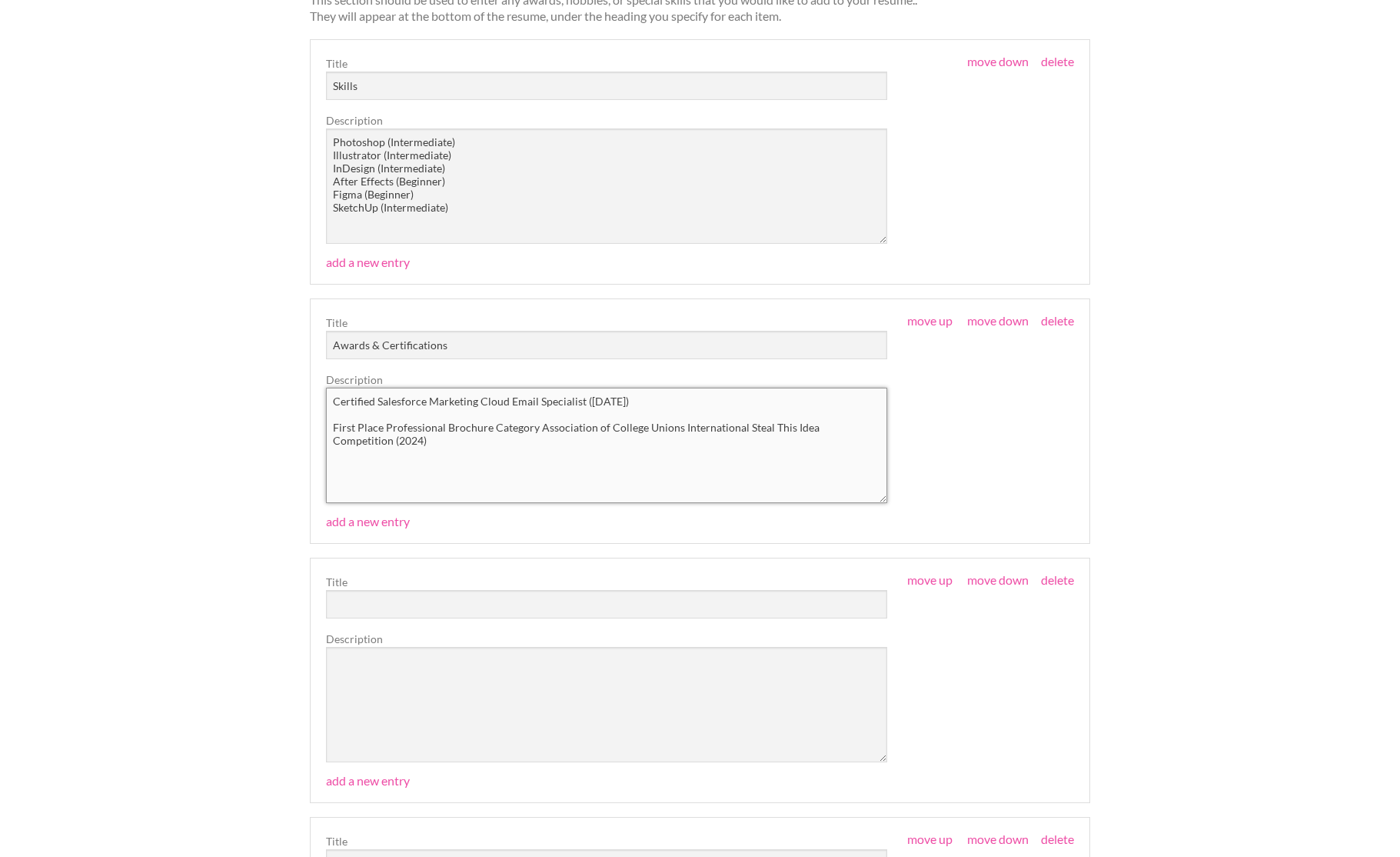
scroll to position [3282, 1]
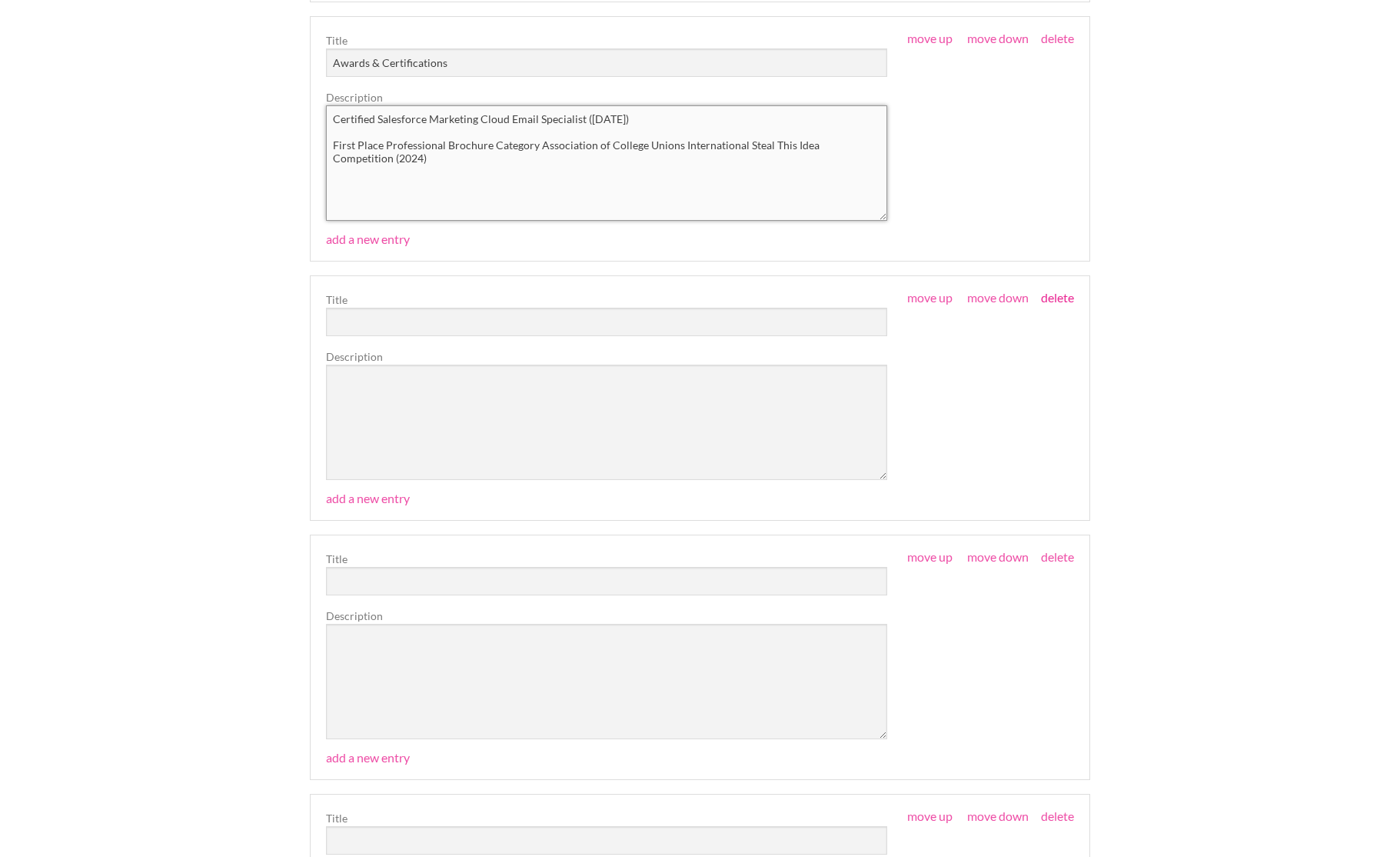
type textarea "Certified Salesforce Marketing Cloud Email Specialist (June 2022) First Place P…"
click at [1062, 293] on link "delete" at bounding box center [1057, 295] width 33 height 15
click at [1062, 291] on link "delete" at bounding box center [1057, 294] width 33 height 15
click at [1063, 287] on link "delete" at bounding box center [1057, 293] width 33 height 15
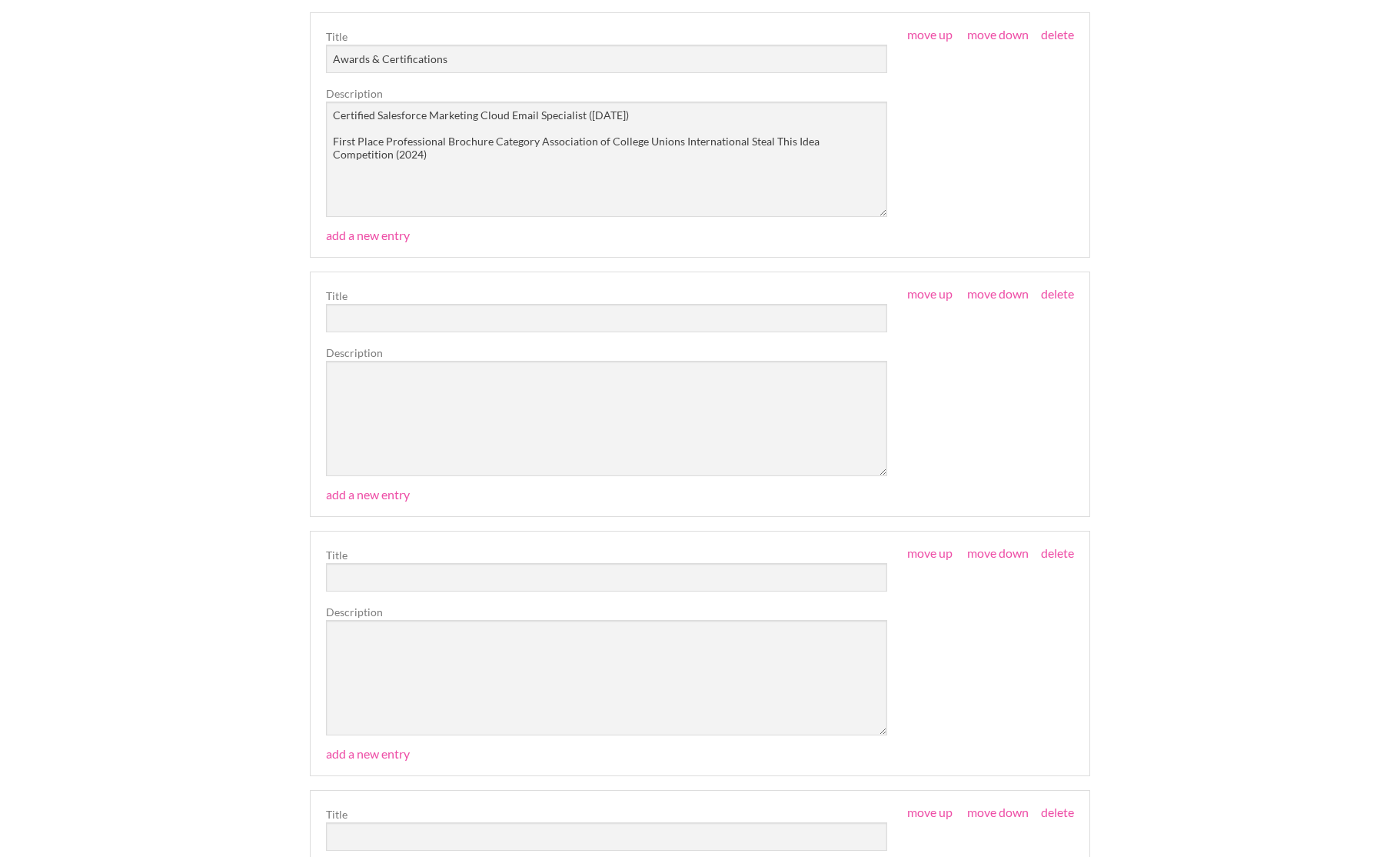
click at [1063, 287] on link "delete" at bounding box center [1057, 293] width 33 height 15
click at [1058, 287] on link "delete" at bounding box center [1057, 293] width 33 height 15
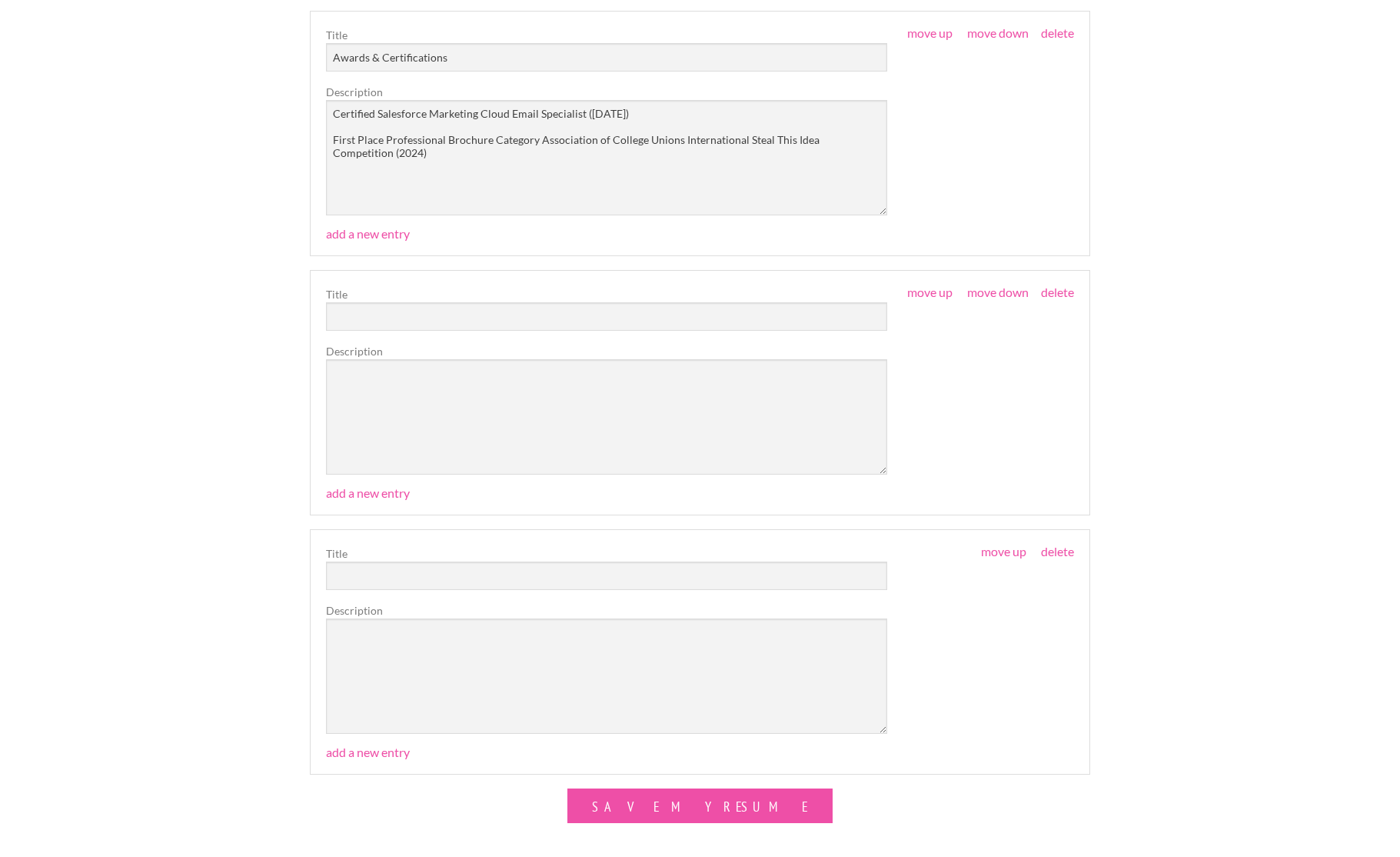
click at [1058, 287] on link "delete" at bounding box center [1057, 292] width 33 height 15
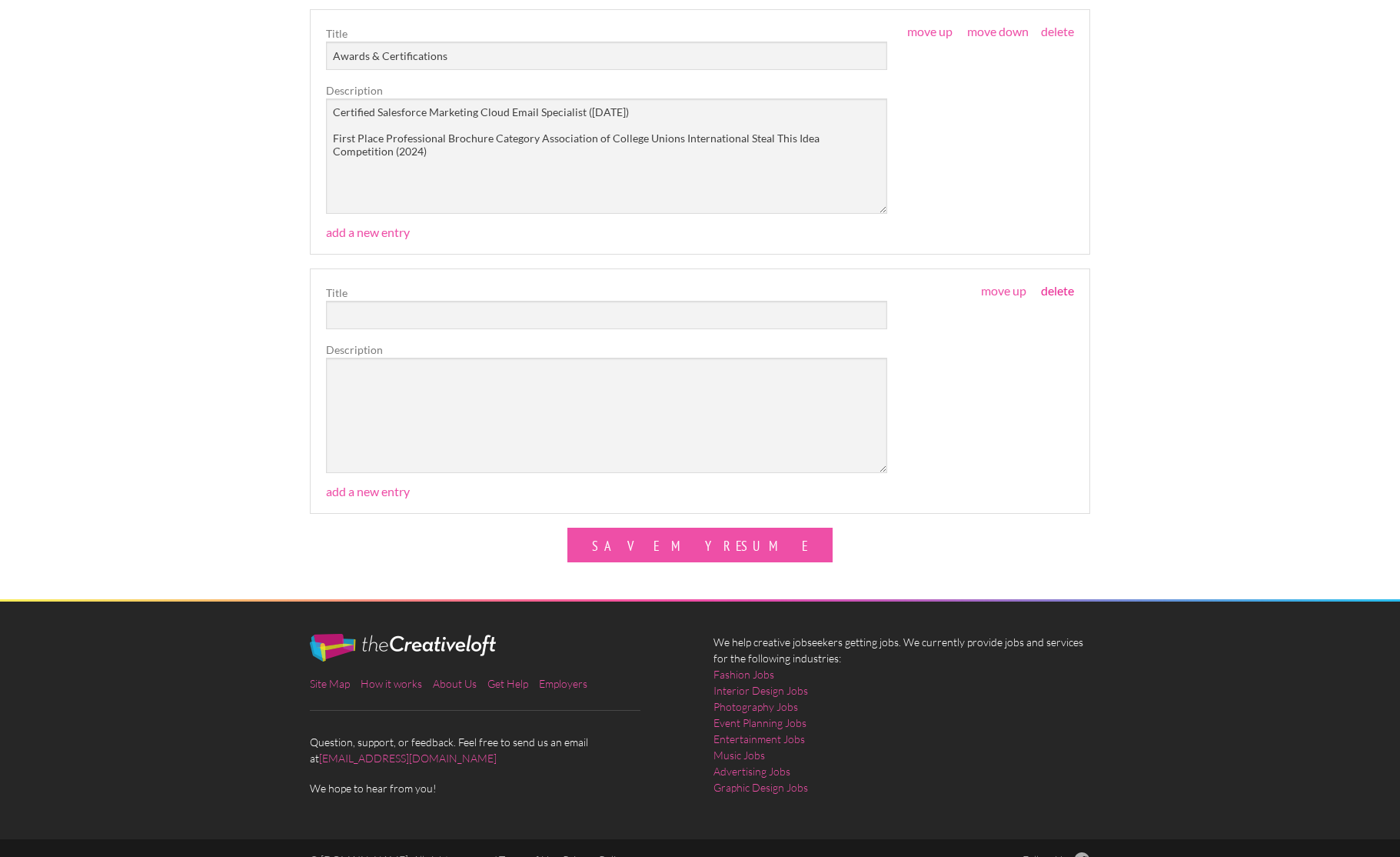
click at [1059, 287] on link "delete" at bounding box center [1057, 290] width 33 height 15
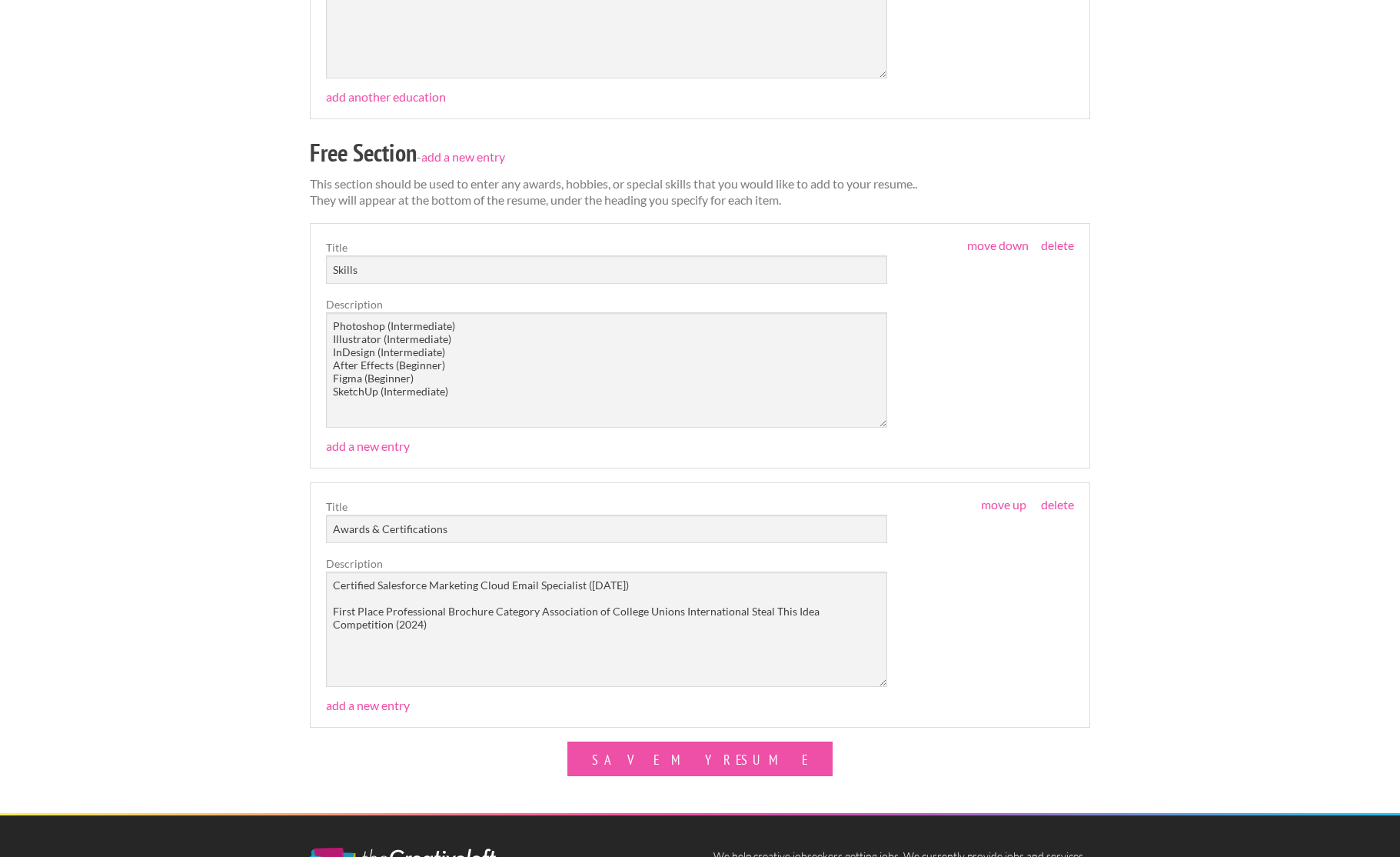
scroll to position [3082, 0]
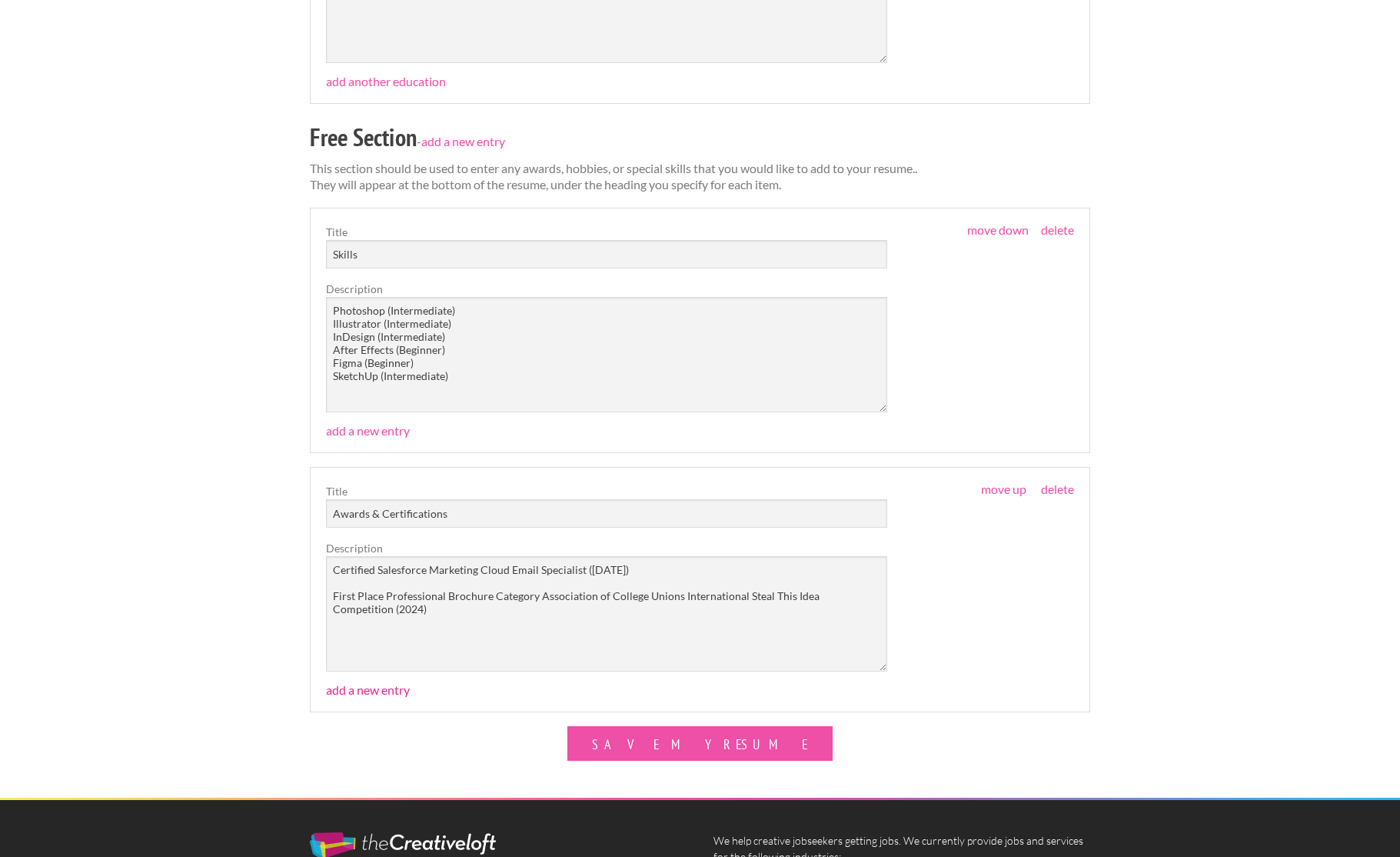
click at [355, 684] on link "add a new entry" at bounding box center [367, 690] width 84 height 15
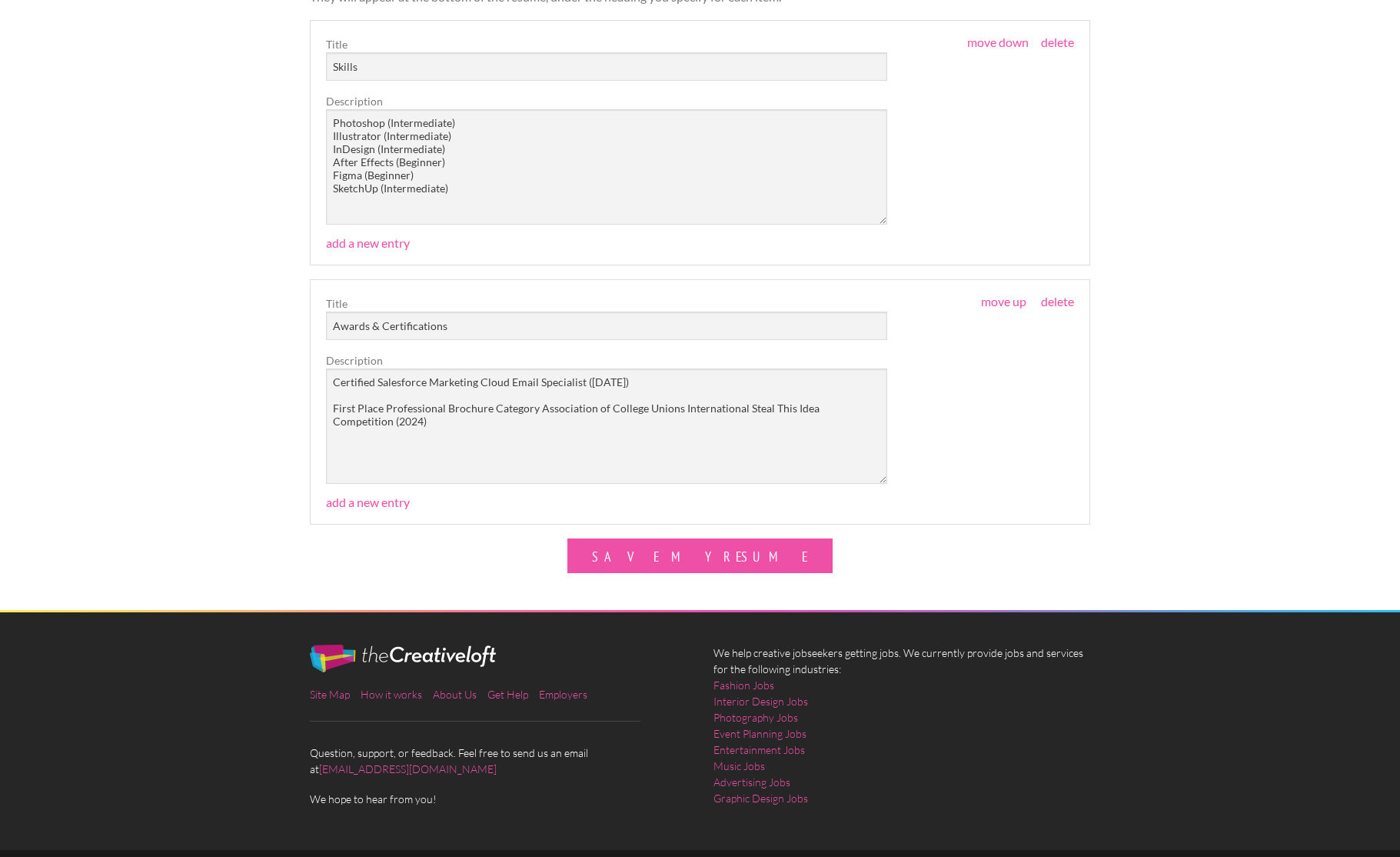
scroll to position [3290, 0]
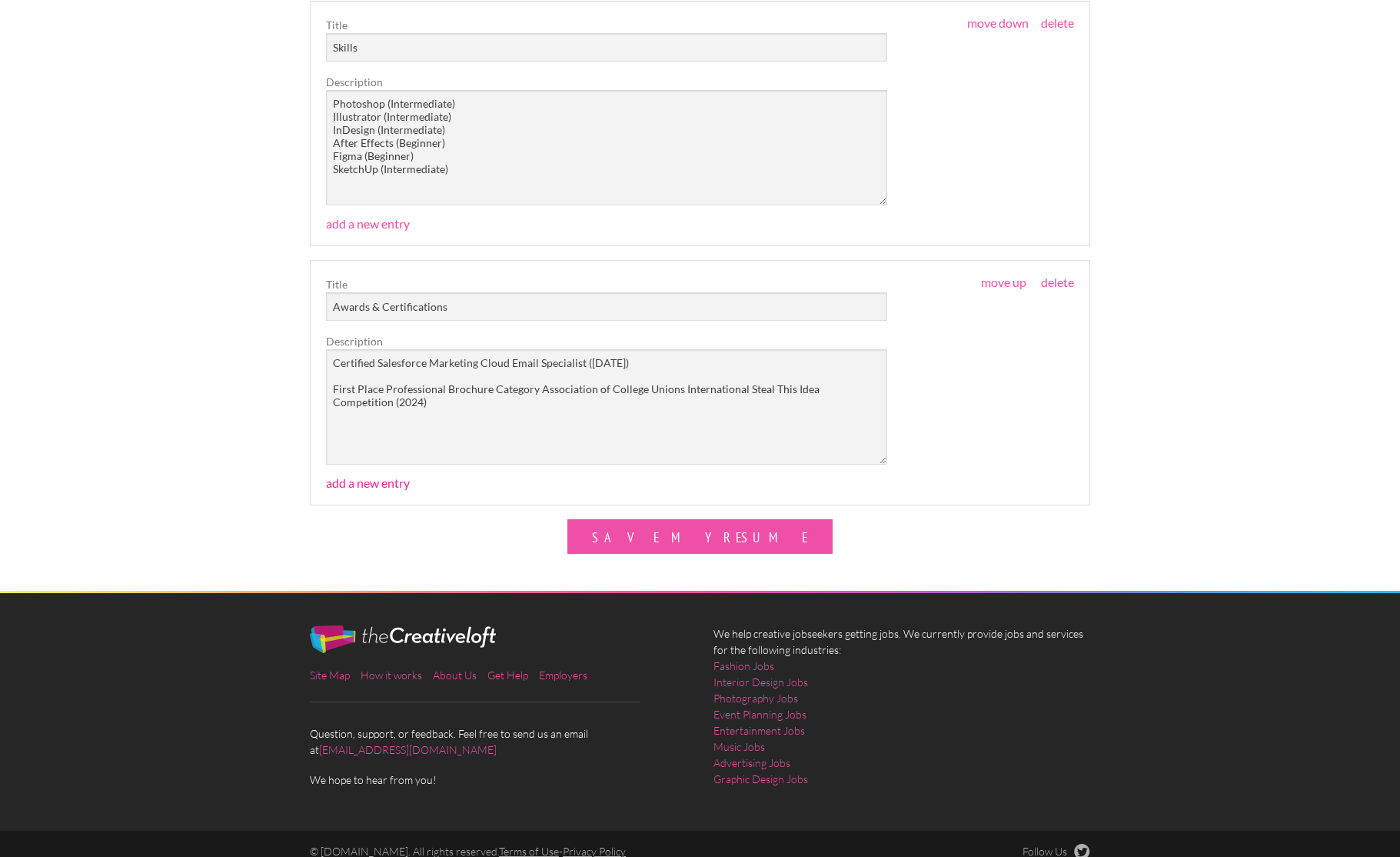
click at [381, 476] on link "add a new entry" at bounding box center [367, 483] width 84 height 15
click at [393, 479] on link "add a new entry" at bounding box center [367, 483] width 84 height 15
click at [472, 544] on div "Save My Resume" at bounding box center [700, 536] width 781 height 35
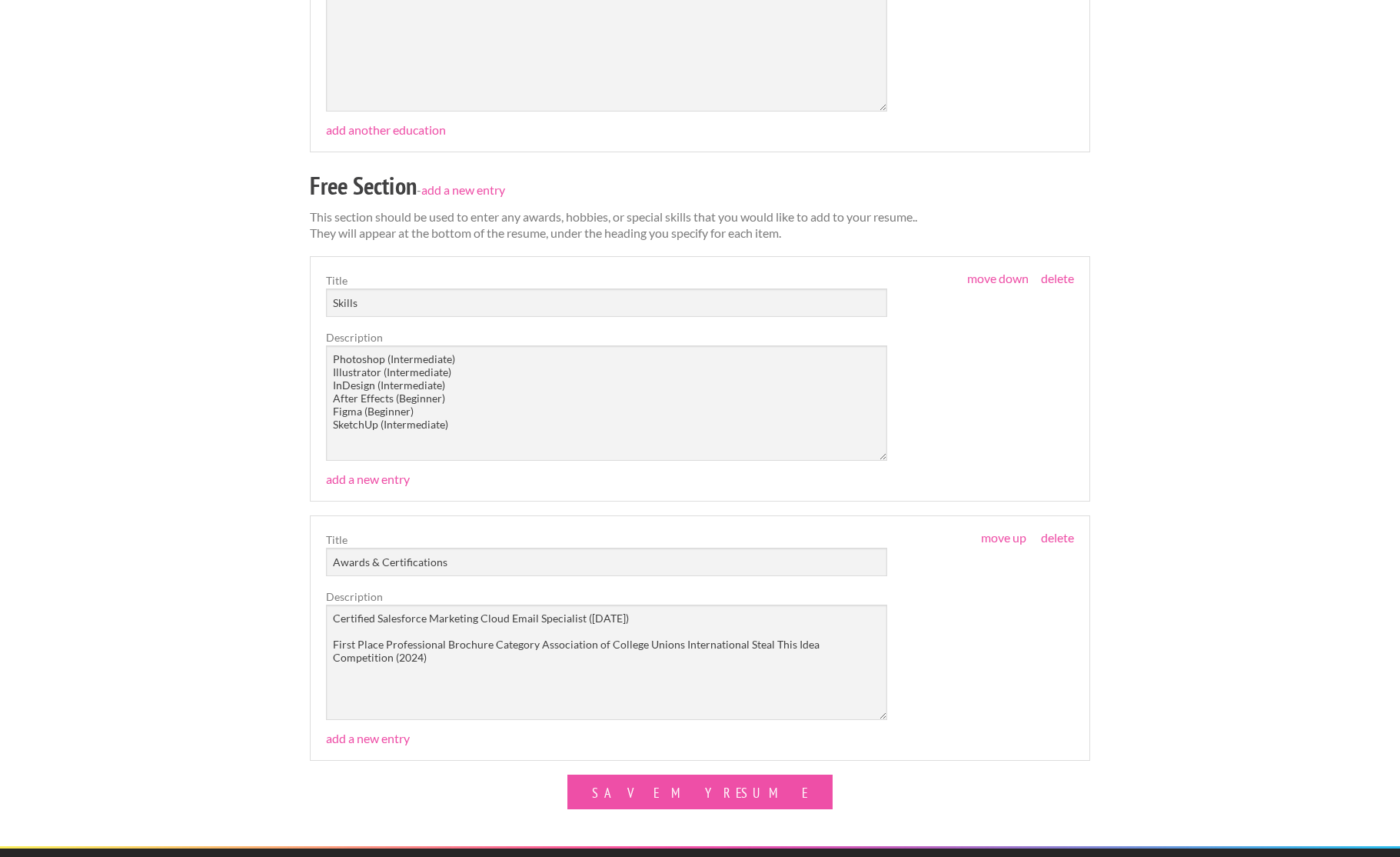
scroll to position [3172, 0]
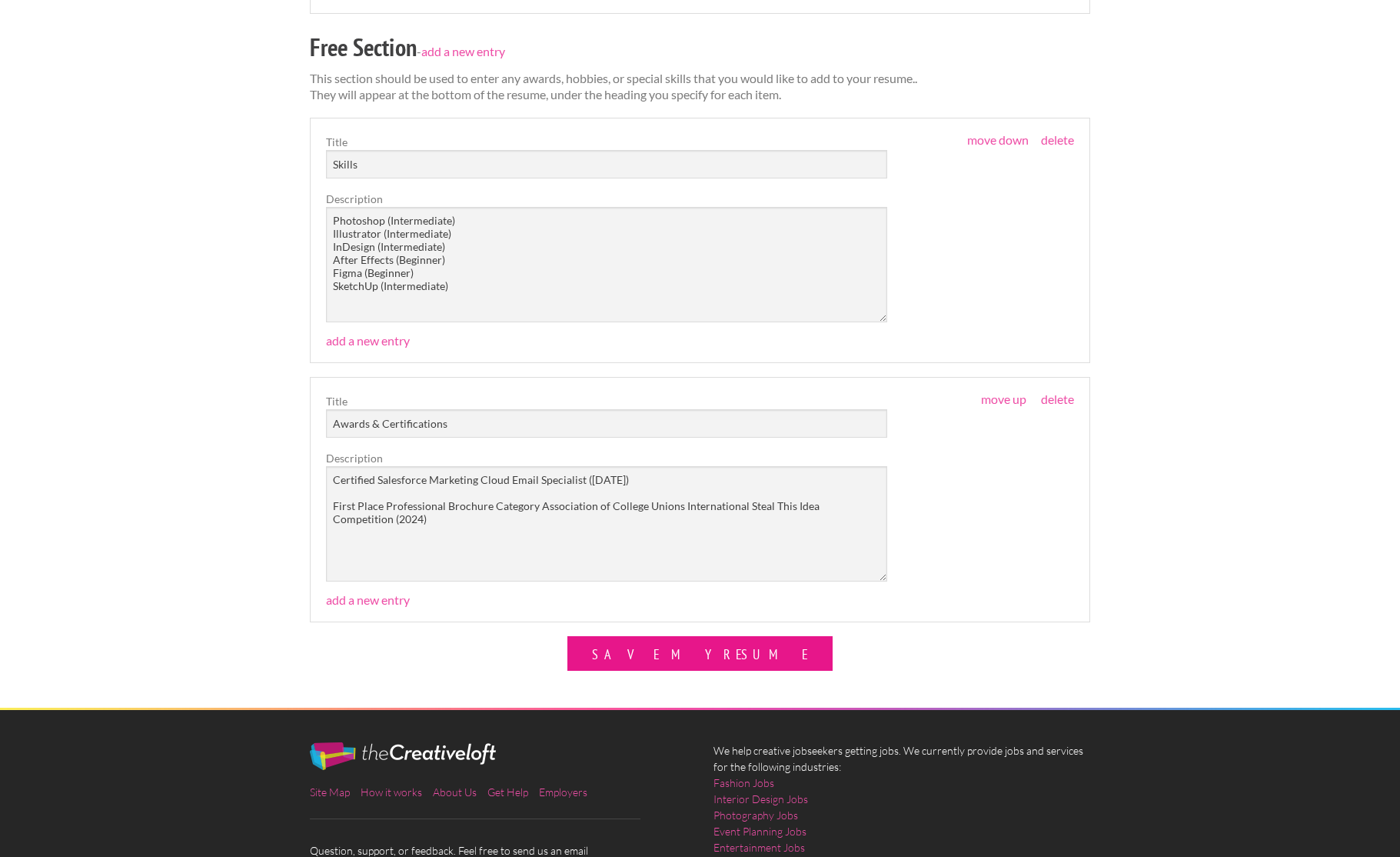
click at [682, 650] on button "Save My Resume" at bounding box center [700, 653] width 265 height 35
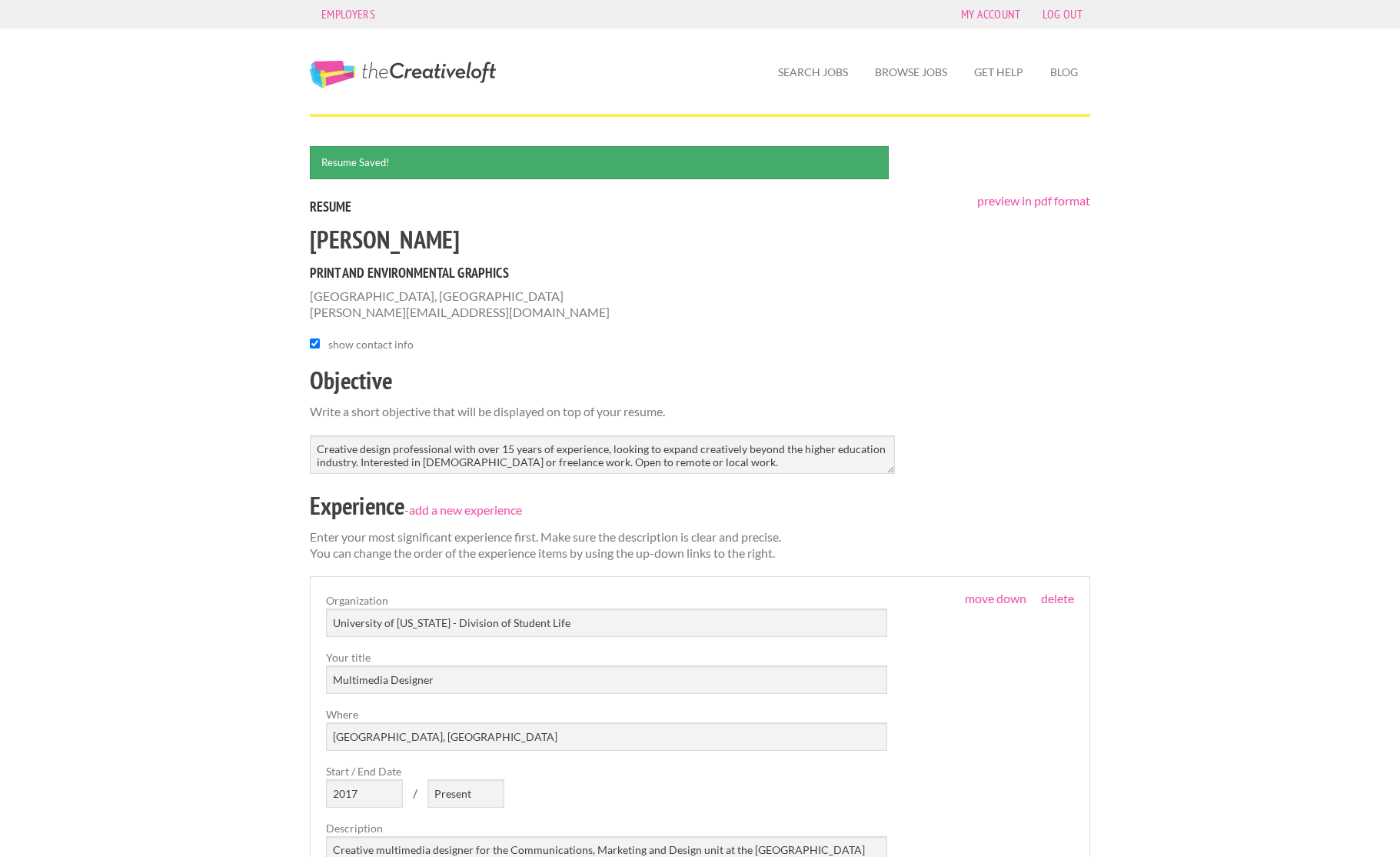
scroll to position [7, 0]
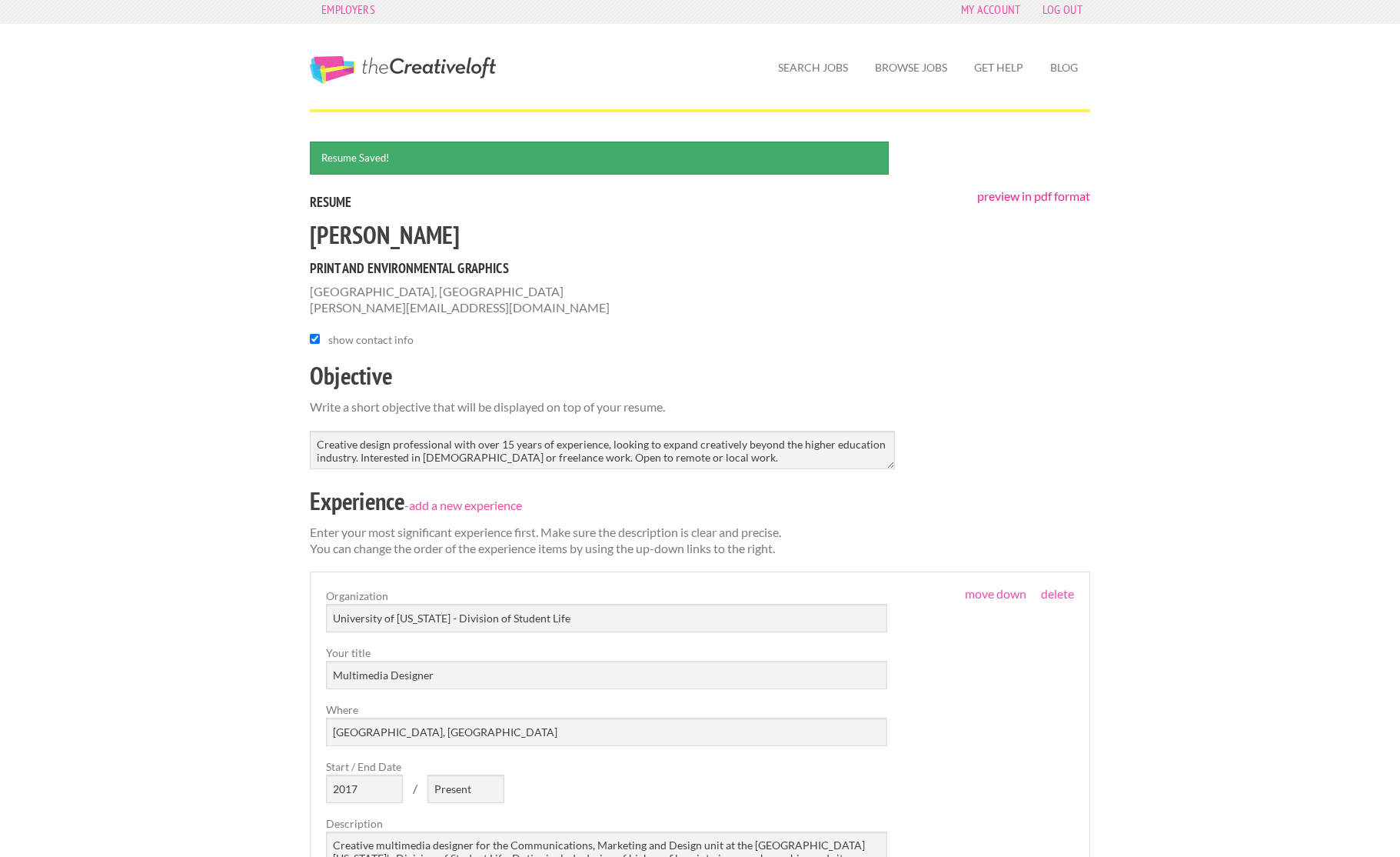
click at [1047, 196] on link "preview in pdf format" at bounding box center [1034, 196] width 113 height 15
click at [1000, 197] on link "preview in pdf format" at bounding box center [1034, 196] width 113 height 15
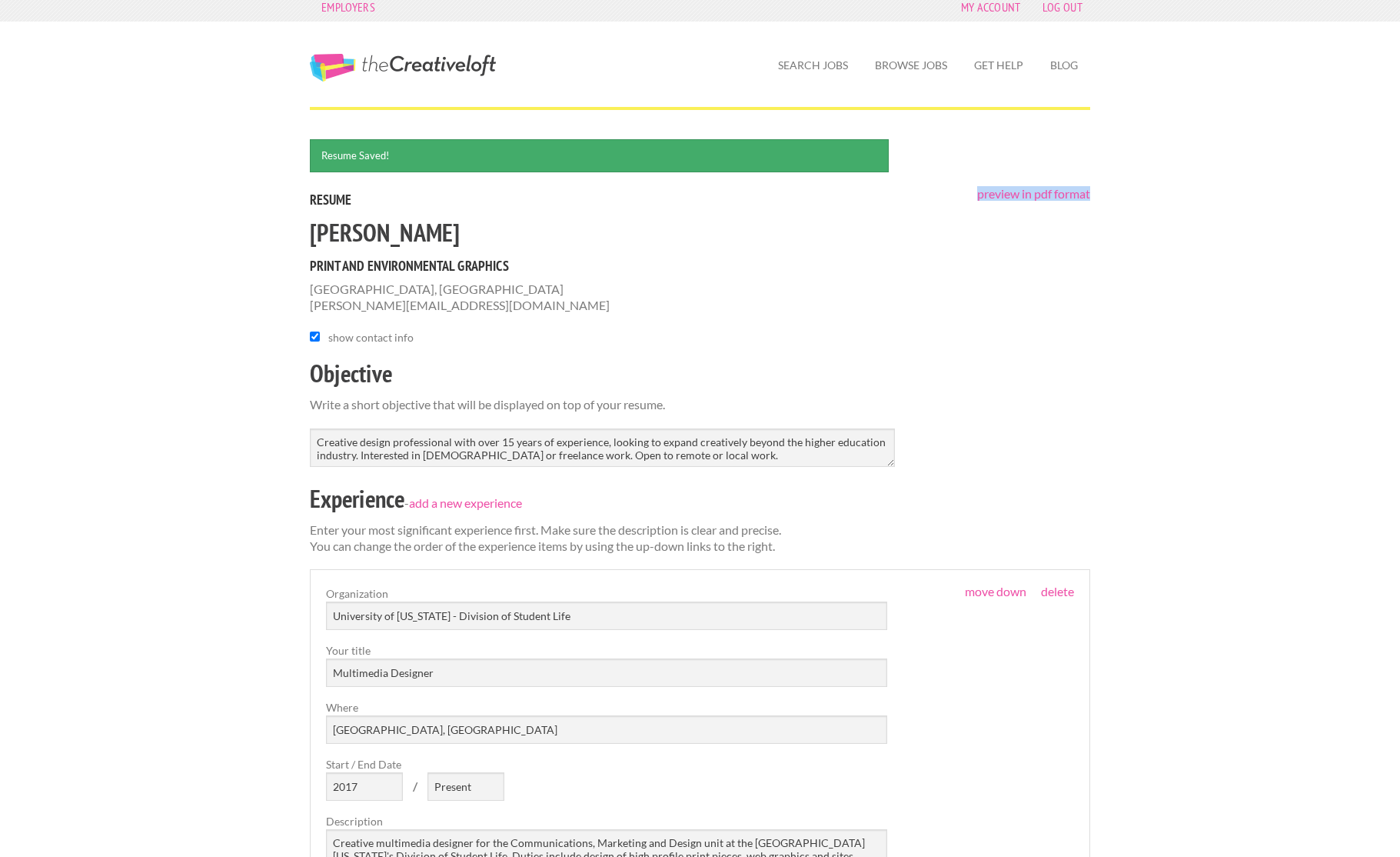
scroll to position [12, 0]
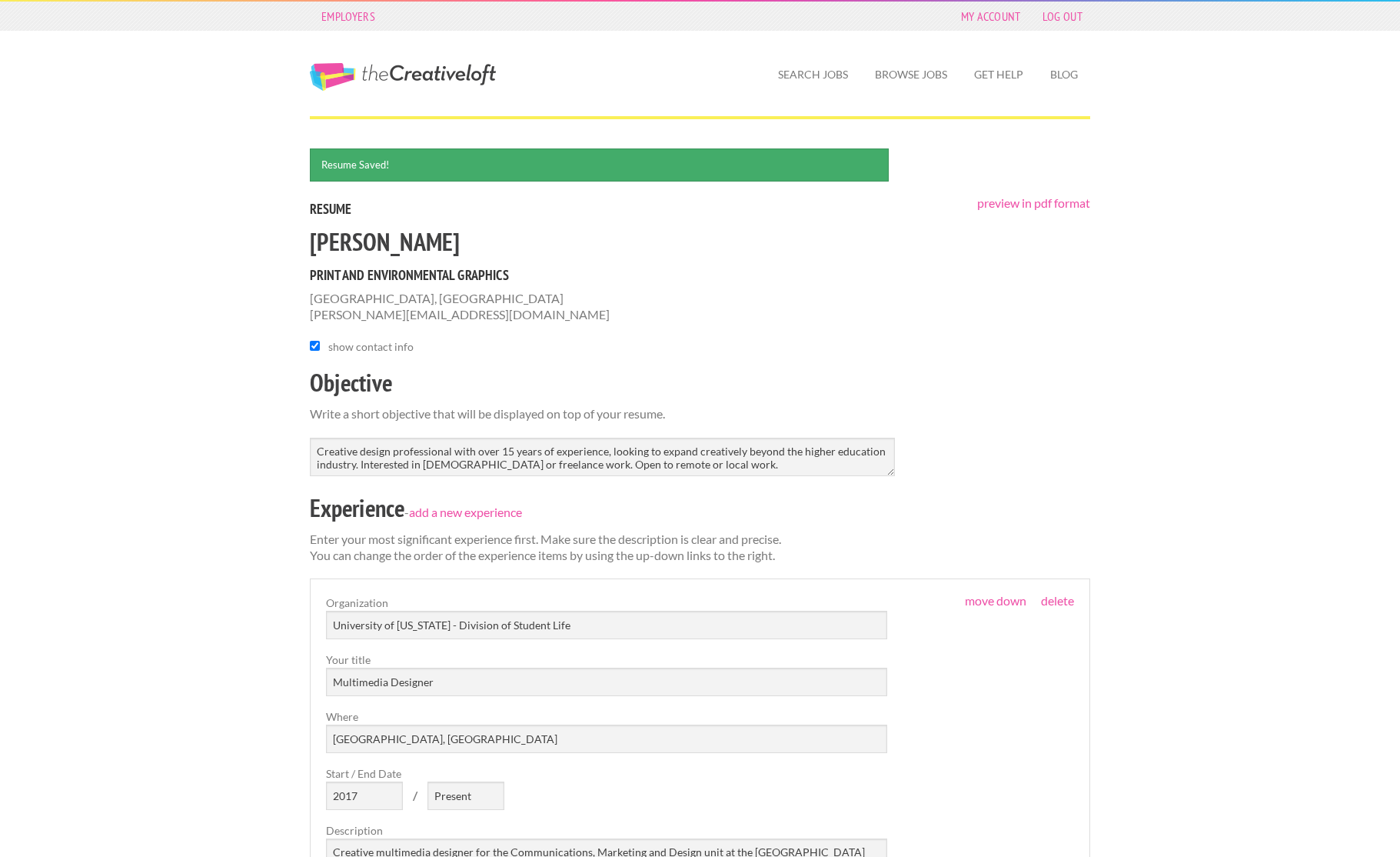
scroll to position [2, 0]
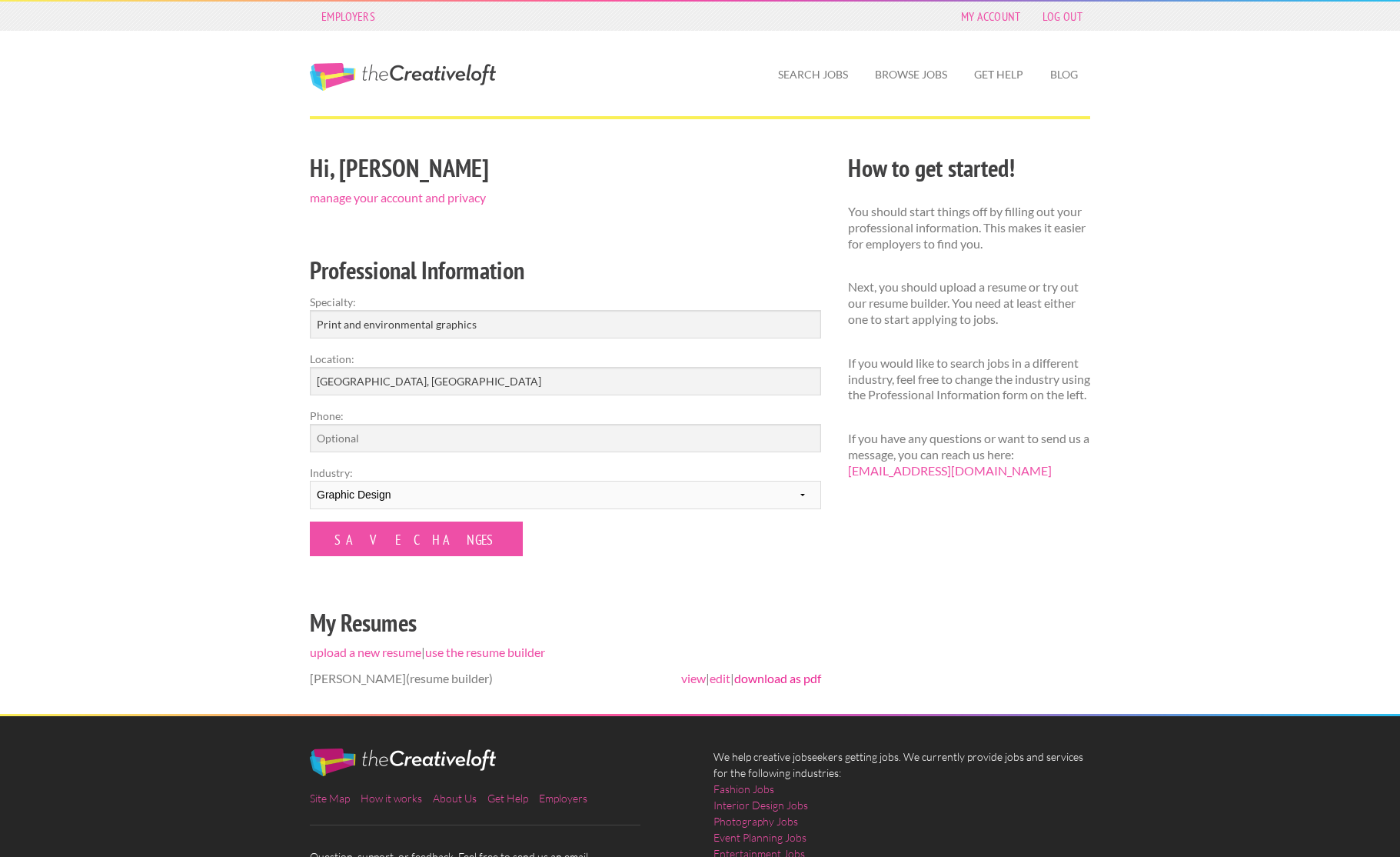
scroll to position [2, 0]
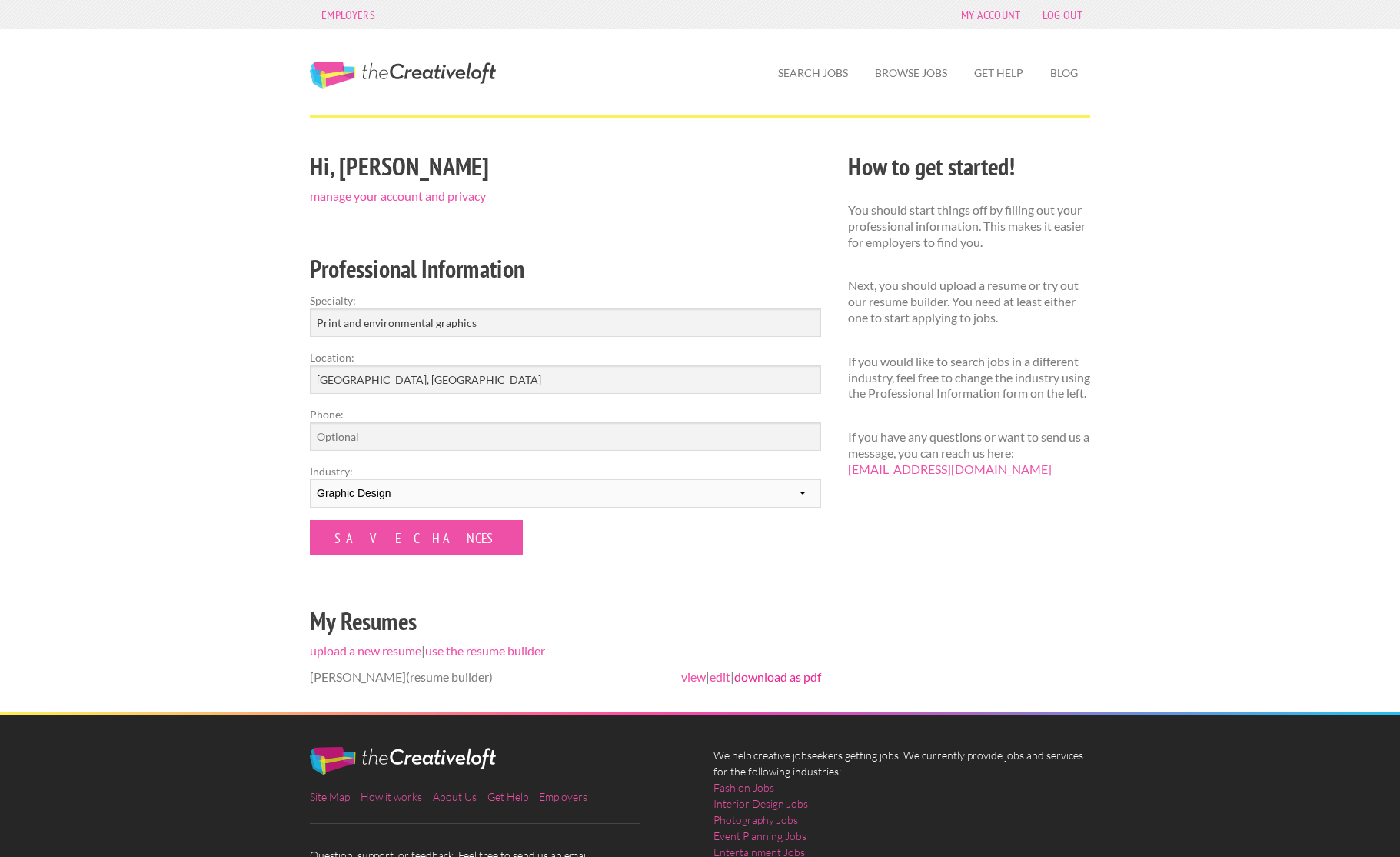
click at [758, 677] on link "download as pdf" at bounding box center [778, 677] width 86 height 15
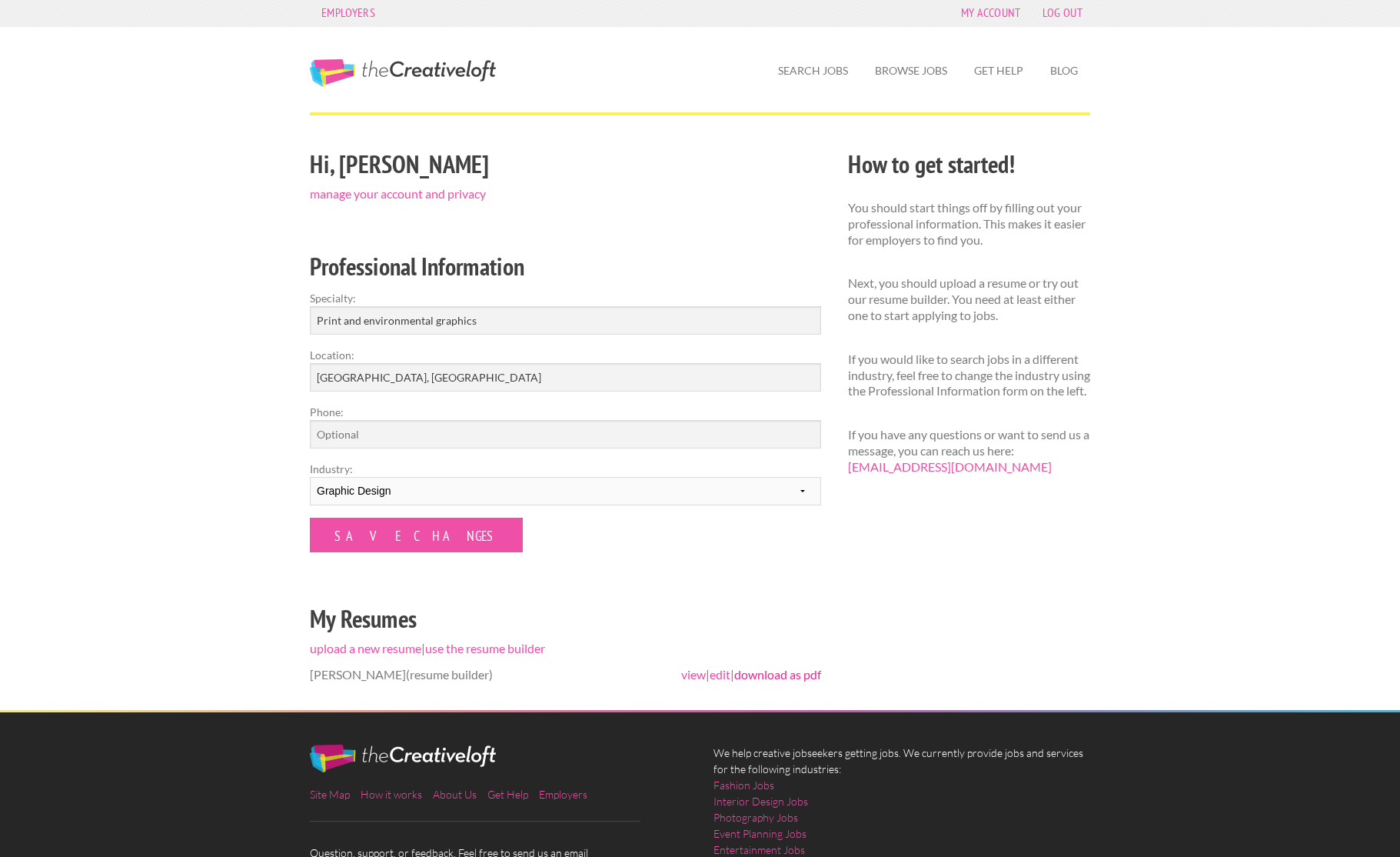
scroll to position [4, 0]
click at [683, 673] on link "view" at bounding box center [693, 675] width 24 height 15
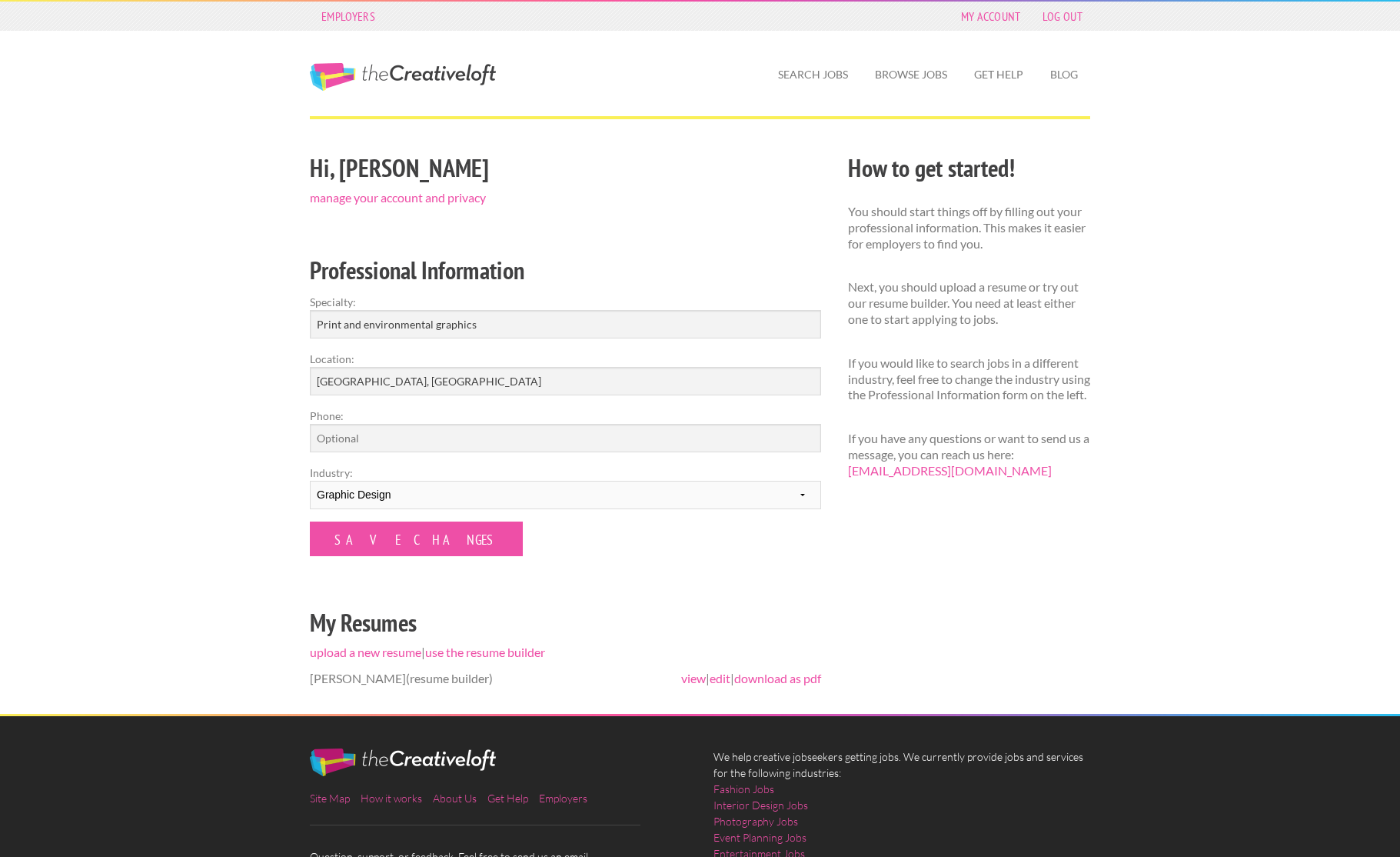
scroll to position [2, 0]
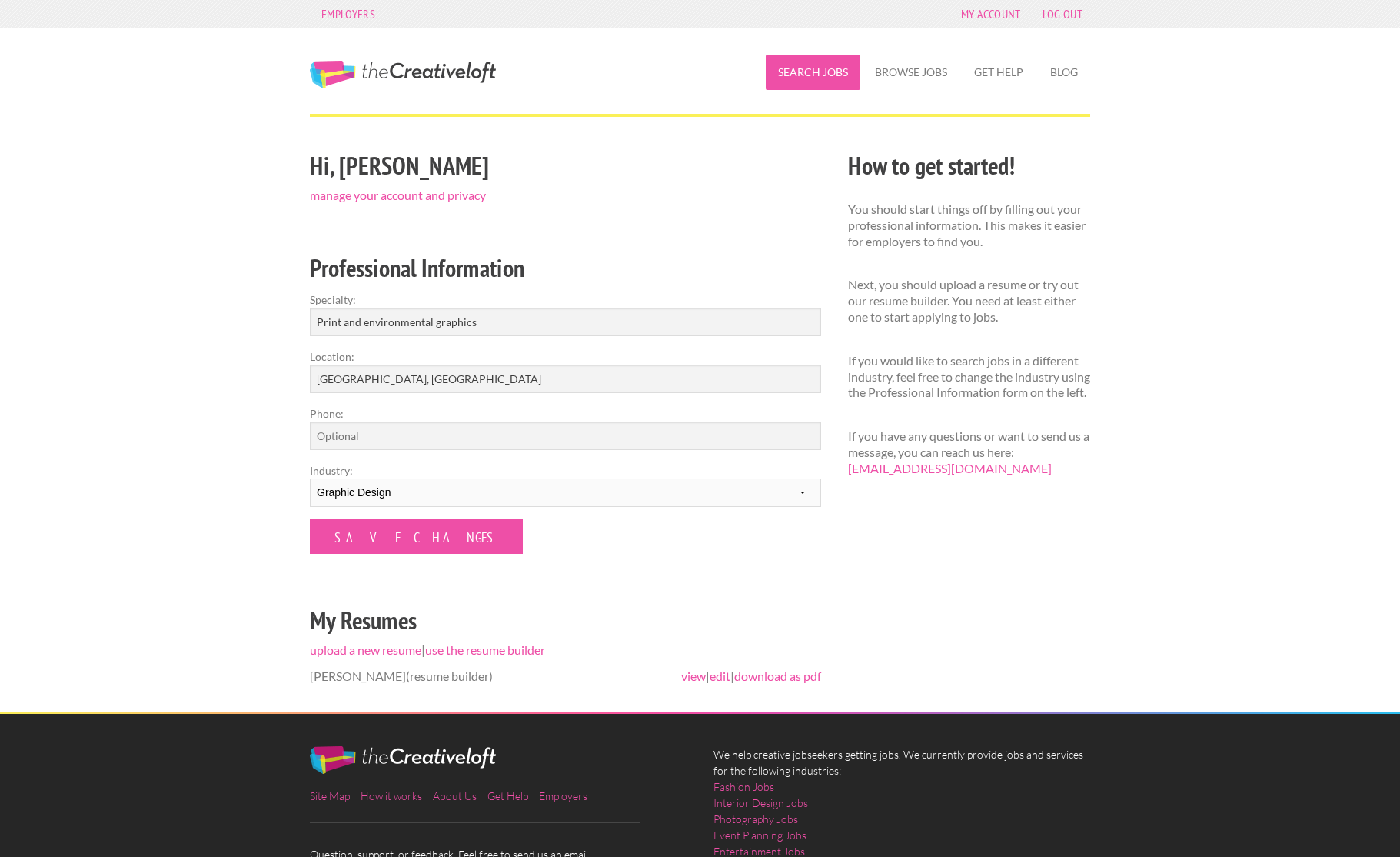
click at [811, 71] on link "Search Jobs" at bounding box center [813, 72] width 95 height 36
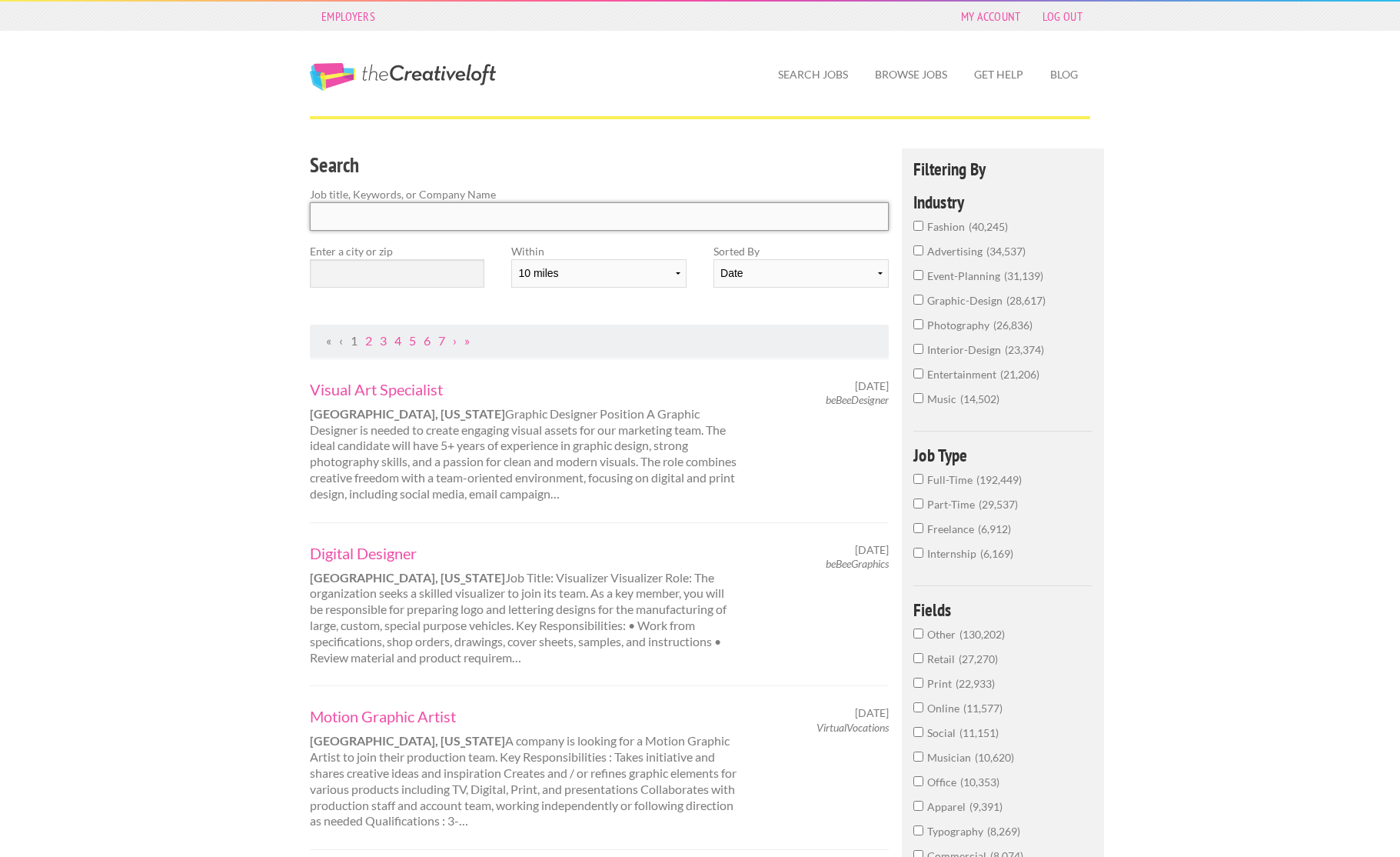
click at [386, 214] on input "Search" at bounding box center [599, 216] width 579 height 28
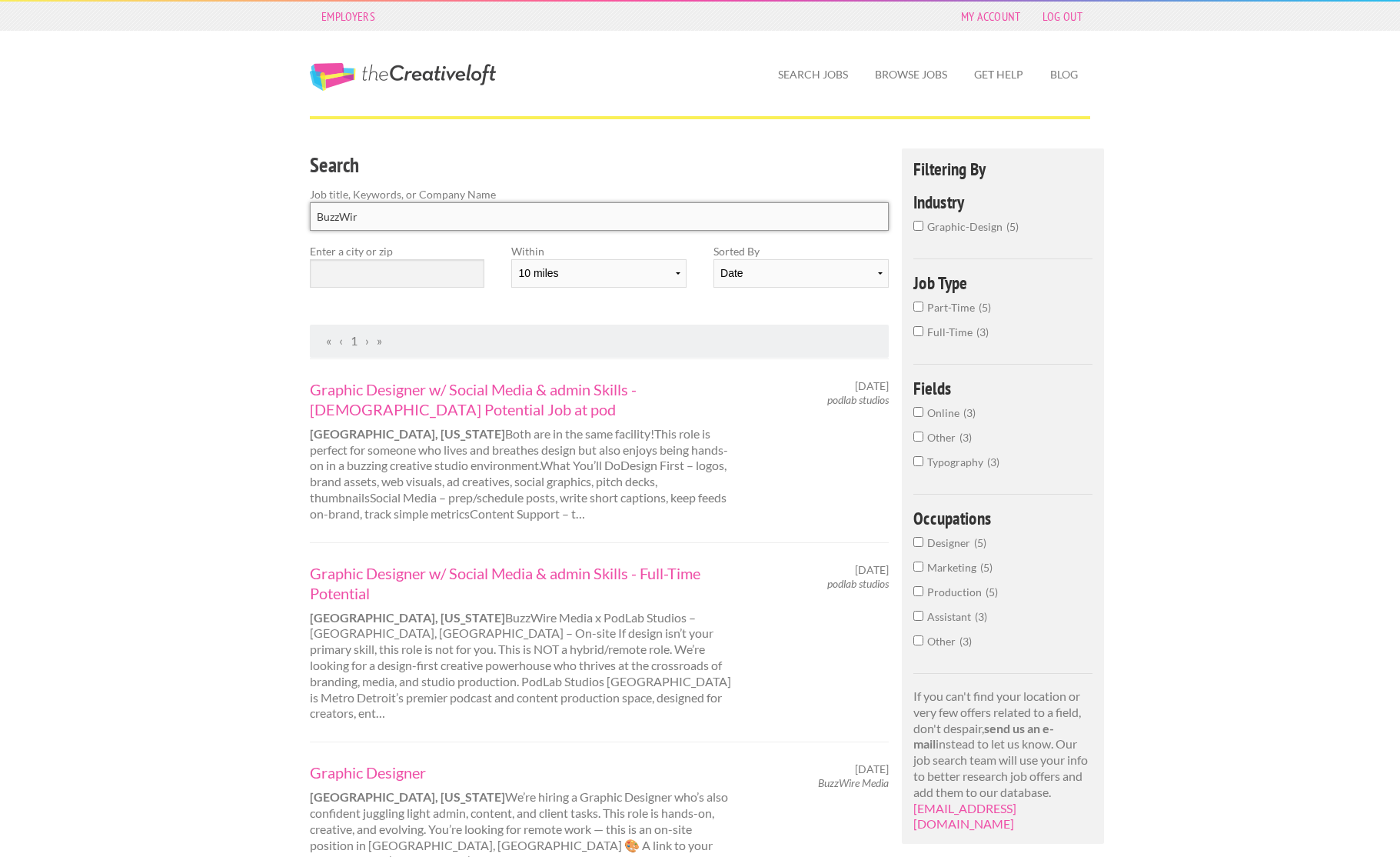
type input "BuzzWire"
drag, startPoint x: 395, startPoint y: 211, endPoint x: 319, endPoint y: 204, distance: 76.3
click at [319, 204] on input "BuzzWire" at bounding box center [599, 215] width 579 height 28
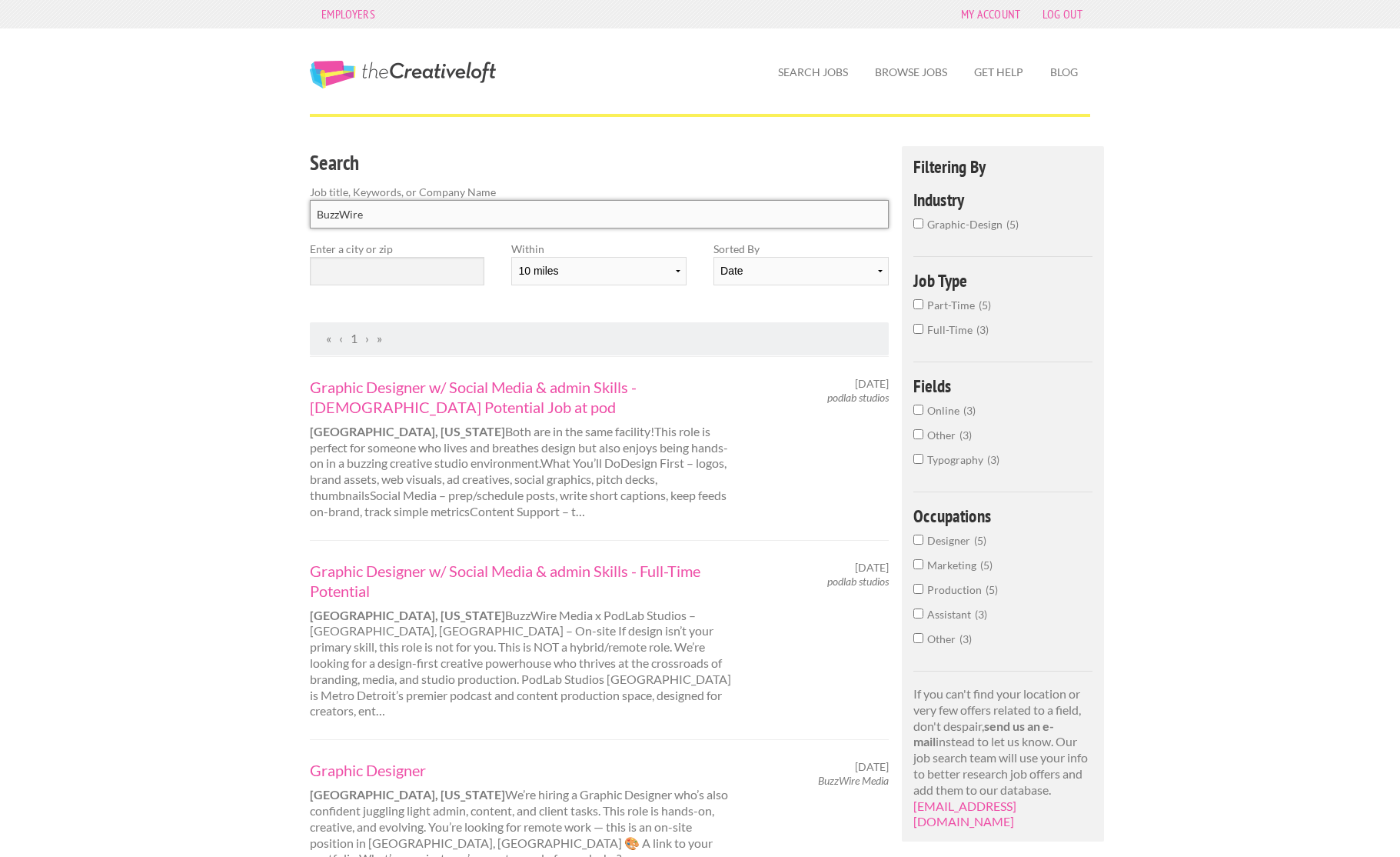
scroll to position [2, 0]
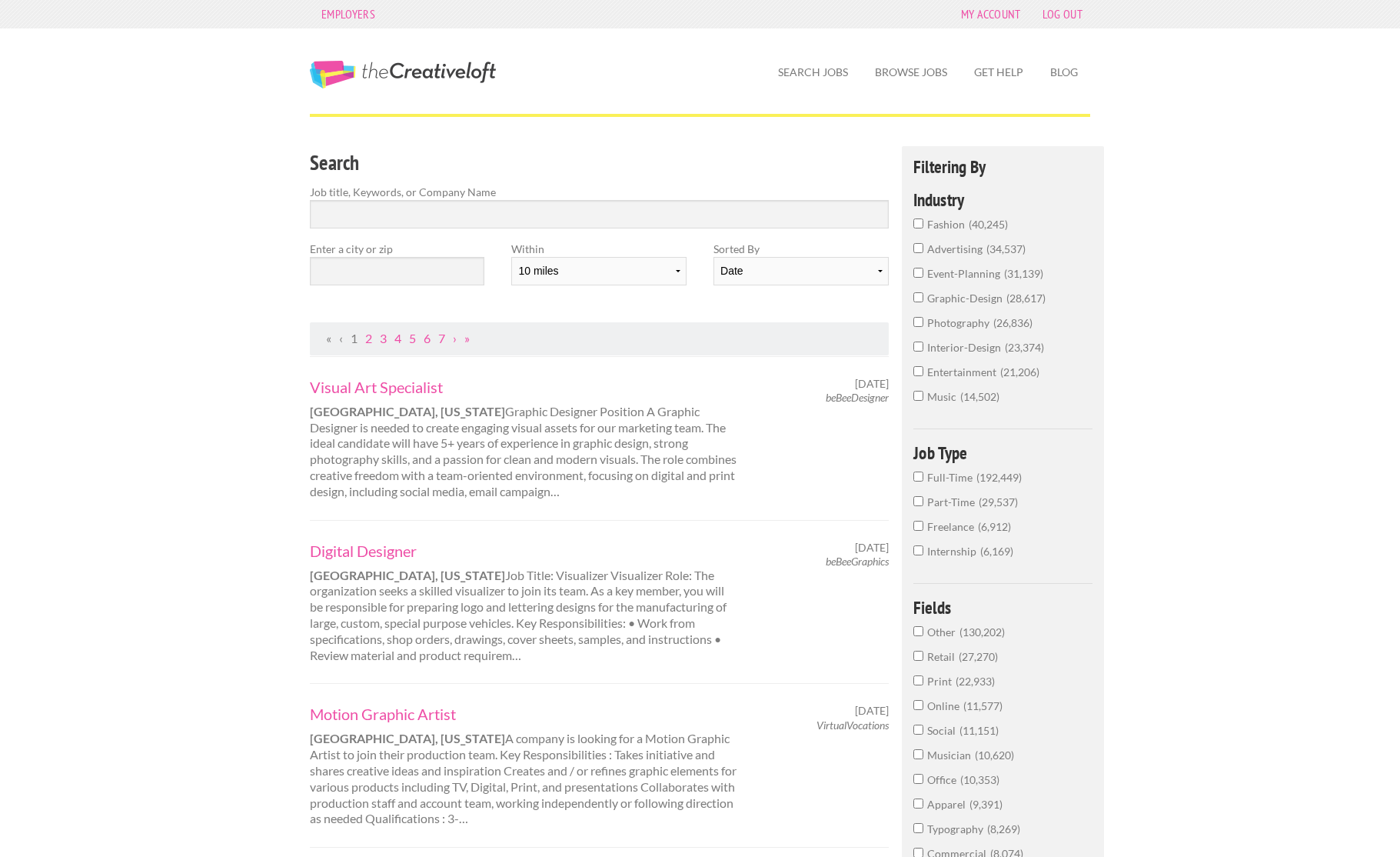
click at [920, 506] on input "Part-Time 29,537" at bounding box center [918, 501] width 10 height 10
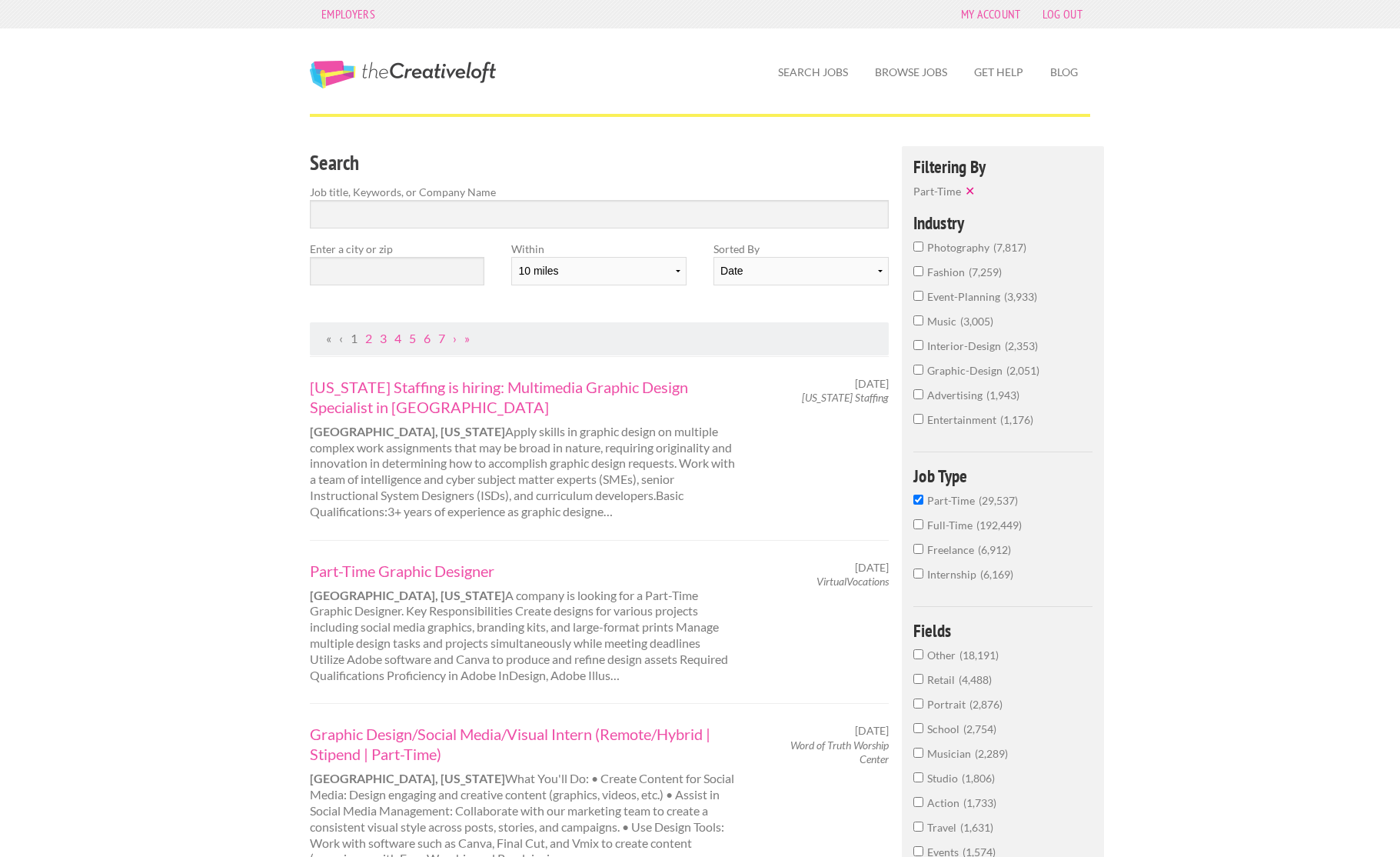
click at [918, 553] on input "Freelance 6,912" at bounding box center [918, 549] width 10 height 10
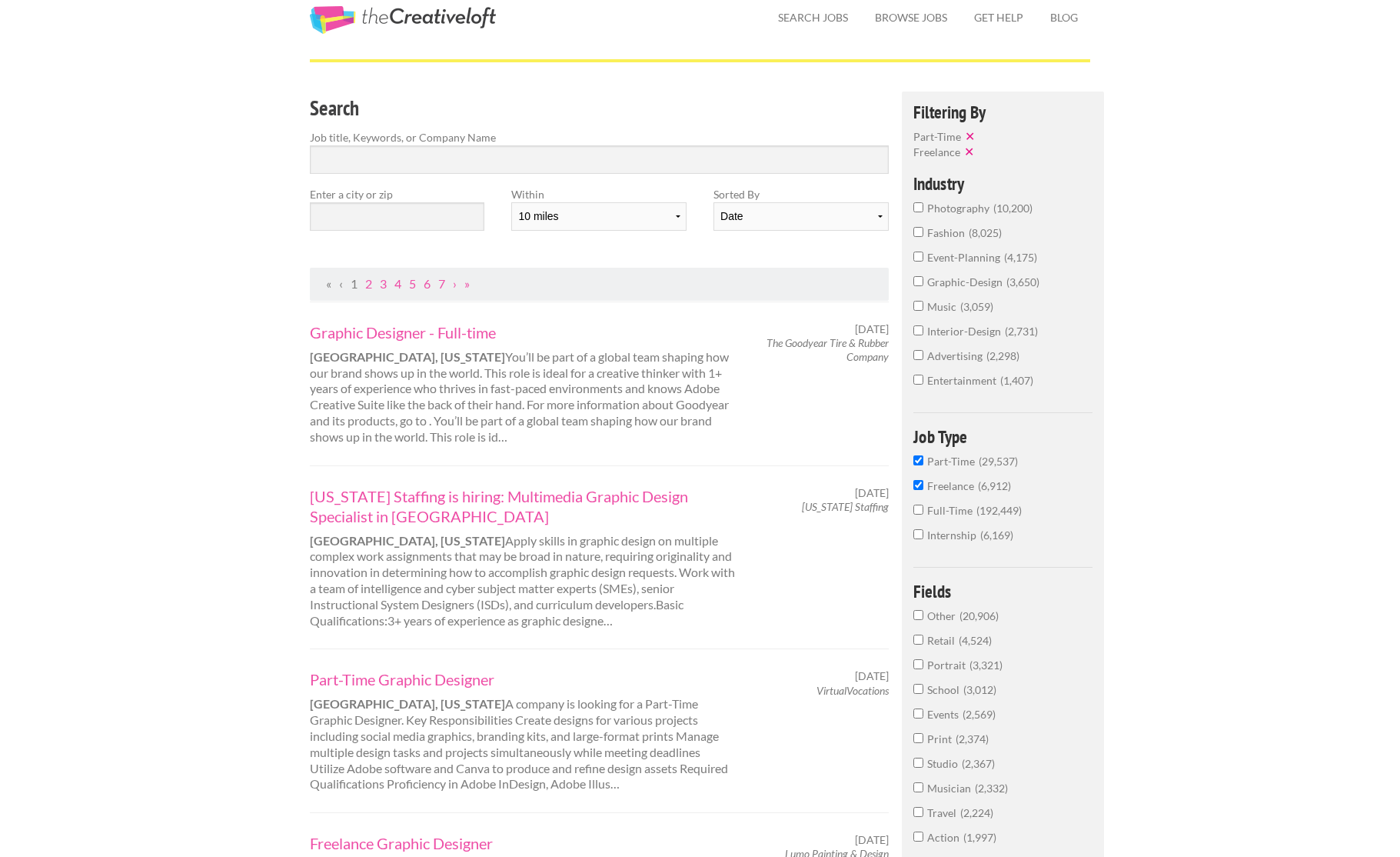
scroll to position [56, 0]
click at [919, 286] on input "graphic-design 3,650" at bounding box center [918, 282] width 10 height 10
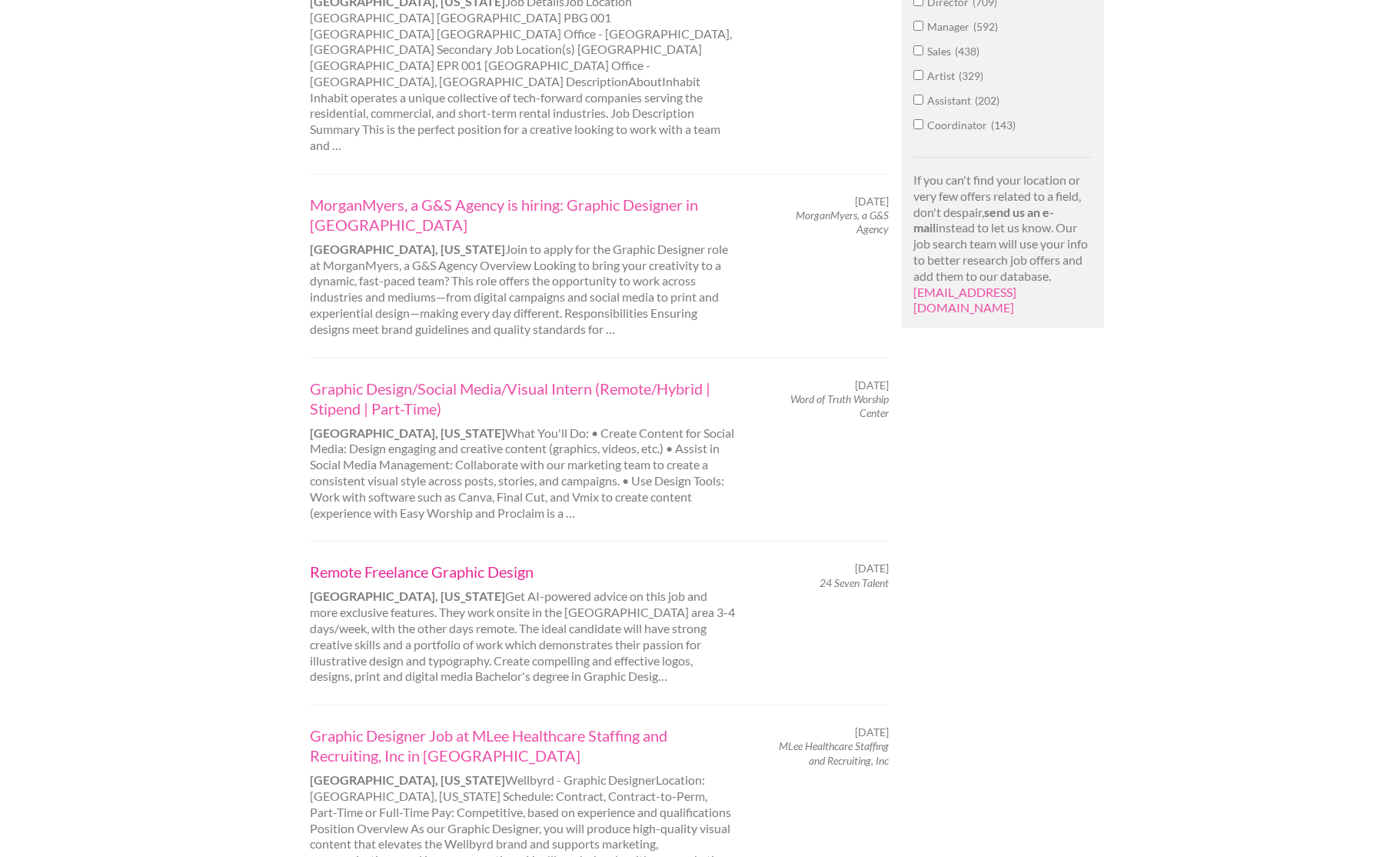
scroll to position [1088, 1]
click at [444, 560] on link "Remote Freelance Graphic Design" at bounding box center [523, 569] width 428 height 20
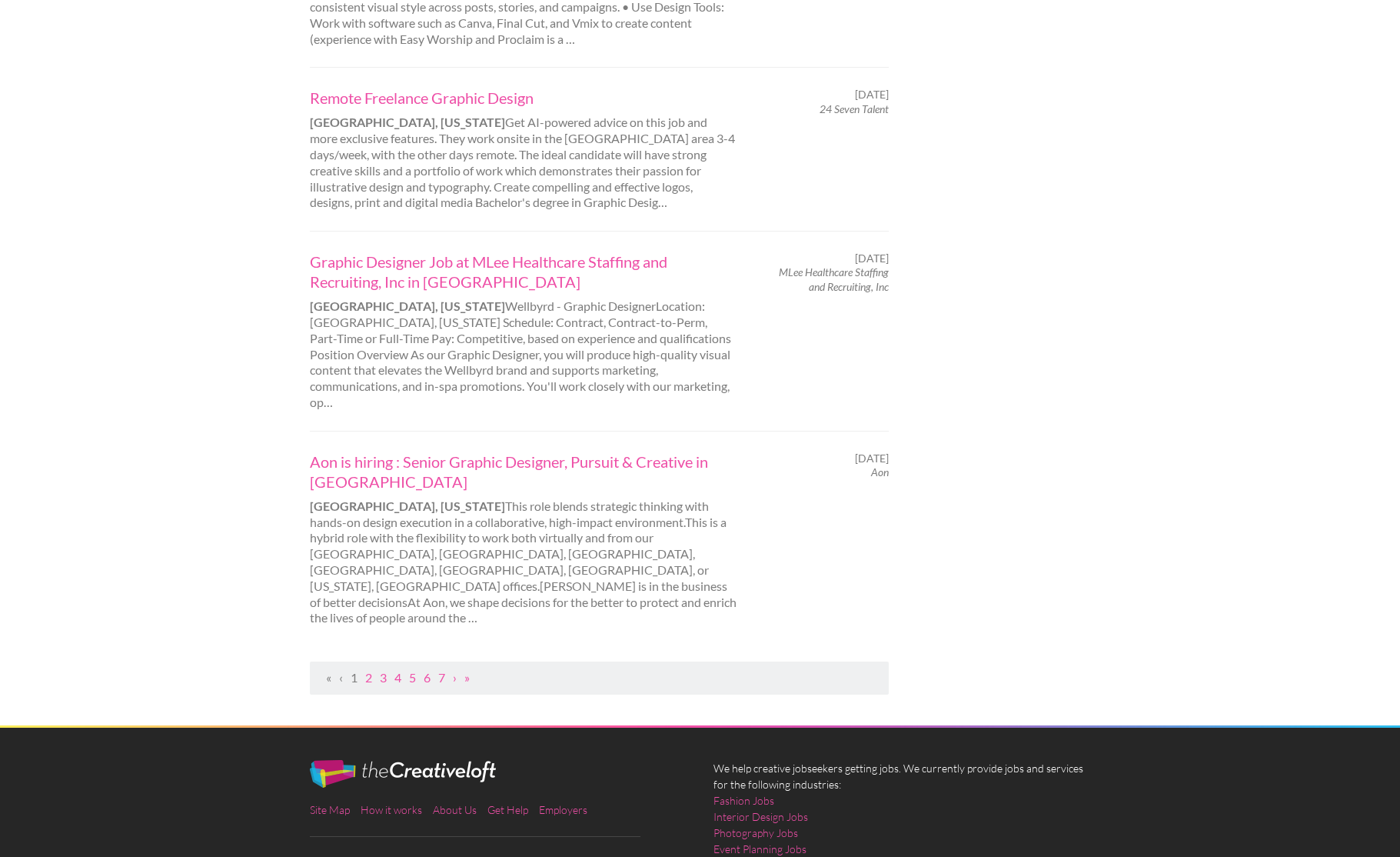
scroll to position [1560, 0]
click at [370, 671] on link "2" at bounding box center [368, 678] width 7 height 15
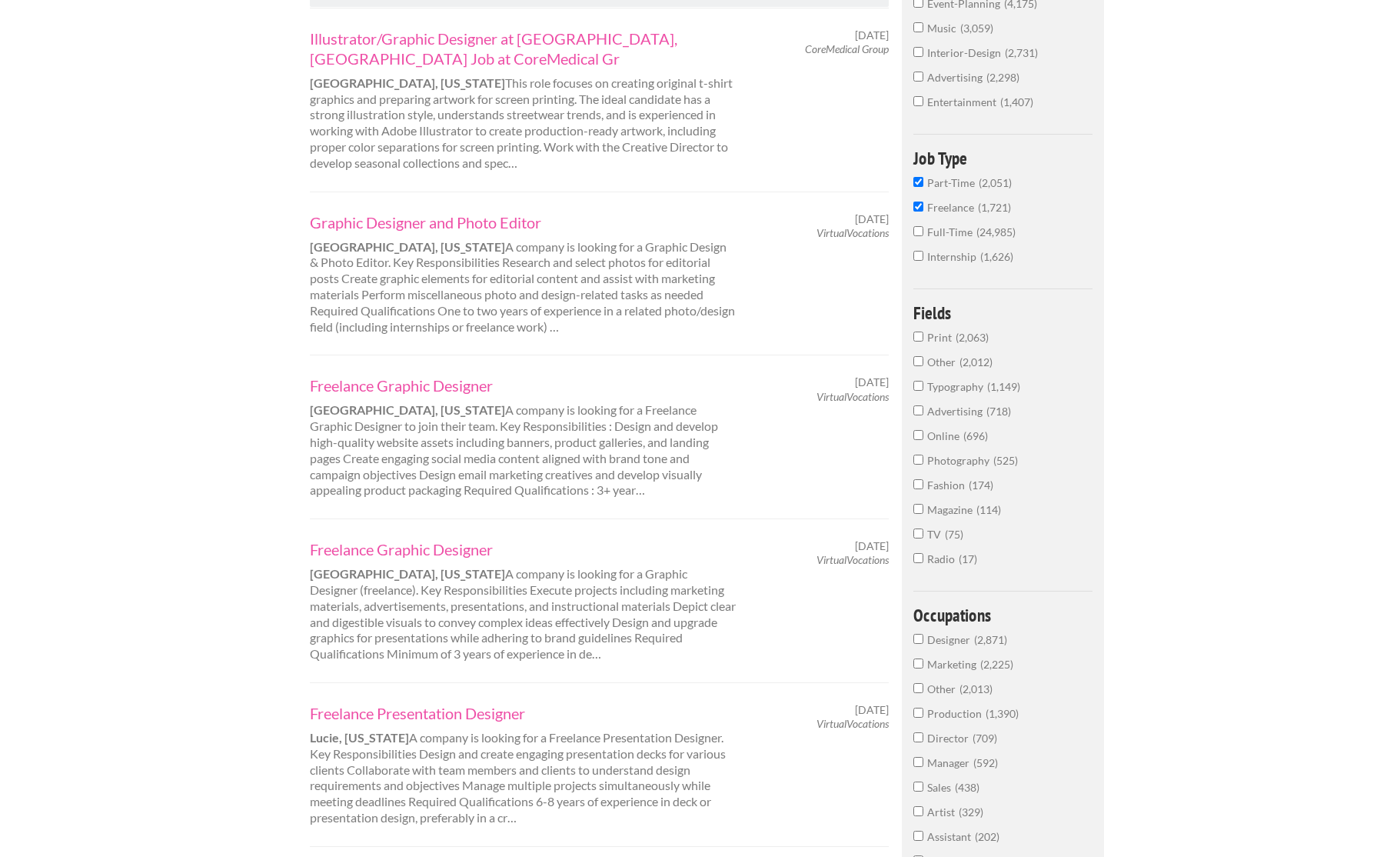
scroll to position [352, 0]
click at [372, 538] on link "Freelance Graphic Designer" at bounding box center [523, 547] width 428 height 20
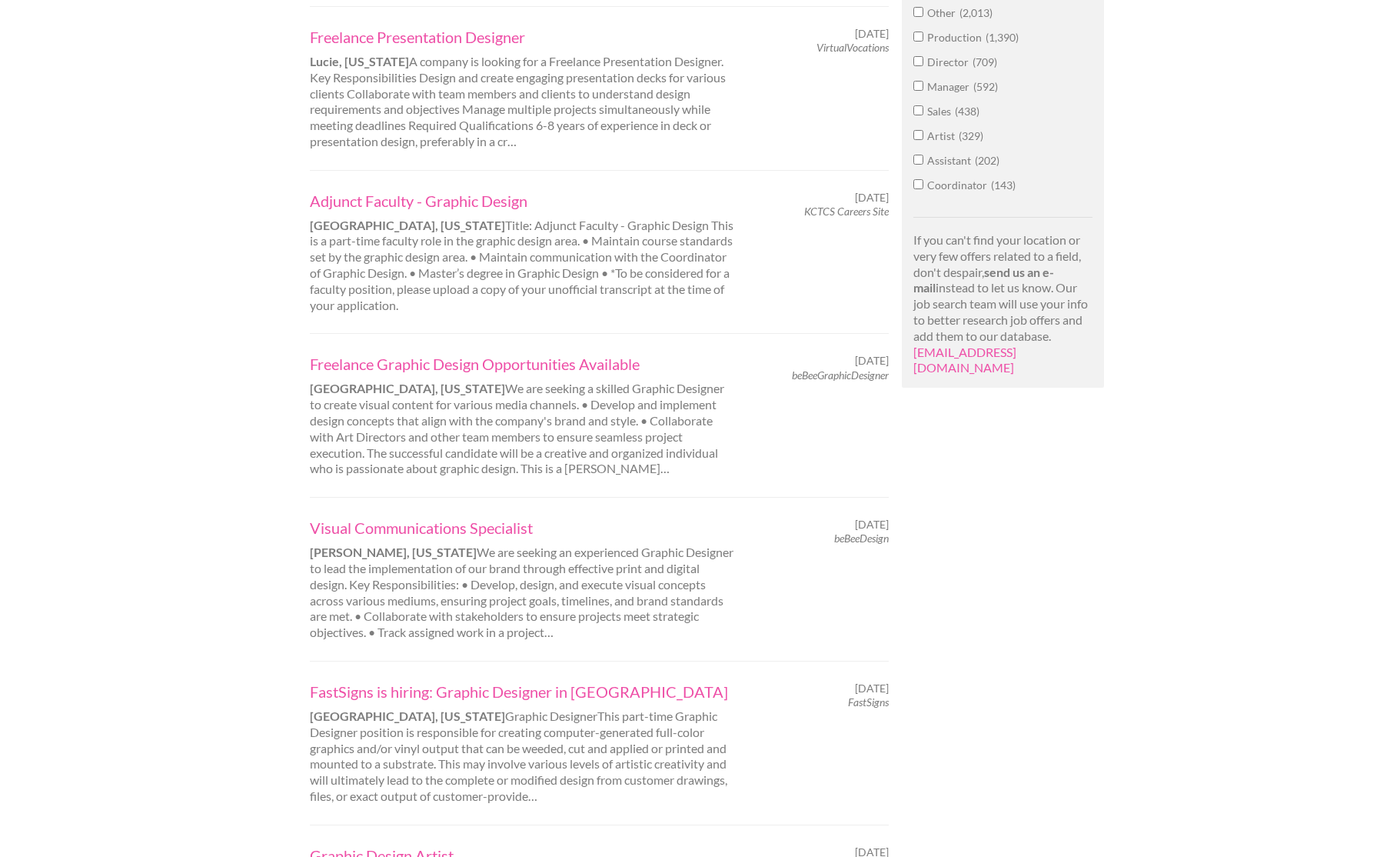
scroll to position [1032, 0]
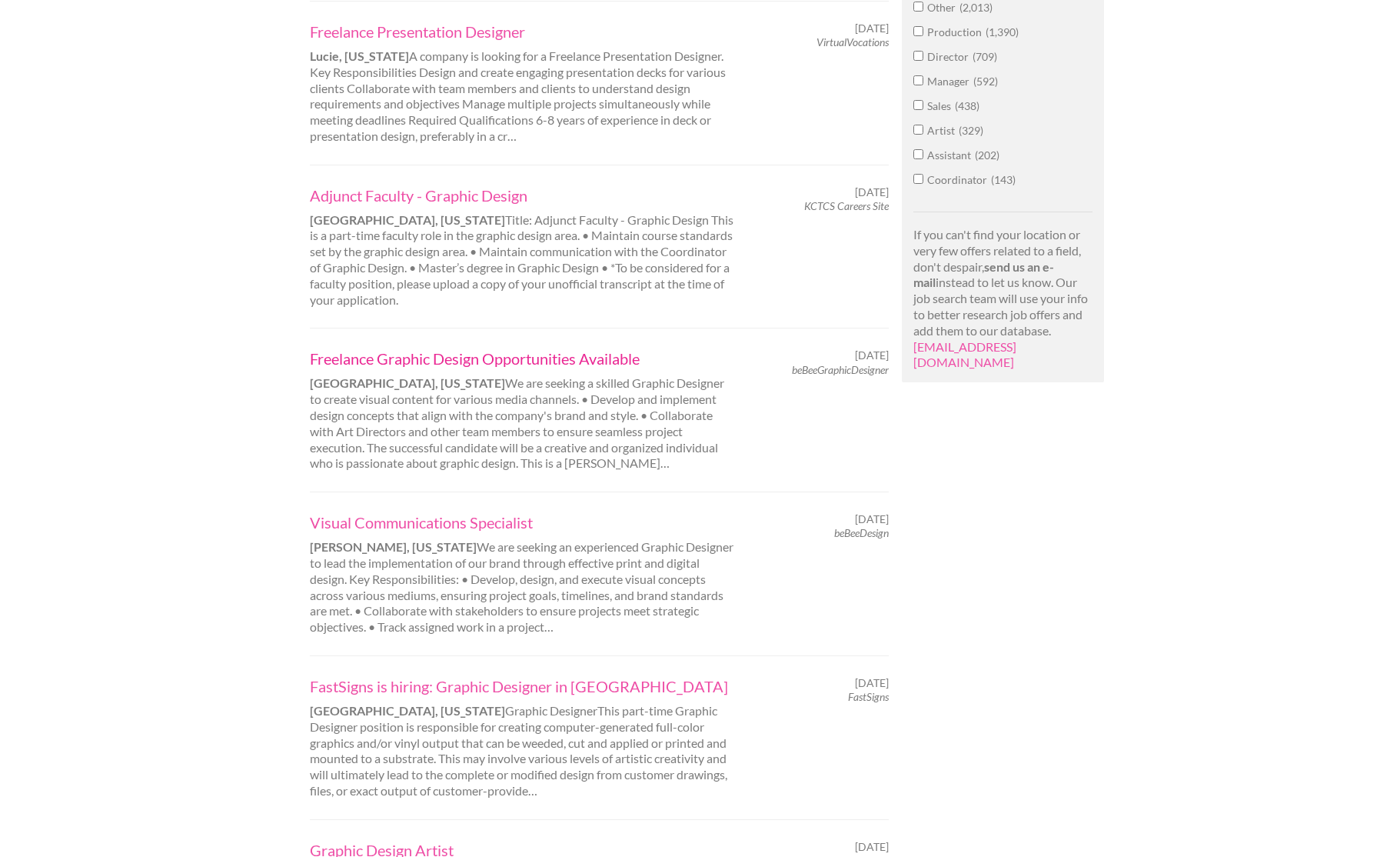
click at [356, 349] on link "Freelance Graphic Design Opportunities Available" at bounding box center [523, 358] width 428 height 20
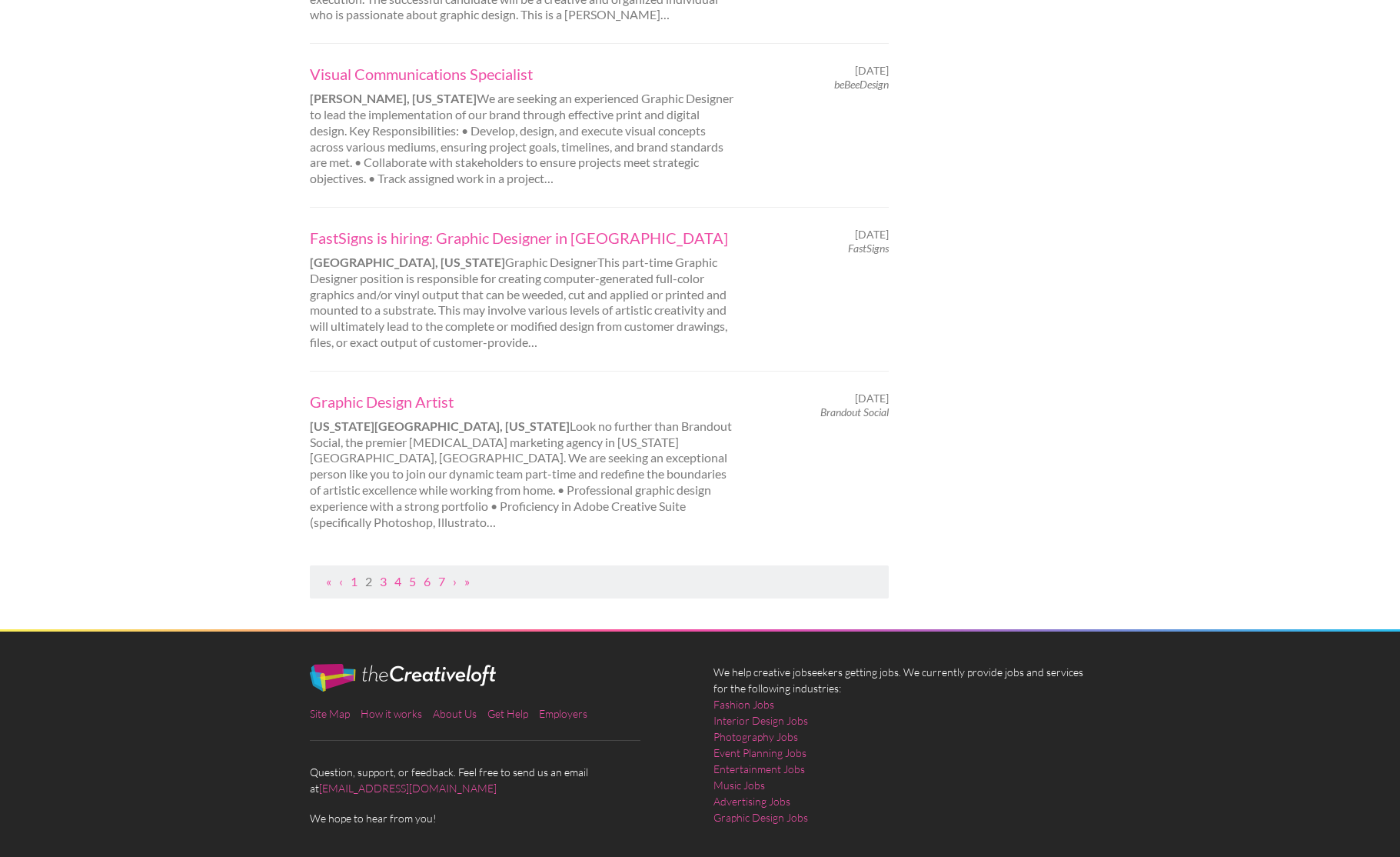
scroll to position [1480, 0]
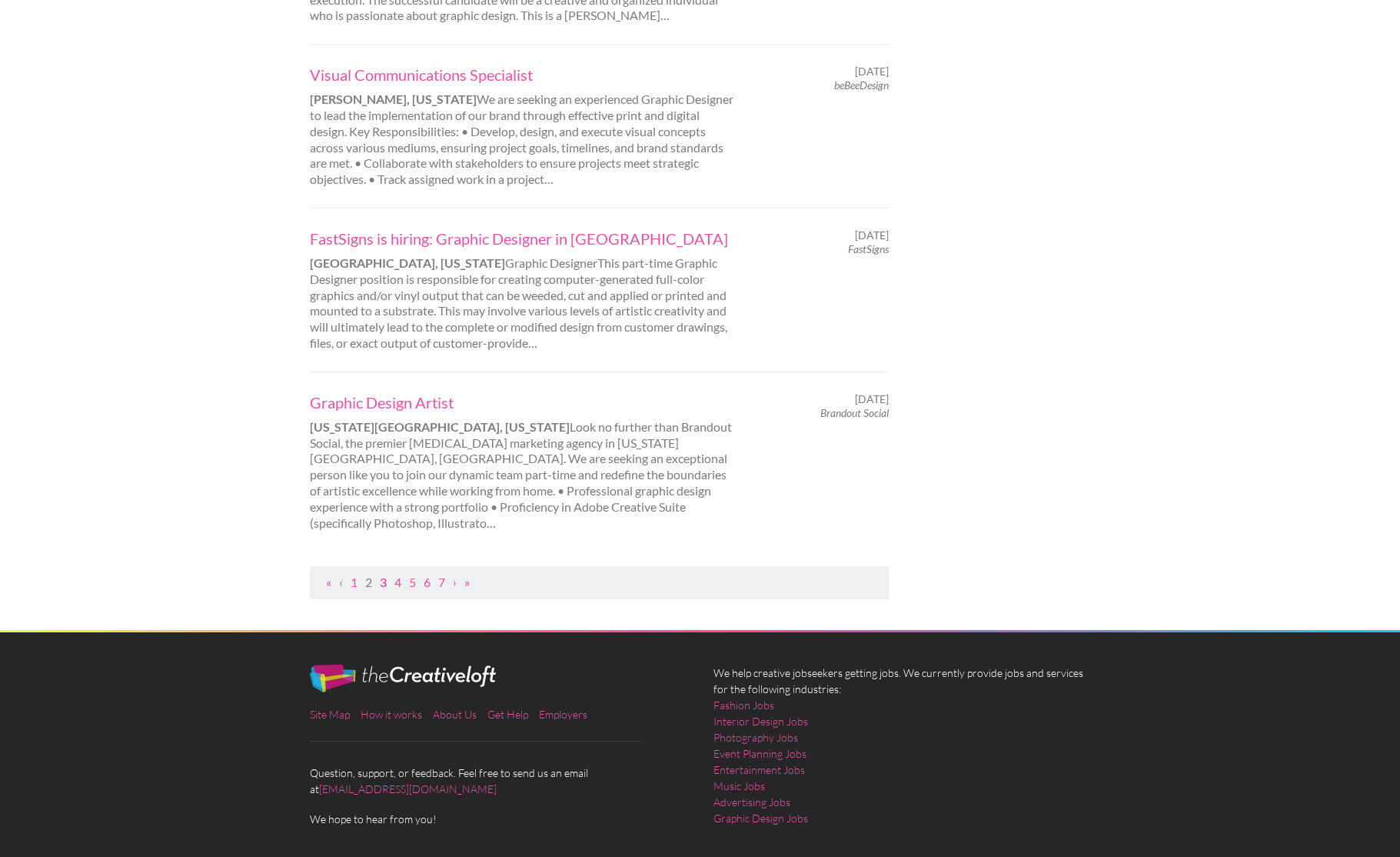
click at [383, 574] on link "3" at bounding box center [382, 582] width 7 height 15
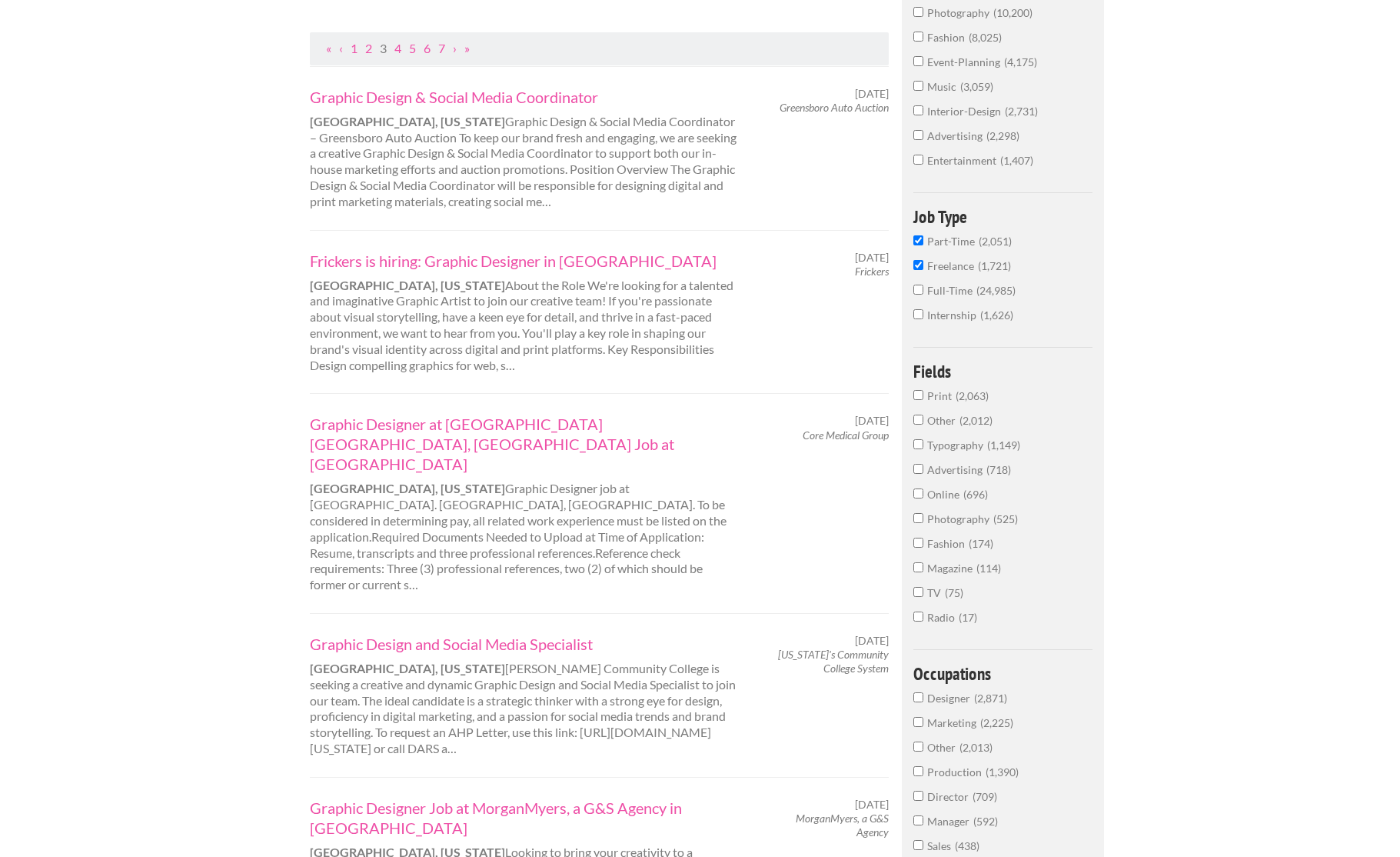
scroll to position [299, 0]
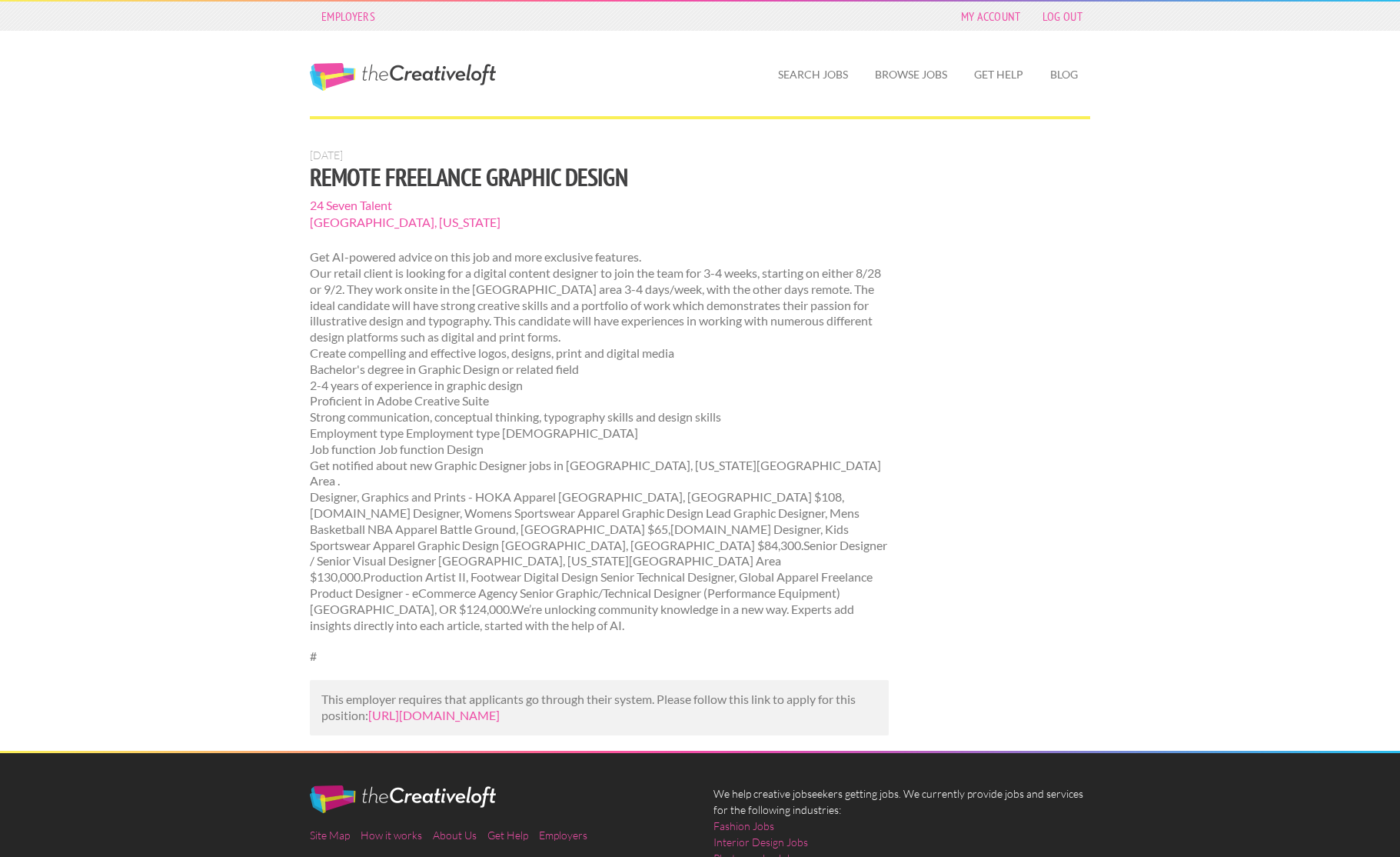
scroll to position [5, 0]
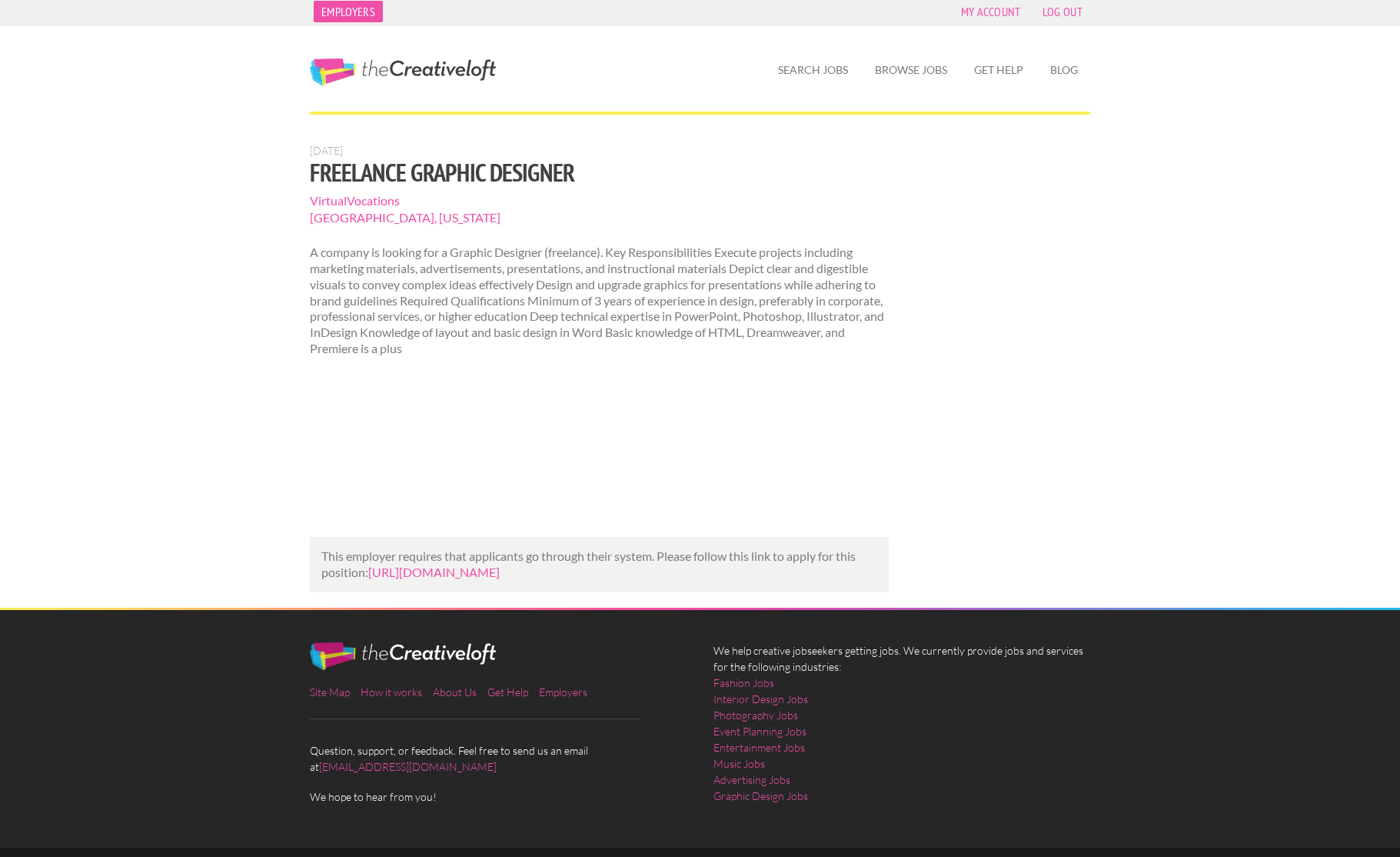
scroll to position [5, 0]
